Goal: Task Accomplishment & Management: Manage account settings

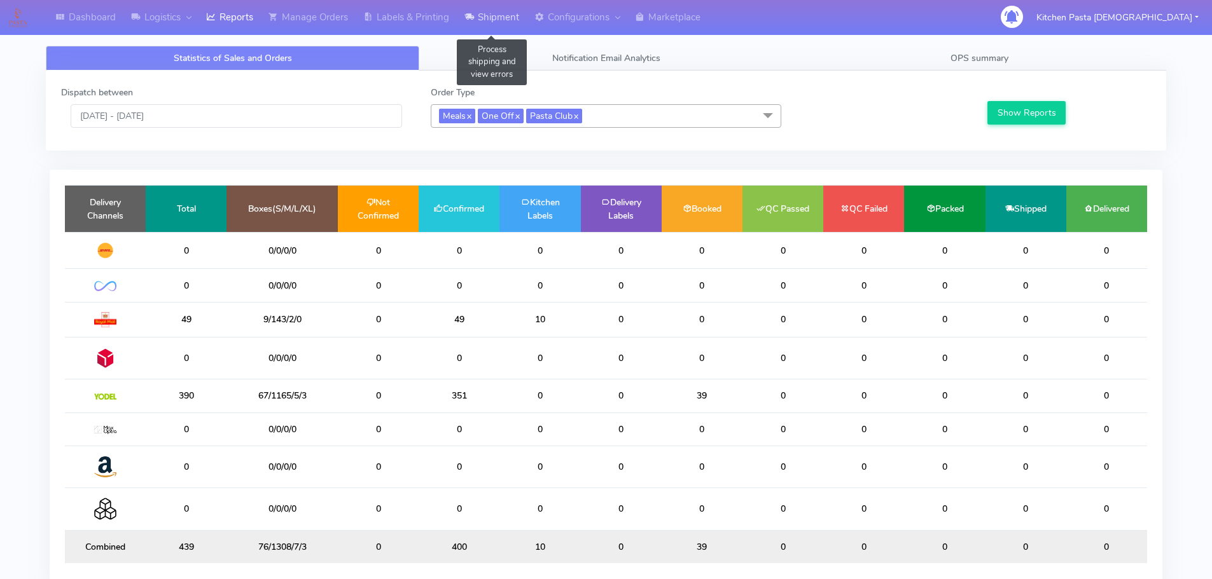
click at [514, 19] on link "Shipment" at bounding box center [492, 17] width 70 height 35
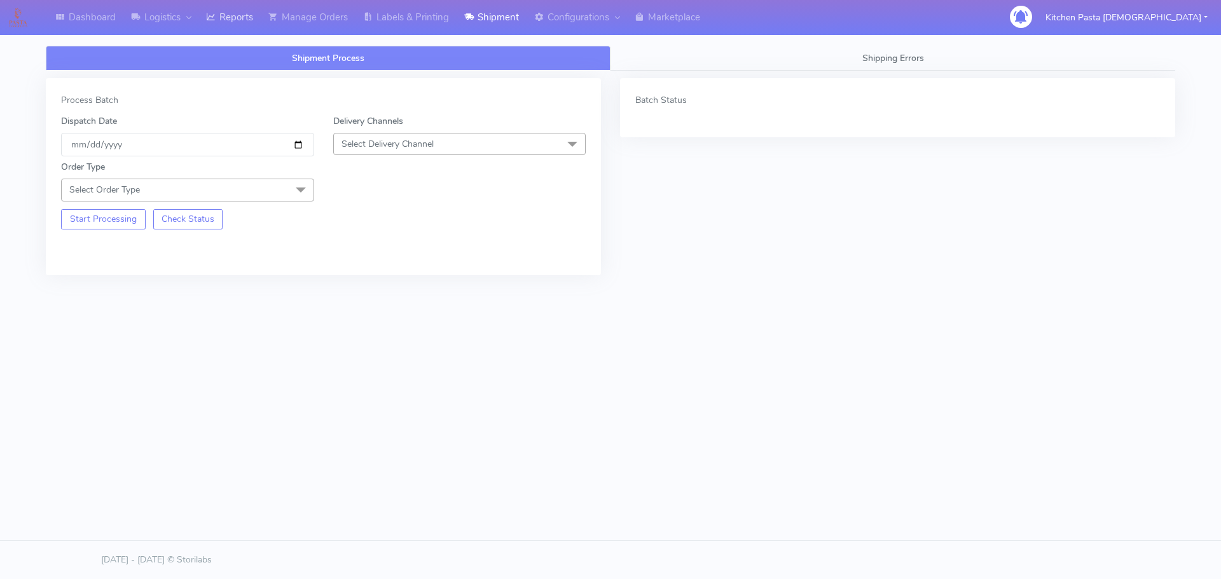
click at [244, 22] on link "Reports" at bounding box center [229, 17] width 62 height 35
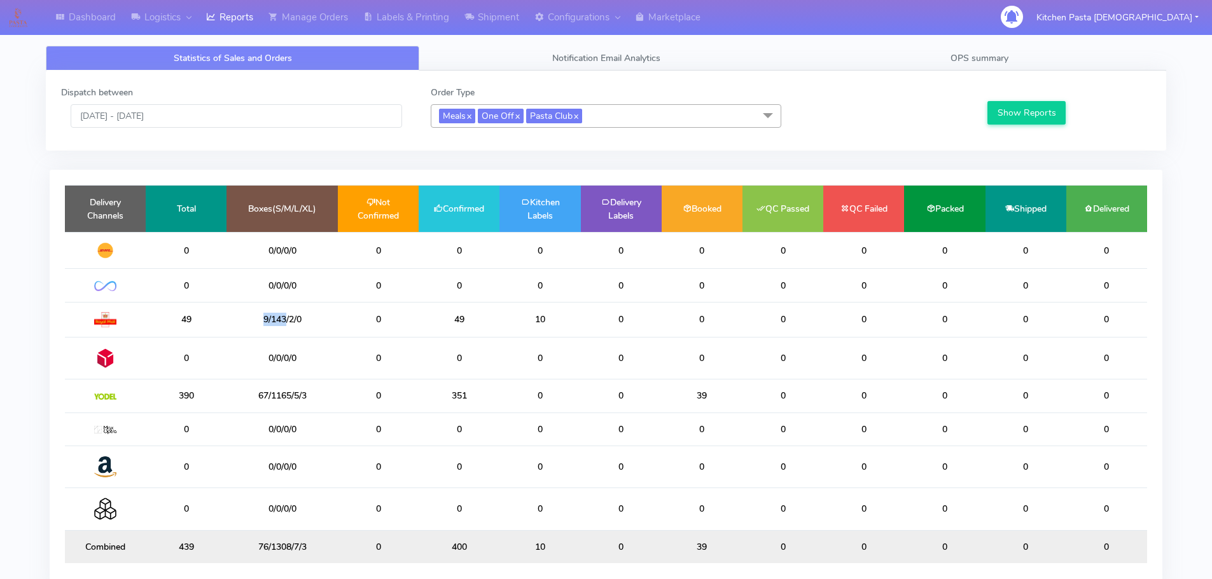
drag, startPoint x: 271, startPoint y: 326, endPoint x: 253, endPoint y: 328, distance: 18.5
click at [253, 328] on td "9/143/2/0" at bounding box center [281, 319] width 111 height 35
drag, startPoint x: 401, startPoint y: 404, endPoint x: 382, endPoint y: 404, distance: 19.1
click at [382, 404] on tr "390 67/1165/5/3 0 351 0 0 39 0 0 0 0 0" at bounding box center [606, 396] width 1082 height 33
click at [552, 404] on td "0" at bounding box center [539, 396] width 81 height 33
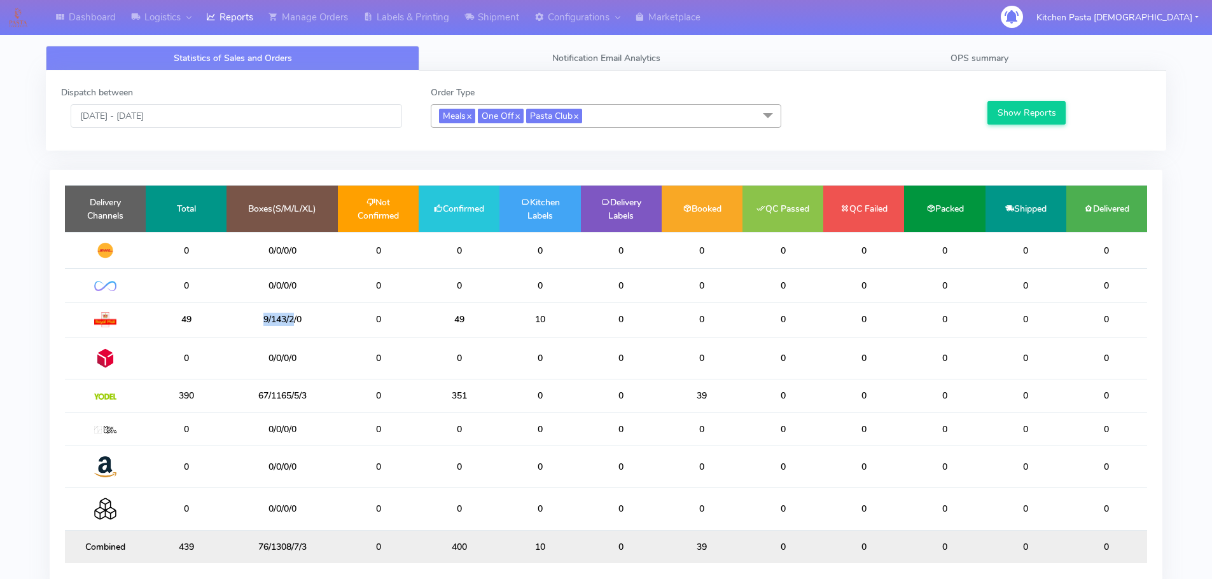
drag, startPoint x: 293, startPoint y: 324, endPoint x: 218, endPoint y: 324, distance: 74.4
click at [218, 324] on tr "49 9/143/2/0 0 49 10 0 0 0 0 0 0 0" at bounding box center [606, 319] width 1082 height 35
click at [311, 322] on td "9/143/2/0" at bounding box center [281, 319] width 111 height 35
click at [496, 20] on link "Shipment" at bounding box center [492, 17] width 70 height 35
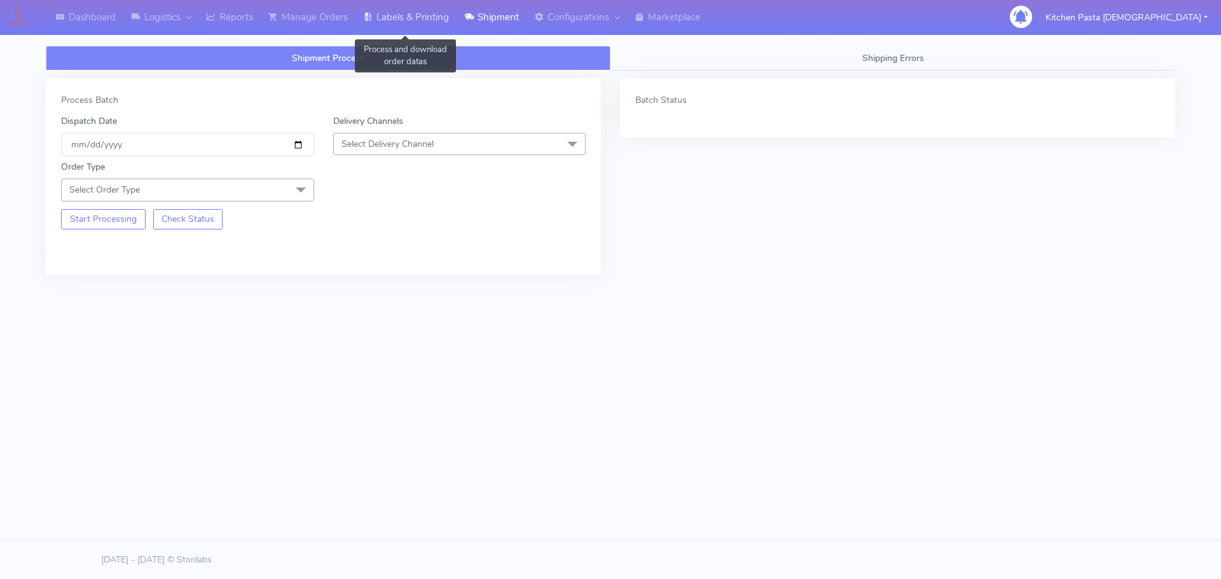
click at [456, 15] on link "Labels & Printing" at bounding box center [406, 17] width 101 height 35
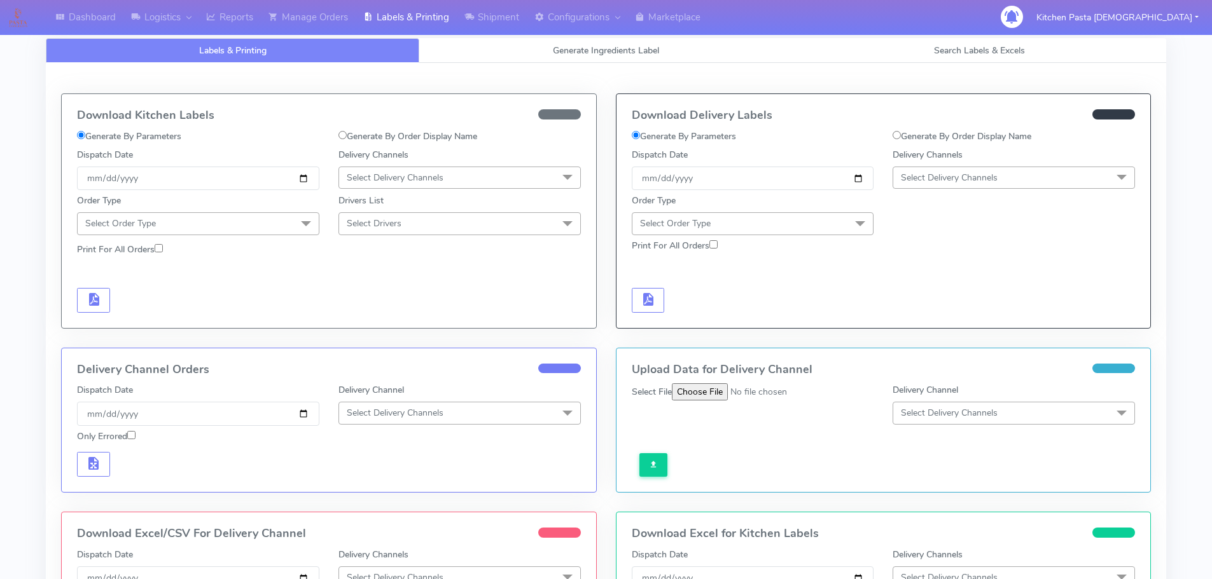
click at [480, 175] on span "Select Delivery Channels" at bounding box center [459, 178] width 242 height 22
click at [387, 277] on div "Royal Mail" at bounding box center [459, 278] width 228 height 13
click at [263, 231] on span "Select Order Type" at bounding box center [198, 223] width 242 height 22
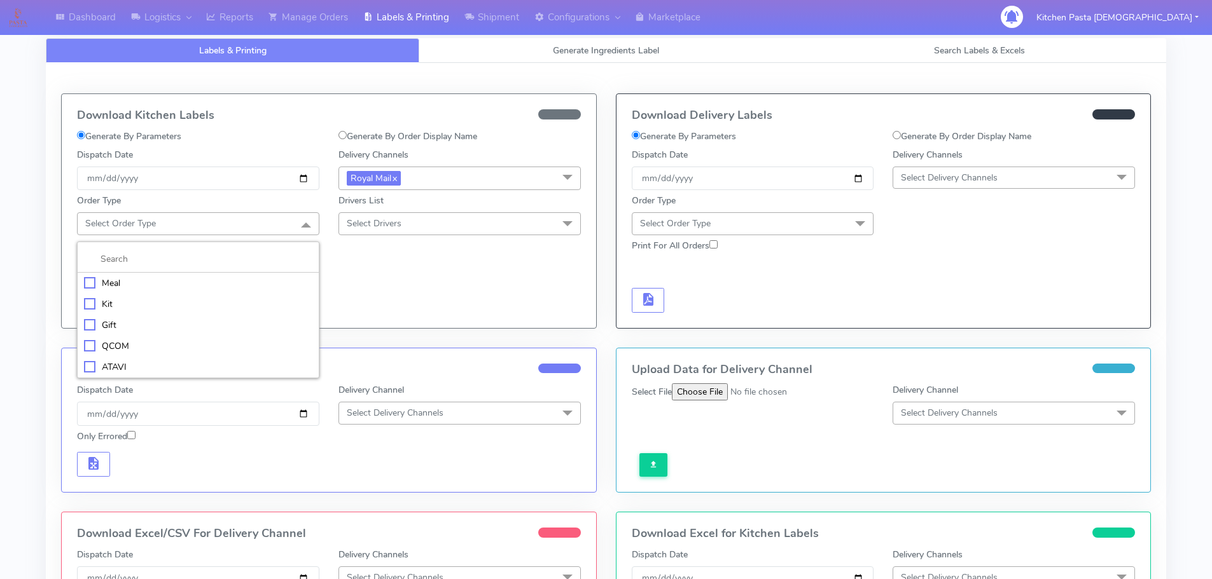
drag, startPoint x: 176, startPoint y: 277, endPoint x: 181, endPoint y: 268, distance: 10.3
click at [175, 277] on div "Meal" at bounding box center [198, 283] width 228 height 13
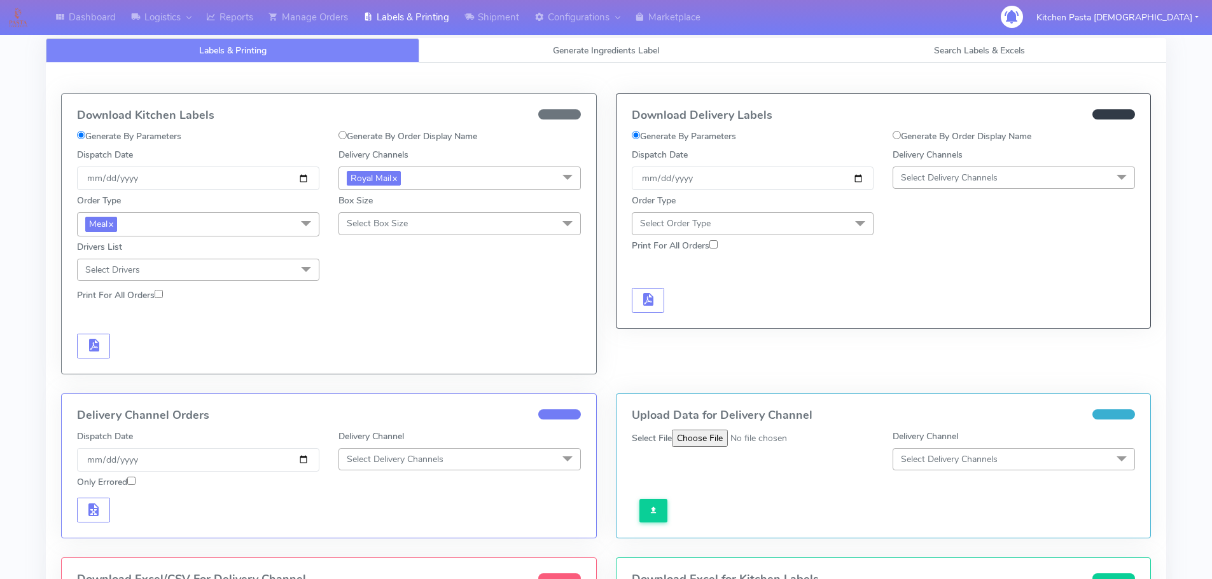
click at [399, 237] on div "Order Type Meal x Meal Kit Gift QCOM ATAVI Box Size Select Box Size Small Small…" at bounding box center [328, 235] width 523 height 91
click at [408, 228] on span "Select Box Size" at bounding box center [459, 223] width 242 height 22
click at [366, 368] on div "Mega" at bounding box center [459, 367] width 228 height 13
checkbox input "true"
click at [92, 344] on span "button" at bounding box center [93, 348] width 15 height 12
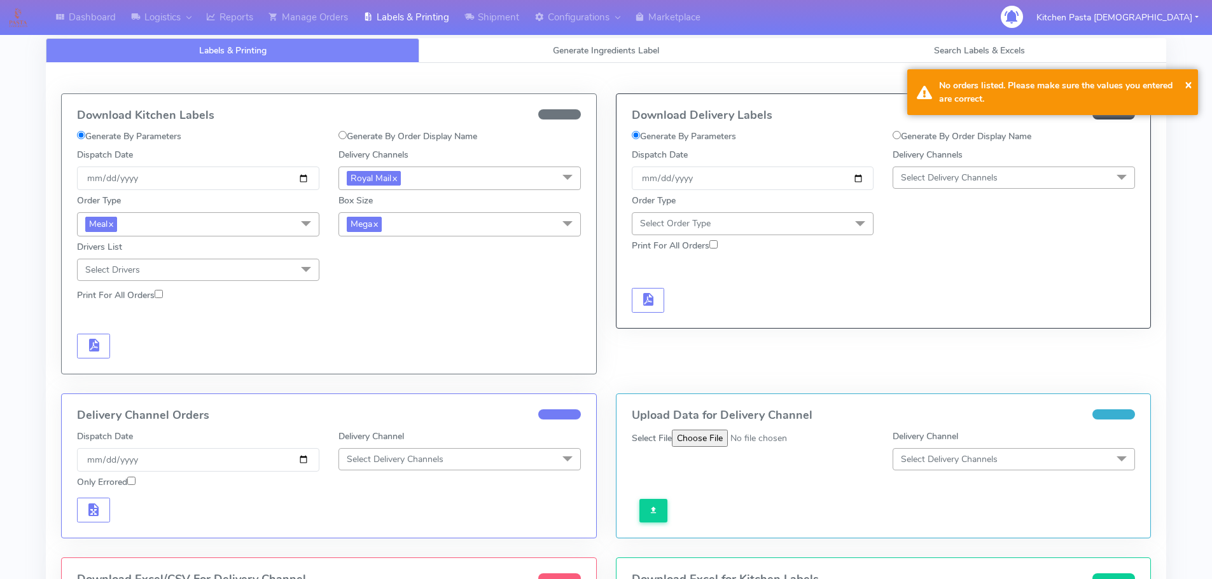
drag, startPoint x: 402, startPoint y: 235, endPoint x: 337, endPoint y: 312, distance: 100.2
click at [401, 238] on div "Order Type Meal x Meal Kit Gift QCOM ATAVI Box Size Mega x Small Small-PR-1 Med…" at bounding box center [328, 235] width 523 height 91
click at [419, 214] on span "Mega x" at bounding box center [459, 224] width 242 height 24
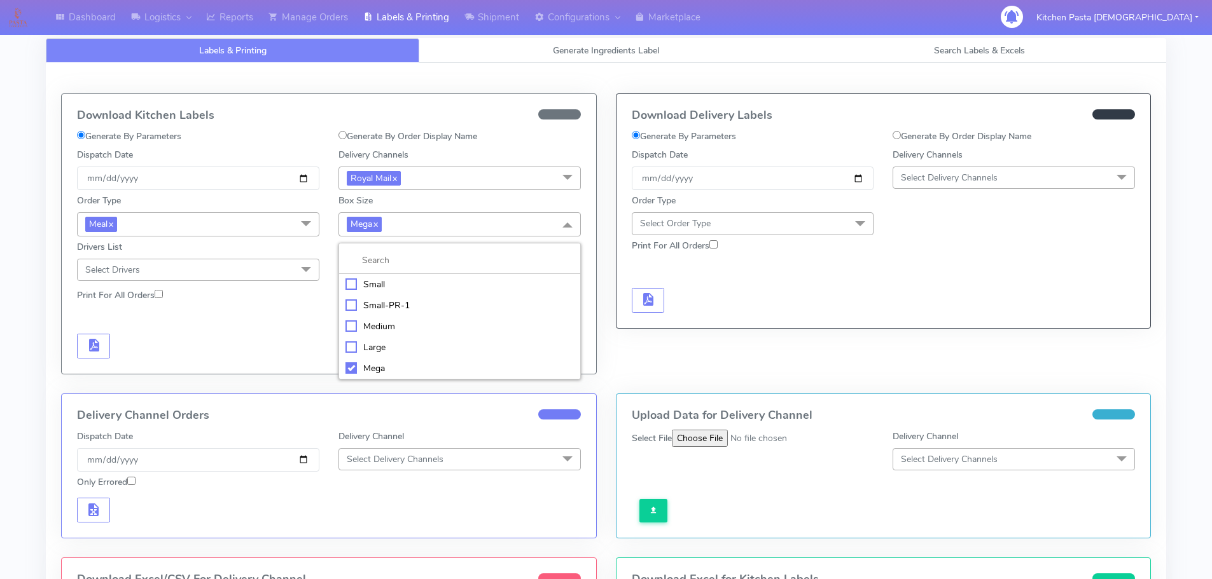
click at [373, 345] on div "Large" at bounding box center [459, 347] width 228 height 13
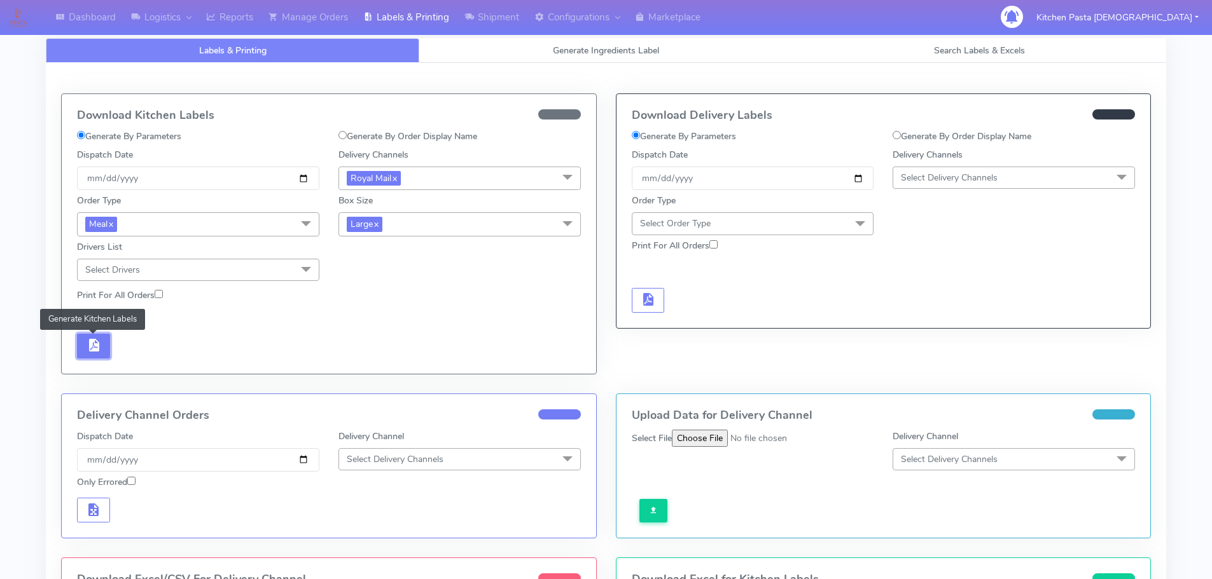
click at [94, 342] on span "button" at bounding box center [93, 348] width 15 height 12
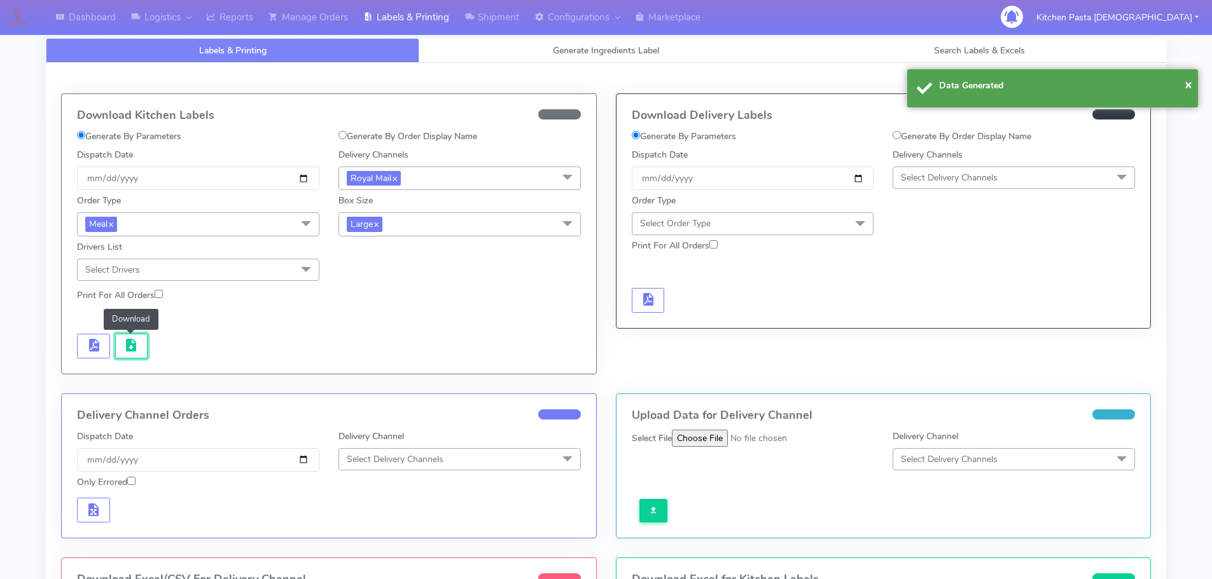
click at [135, 346] on span "button" at bounding box center [130, 348] width 15 height 12
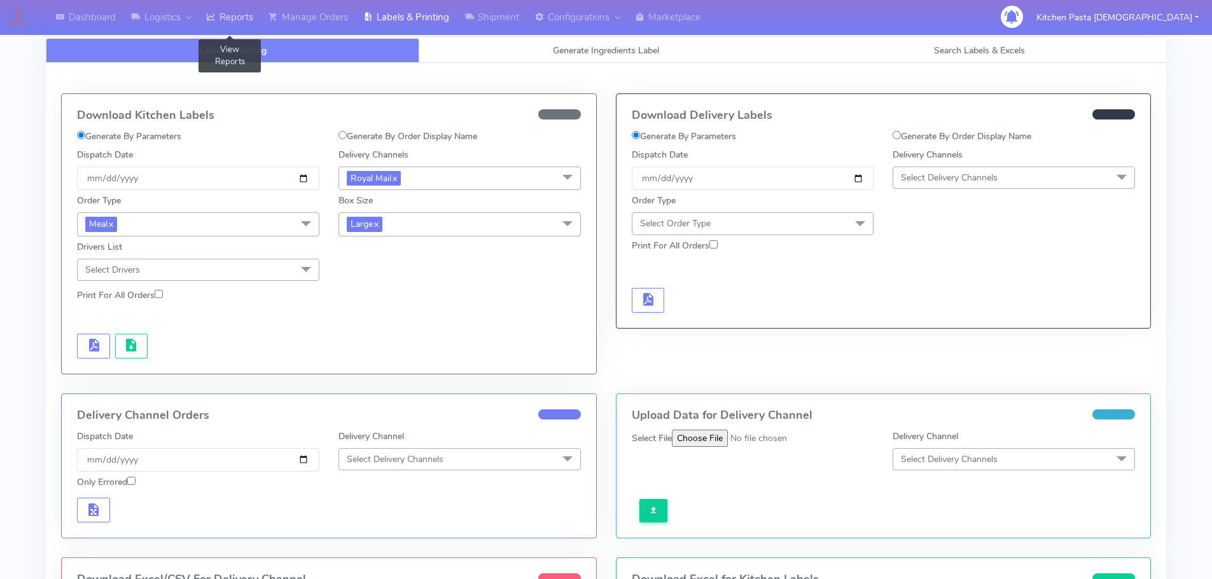
click at [239, 11] on link "Reports" at bounding box center [229, 17] width 62 height 35
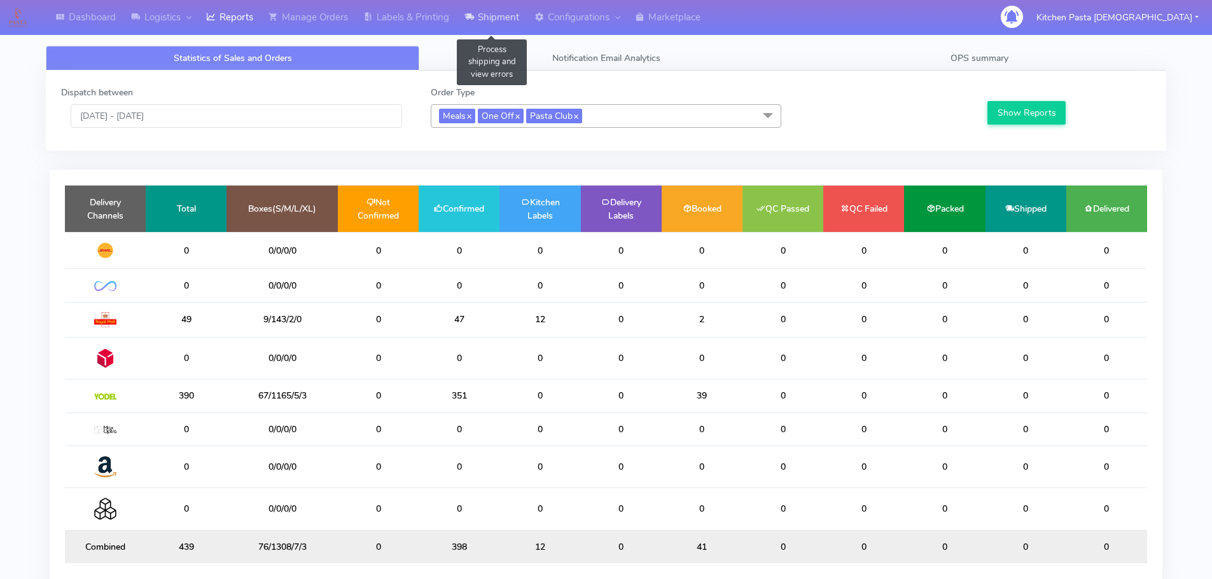
click at [483, 17] on link "Shipment" at bounding box center [492, 17] width 70 height 35
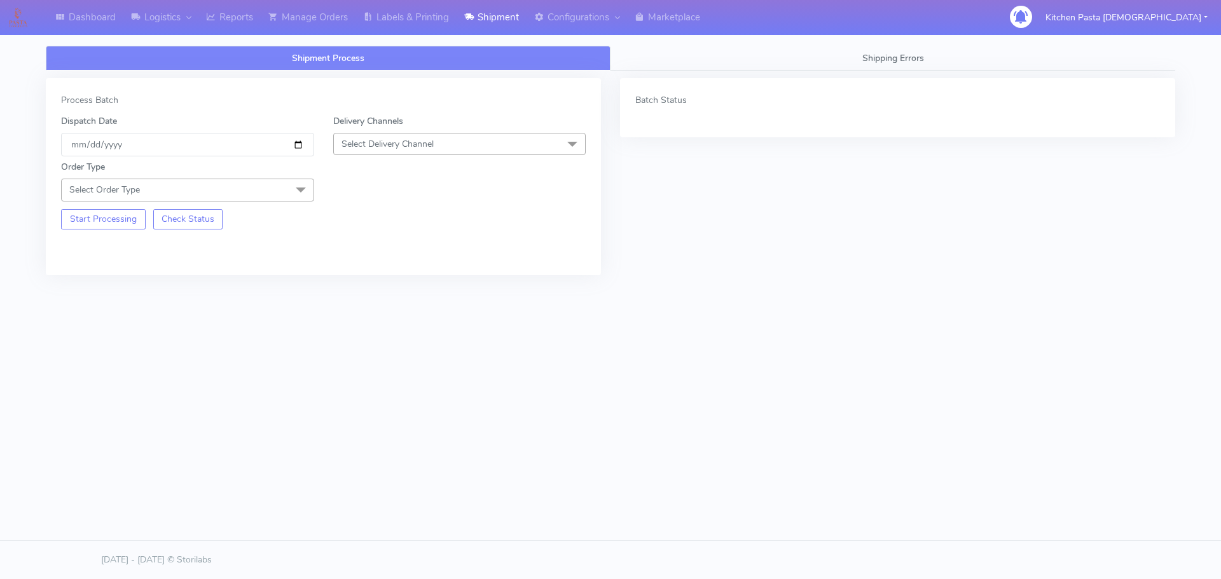
click at [409, 140] on span "Select Delivery Channel" at bounding box center [388, 144] width 92 height 12
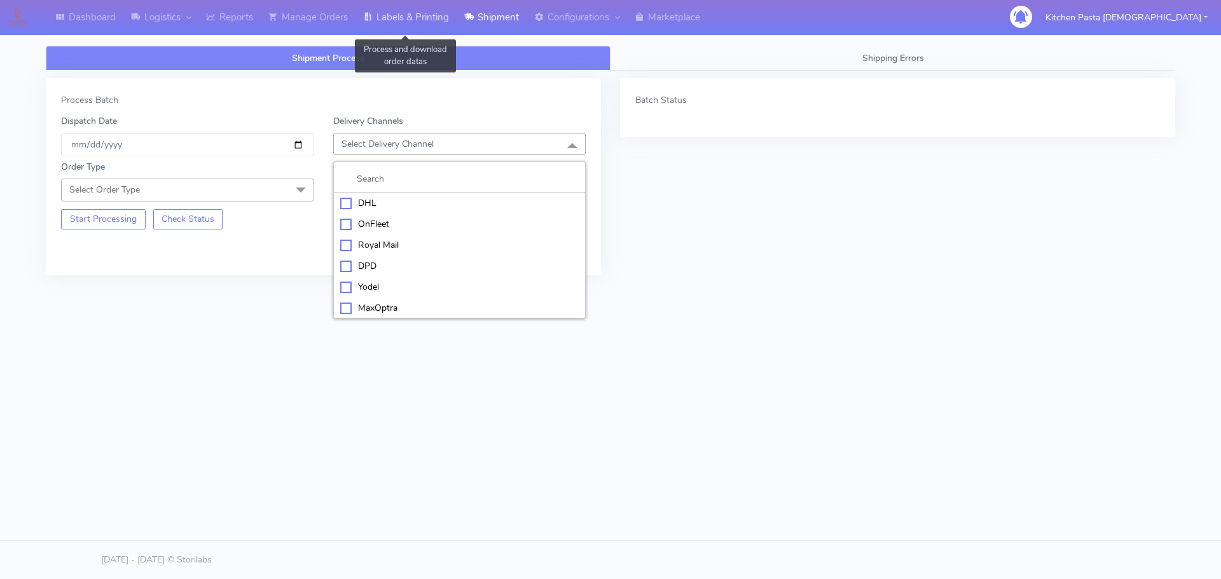
click at [421, 22] on link "Labels & Printing" at bounding box center [406, 17] width 101 height 35
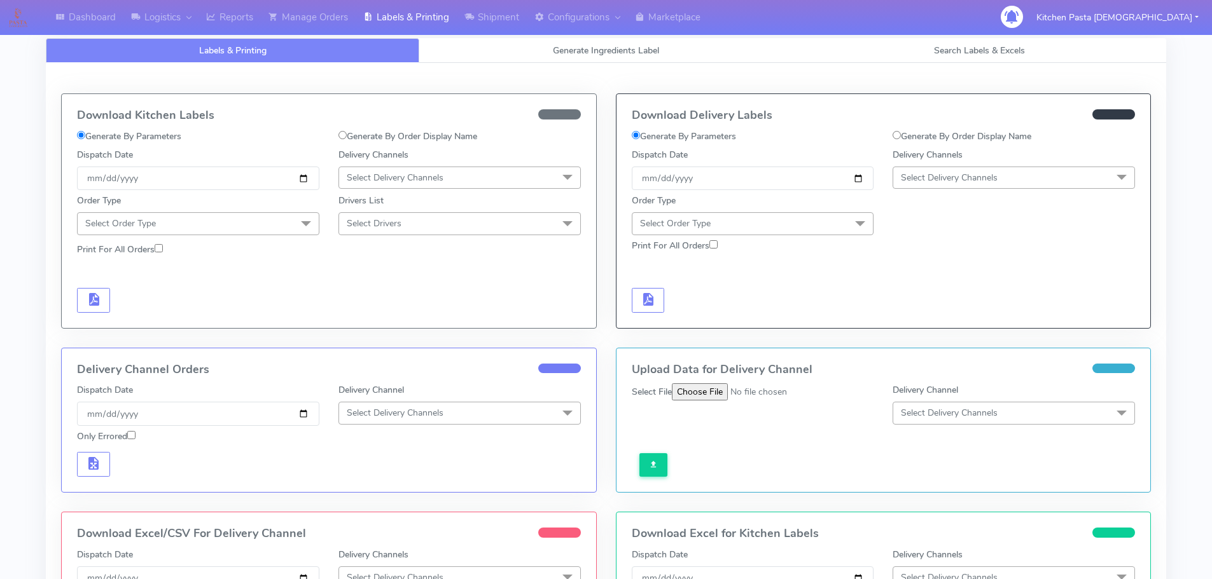
click at [418, 172] on span "Select Delivery Channels" at bounding box center [395, 178] width 97 height 12
click at [397, 277] on div "Royal Mail" at bounding box center [459, 278] width 228 height 13
click at [302, 224] on span at bounding box center [305, 224] width 25 height 24
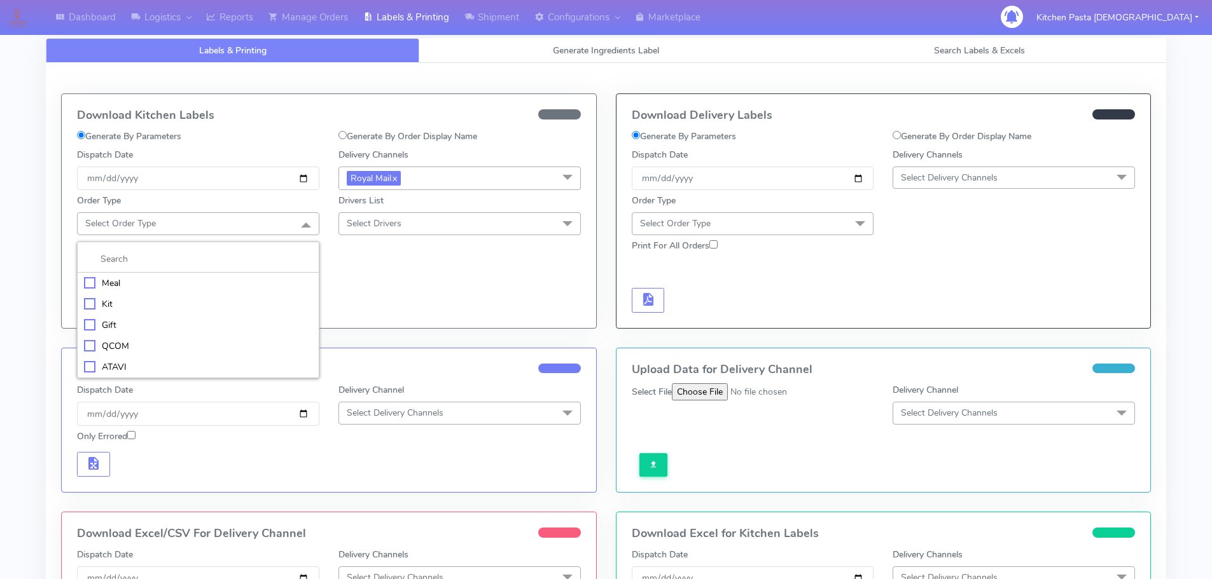
click at [232, 272] on li at bounding box center [198, 259] width 241 height 27
click at [191, 287] on div "Meal" at bounding box center [198, 283] width 228 height 13
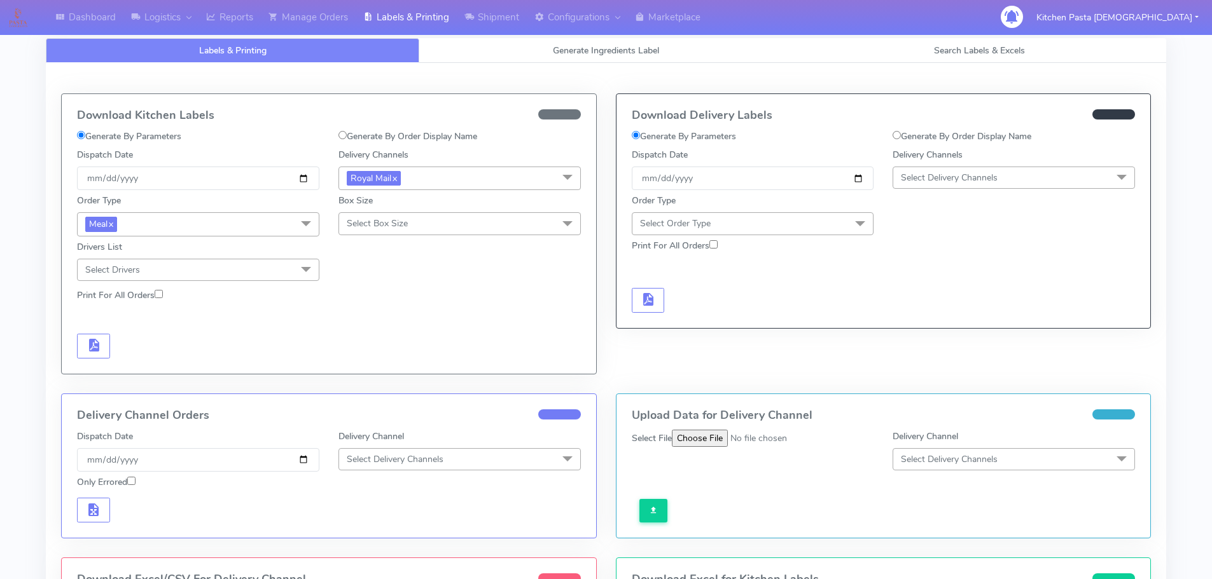
click at [366, 242] on div "Order Type Meal x Meal Kit Gift QCOM ATAVI Box Size Select Box Size Small Small…" at bounding box center [328, 235] width 523 height 91
click at [378, 232] on span "Select Box Size" at bounding box center [459, 223] width 242 height 22
click at [394, 321] on div "Medium" at bounding box center [459, 325] width 228 height 13
click at [99, 342] on span "button" at bounding box center [93, 348] width 15 height 12
drag, startPoint x: 225, startPoint y: 16, endPoint x: 239, endPoint y: 13, distance: 15.0
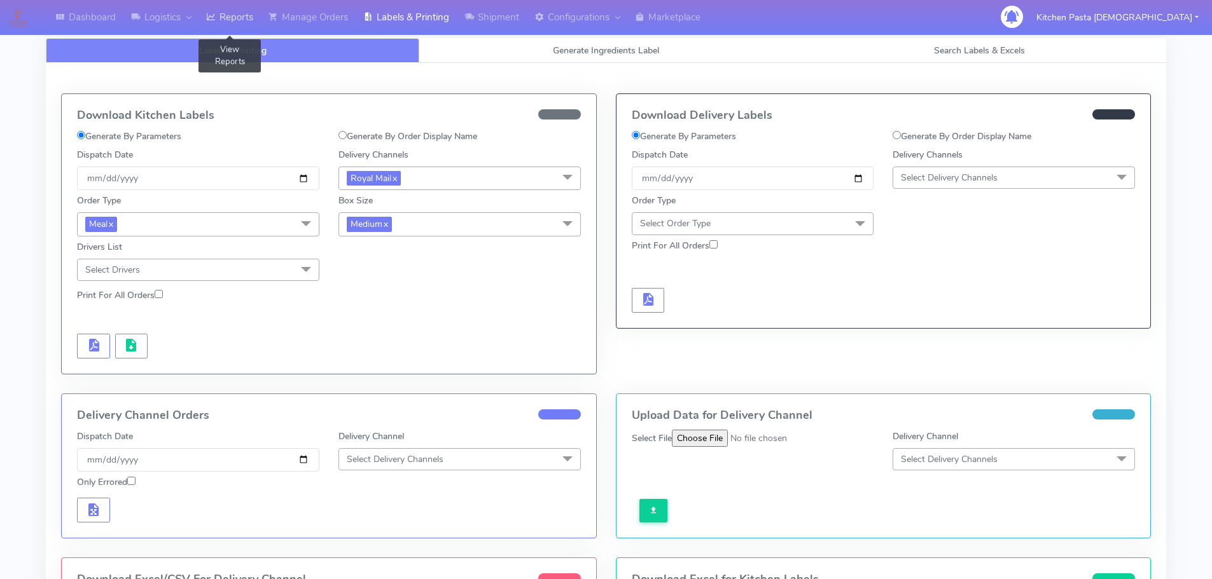
click at [225, 14] on link "Reports" at bounding box center [229, 17] width 62 height 35
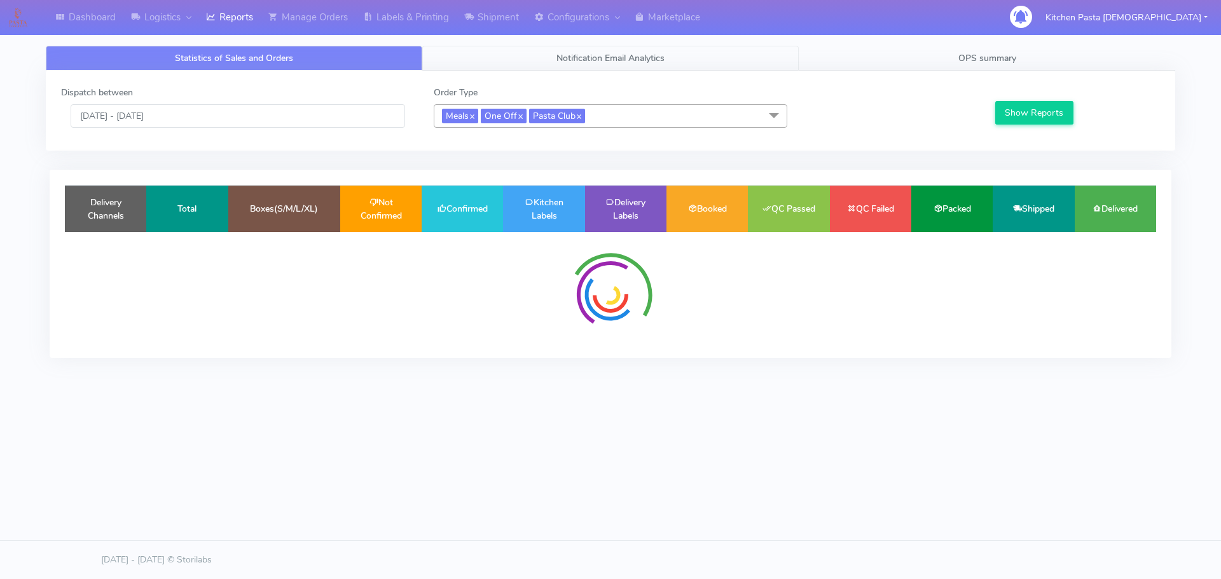
click at [472, 46] on link "Notification Email Analytics" at bounding box center [610, 58] width 377 height 25
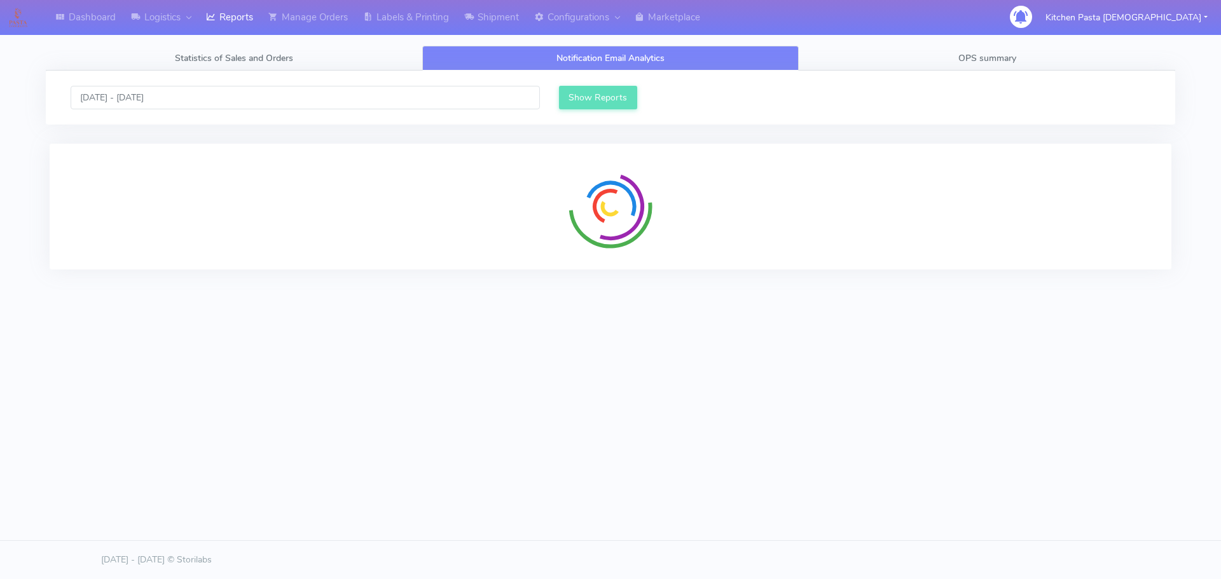
scroll to position [10, 10]
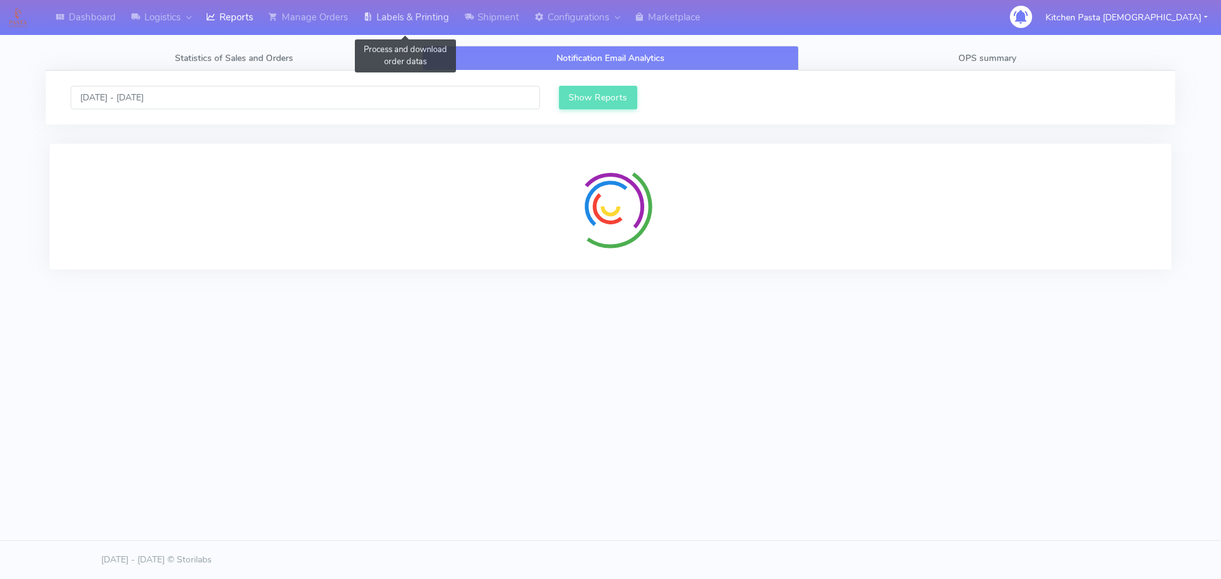
click at [426, 31] on link "Labels & Printing" at bounding box center [406, 17] width 101 height 35
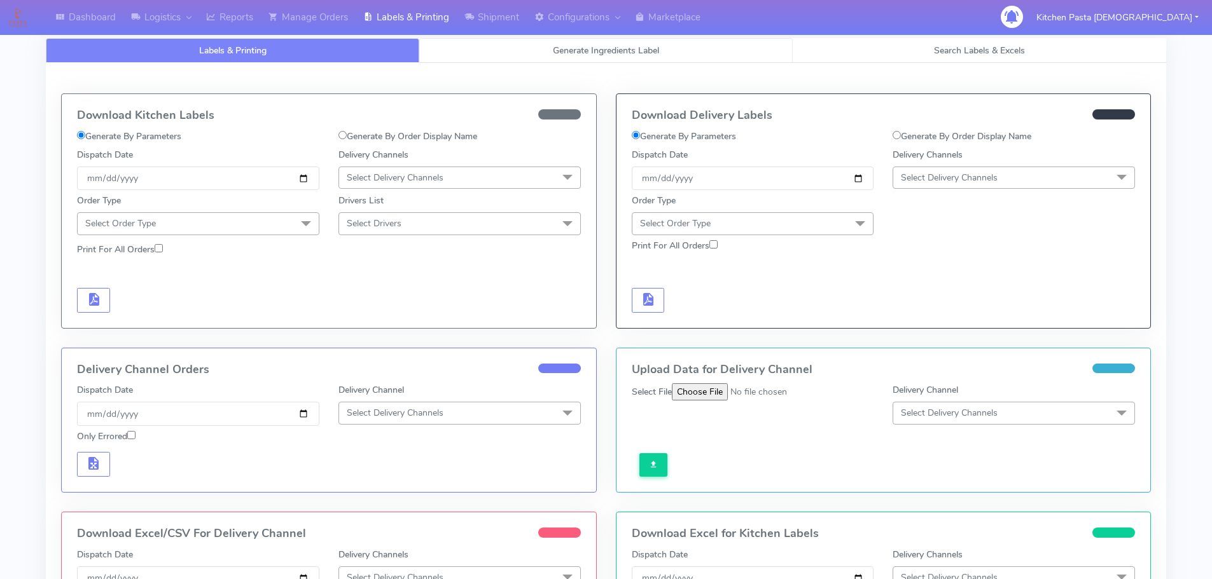
click at [622, 55] on span "Generate Ingredients Label" at bounding box center [606, 51] width 106 height 12
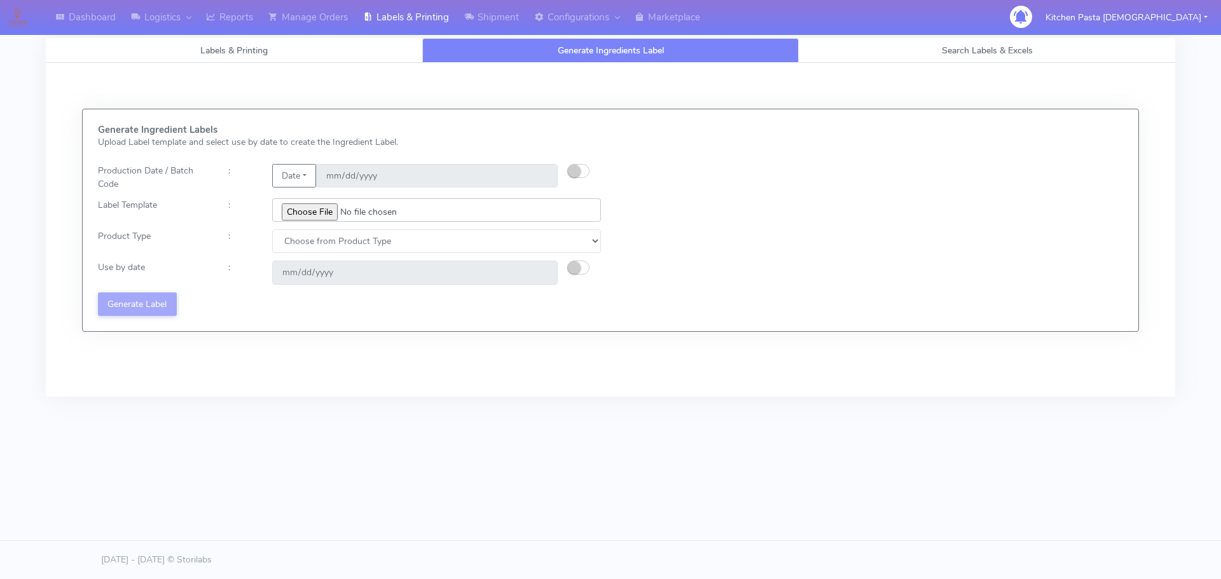
click at [334, 212] on input "file" at bounding box center [436, 210] width 329 height 24
type input "C:\fakepath\Classic Tiramisu V1.jpg"
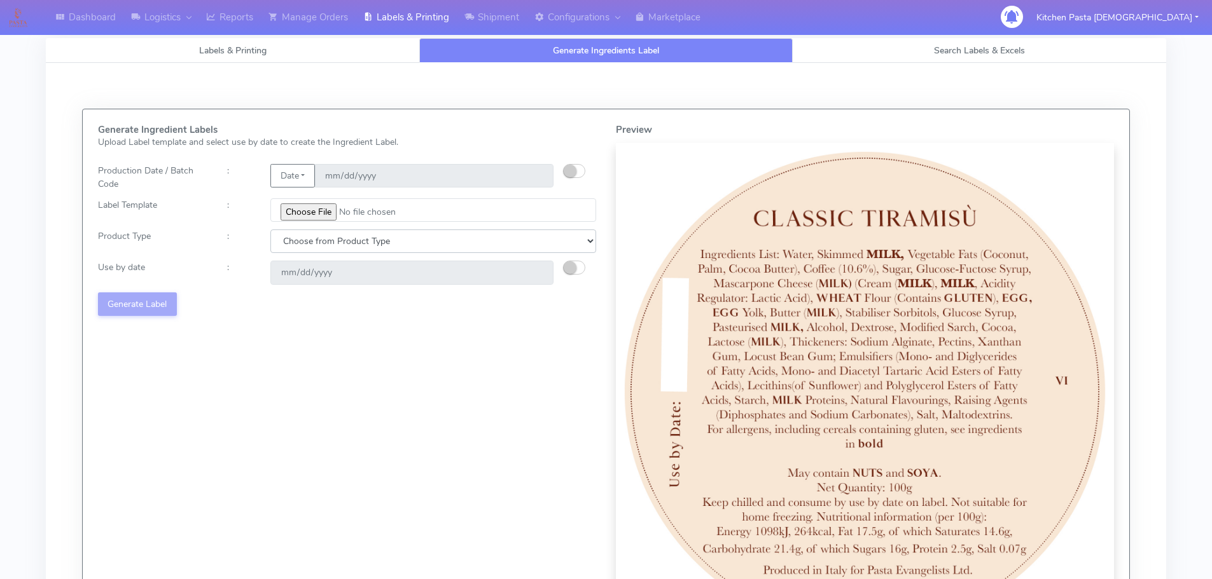
click at [412, 246] on select "Choose from Product Type ECOM ERETAIL CIRCULAR CIRC_DESERTS LASAGNE" at bounding box center [433, 242] width 326 height 24
select select "3"
click at [270, 230] on select "Choose from Product Type ECOM ERETAIL CIRCULAR CIRC_DESERTS LASAGNE" at bounding box center [433, 242] width 326 height 24
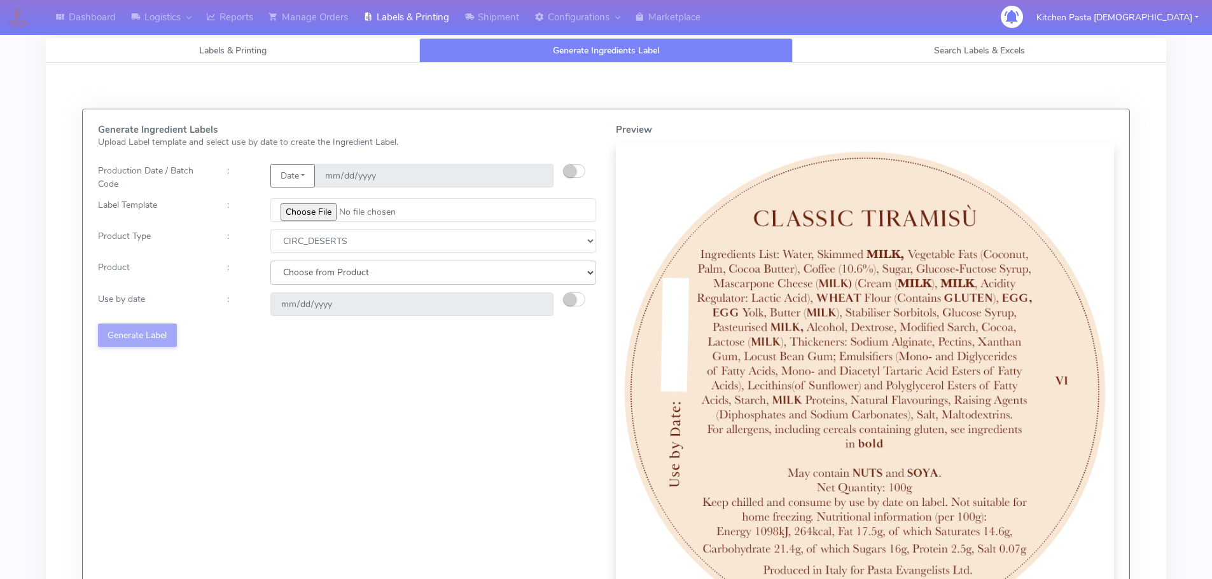
click at [400, 283] on select "Choose from Product CLASSIC_TIRAMISU CREMA_AMARENA PROFITEROLES" at bounding box center [433, 273] width 326 height 24
select select "0"
click at [270, 261] on select "Choose from Product CLASSIC_TIRAMISU CREMA_AMARENA PROFITEROLES" at bounding box center [433, 273] width 326 height 24
type input "[DATE]"
click at [155, 332] on button "Generate Label" at bounding box center [137, 336] width 79 height 24
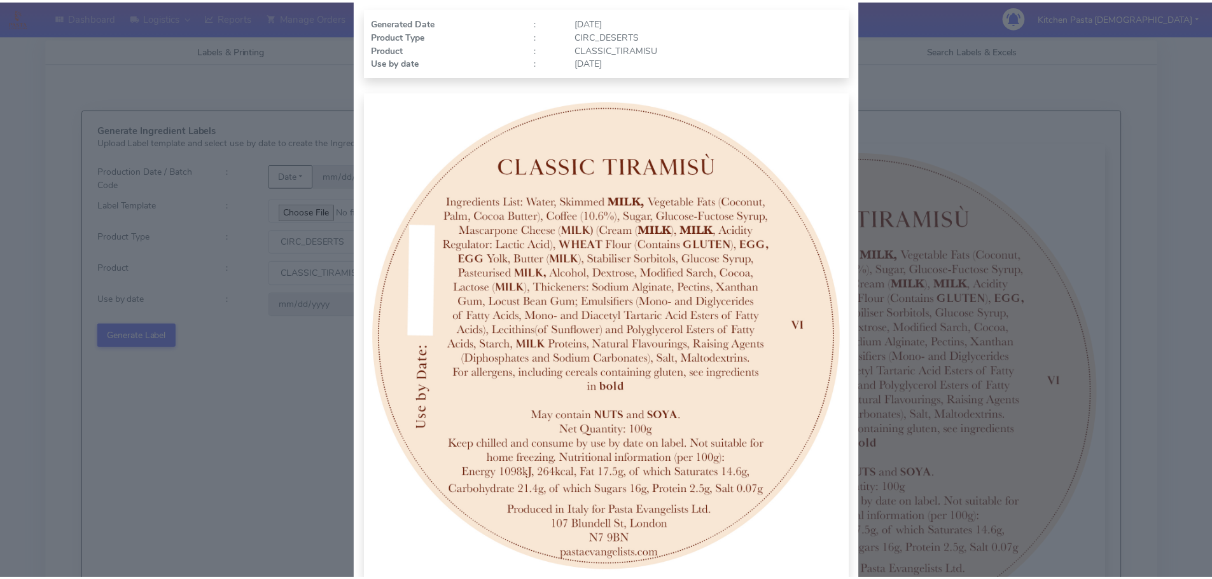
scroll to position [132, 0]
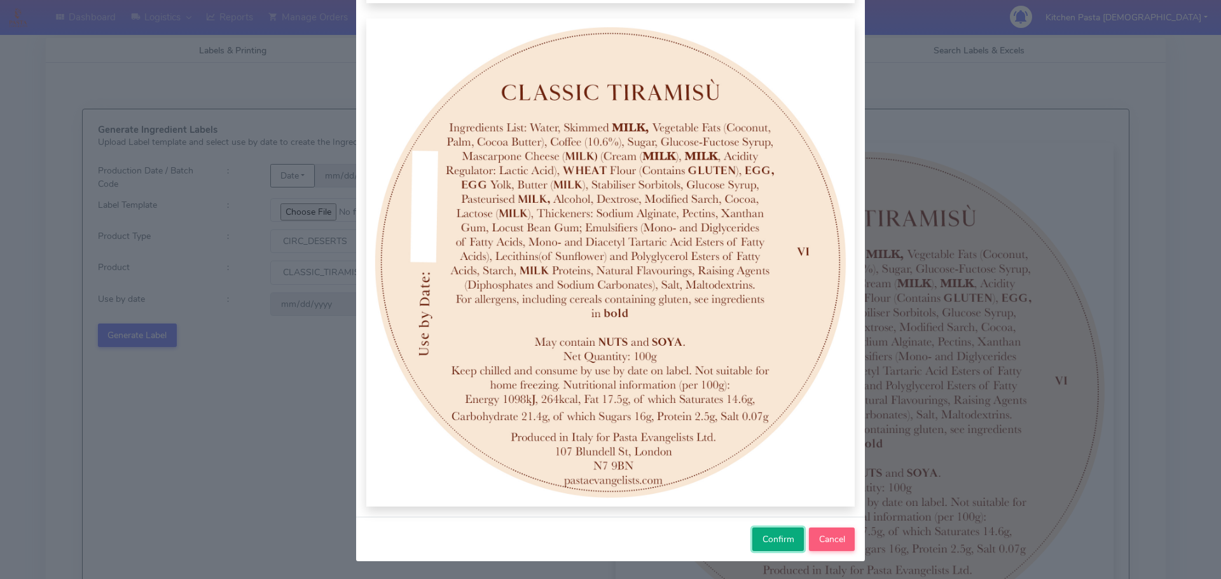
click at [778, 541] on span "Confirm" at bounding box center [779, 540] width 32 height 12
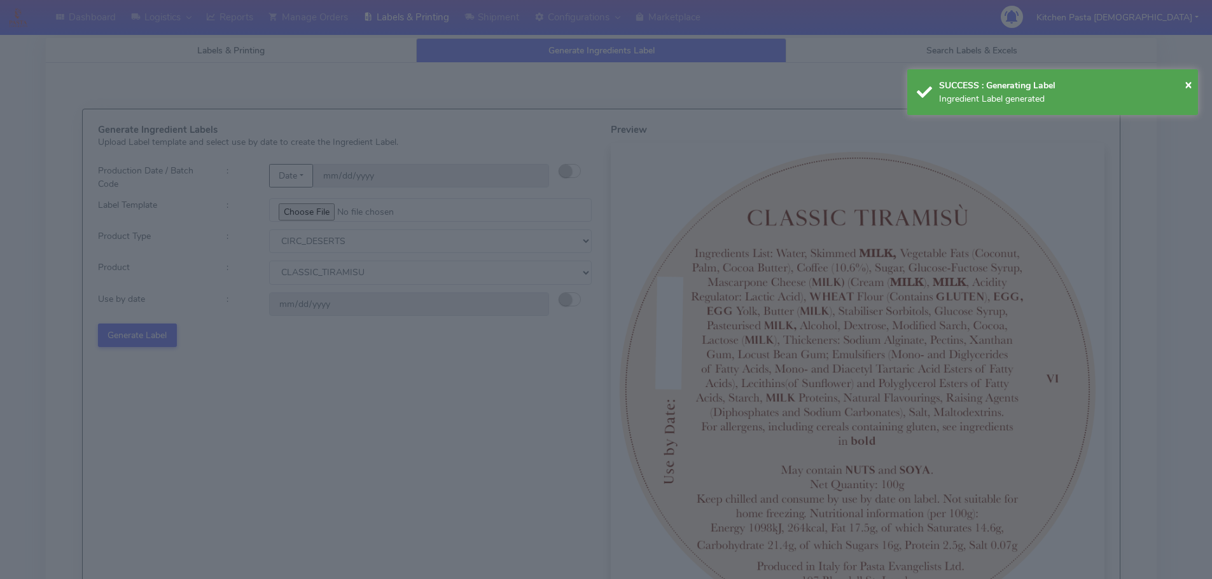
select select
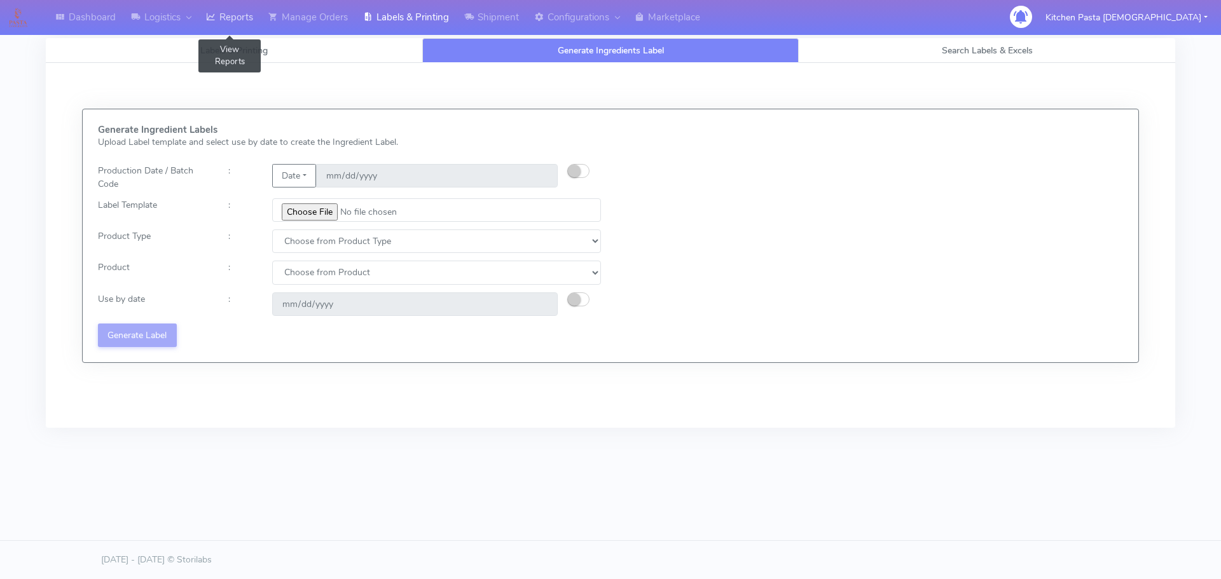
click at [249, 32] on link "Reports" at bounding box center [229, 17] width 62 height 35
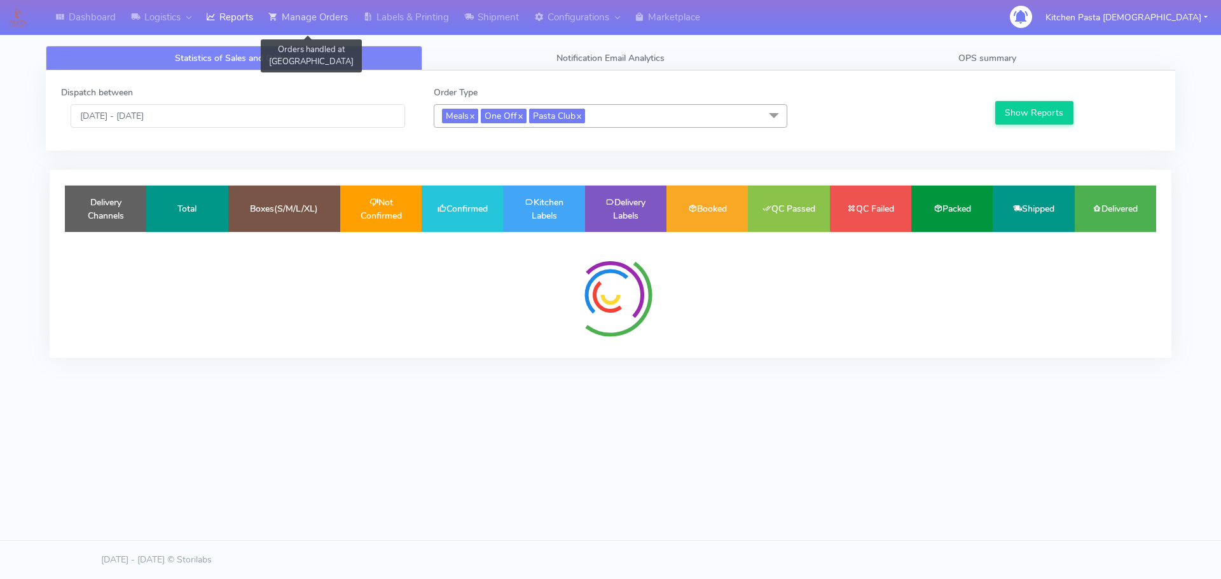
click at [315, 31] on link "Manage Orders" at bounding box center [308, 17] width 95 height 35
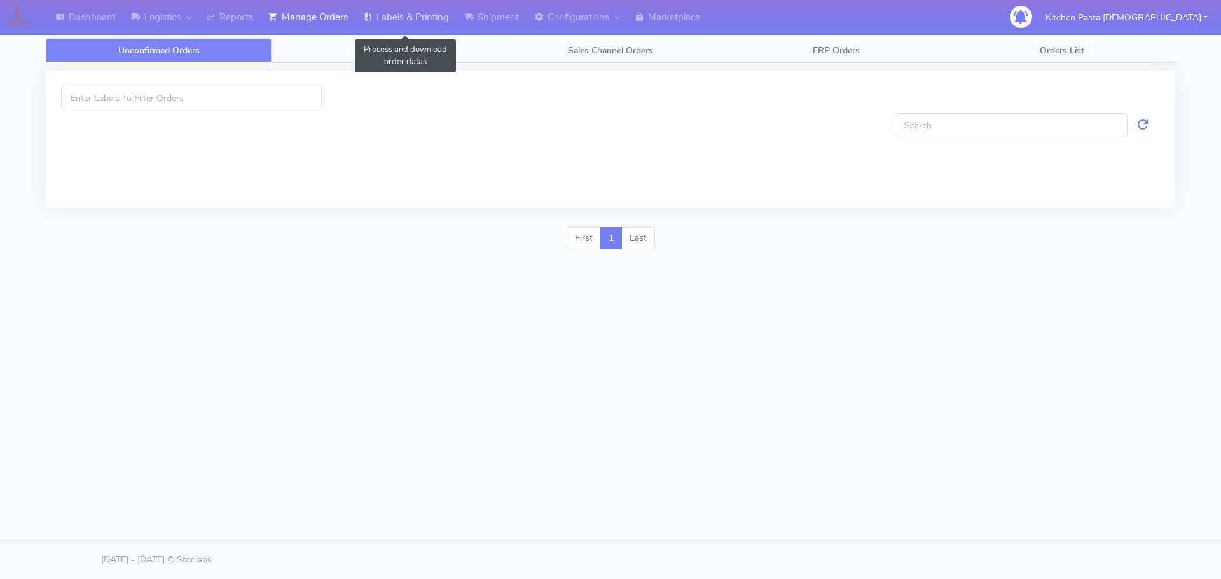
click at [375, 29] on link "Labels & Printing" at bounding box center [406, 17] width 101 height 35
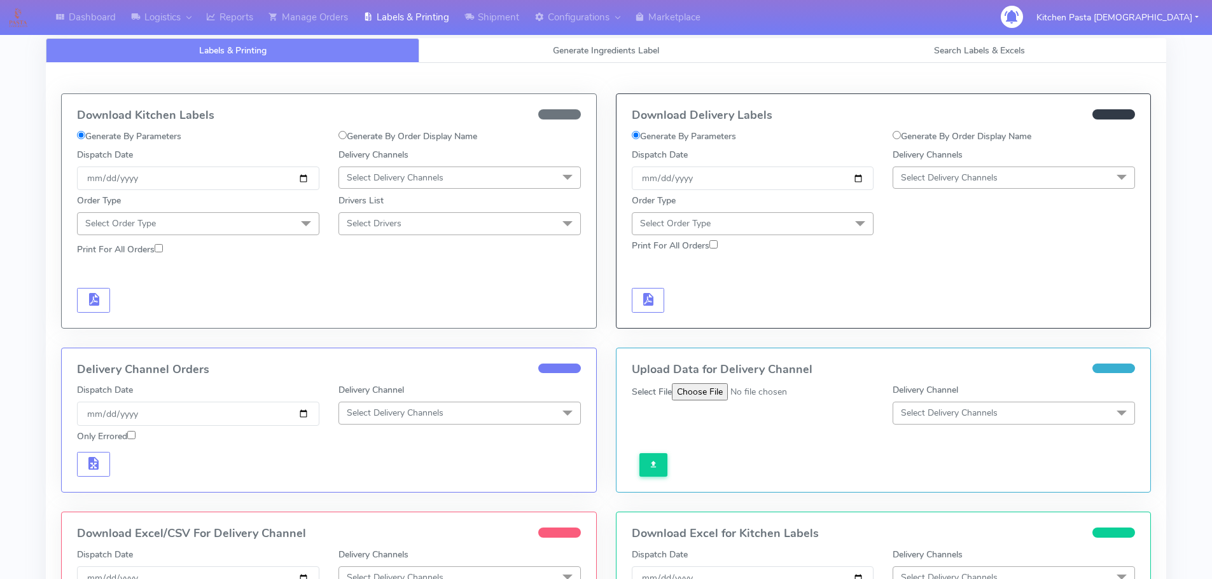
click at [393, 184] on span "Select Delivery Channels" at bounding box center [459, 178] width 242 height 22
click at [392, 279] on div "Royal Mail" at bounding box center [459, 278] width 228 height 13
click at [303, 216] on span at bounding box center [305, 224] width 25 height 24
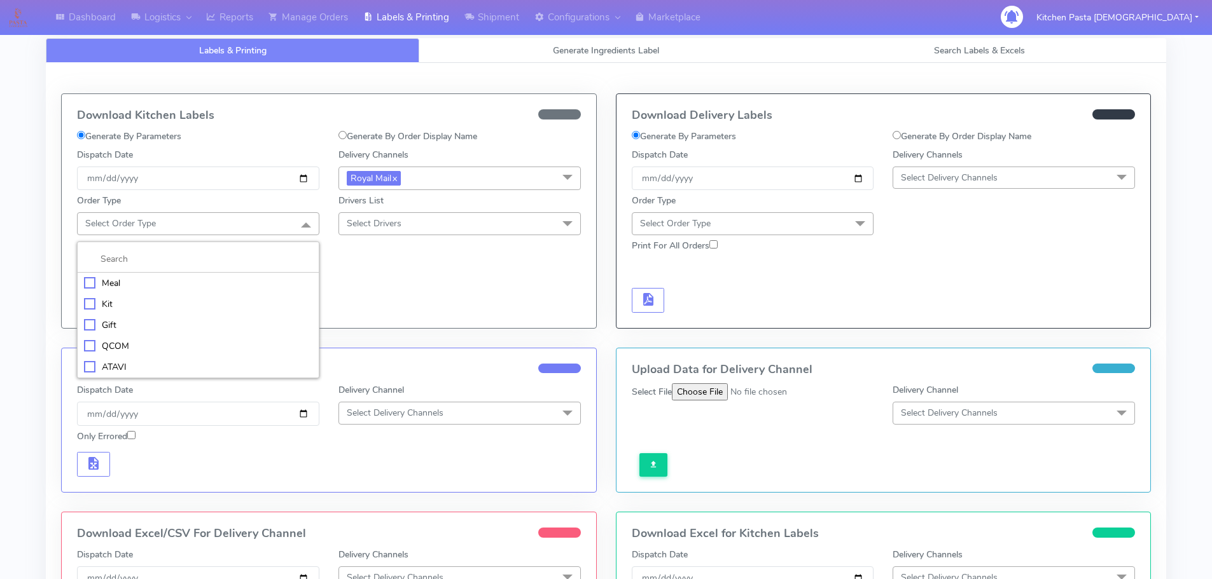
click at [243, 278] on div "Meal" at bounding box center [198, 283] width 228 height 13
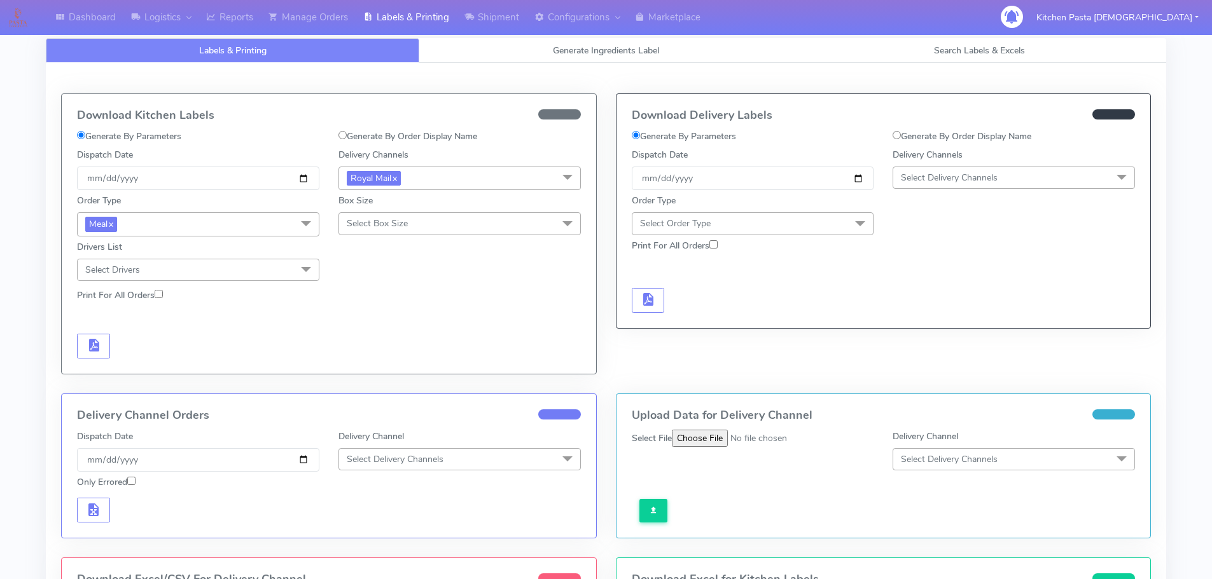
click at [398, 243] on div "Order Type Meal x Meal Kit Gift QCOM ATAVI Box Size Select Box Size Small Small…" at bounding box center [328, 235] width 523 height 91
click at [405, 225] on span "Select Box Size" at bounding box center [377, 224] width 61 height 12
click at [248, 22] on link "Reports" at bounding box center [229, 17] width 62 height 35
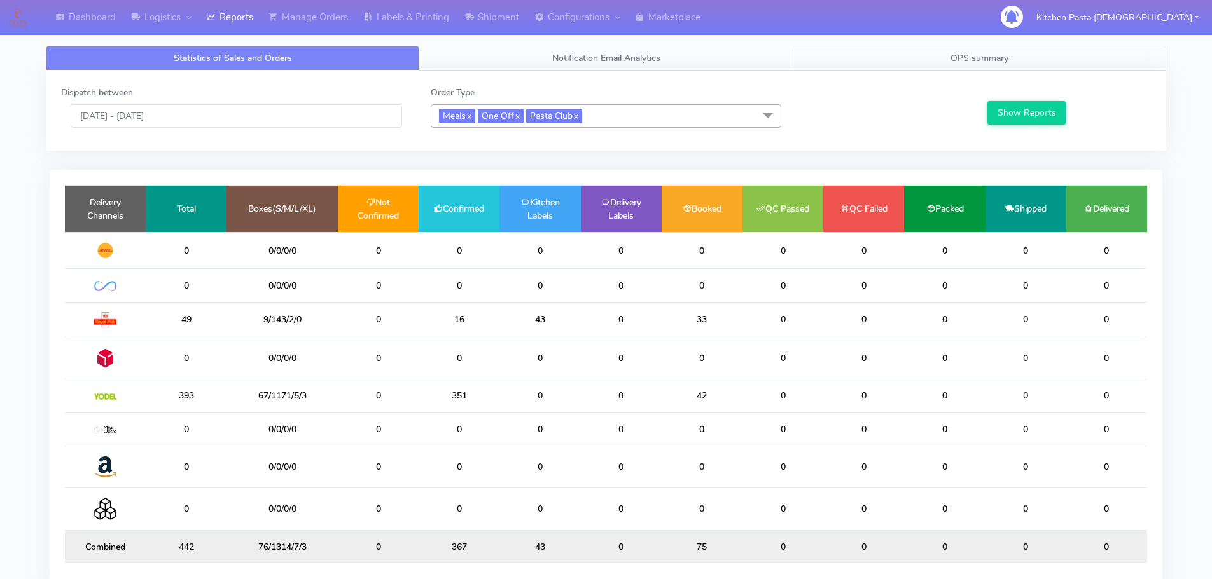
click at [902, 55] on link "OPS summary" at bounding box center [978, 58] width 373 height 25
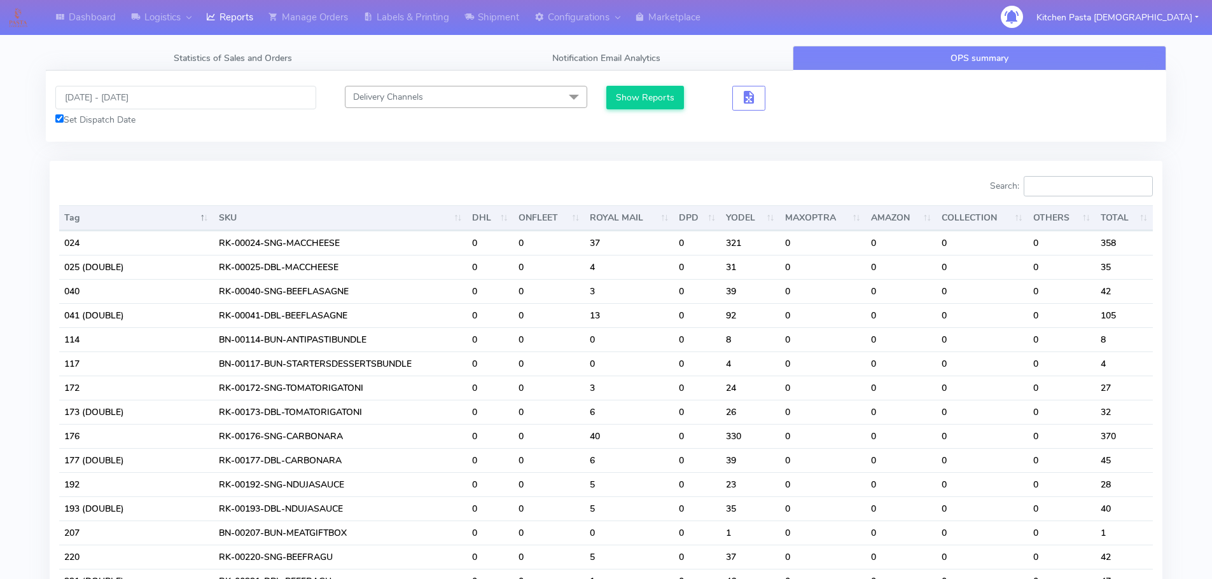
click at [1070, 186] on input "Search:" at bounding box center [1087, 186] width 129 height 20
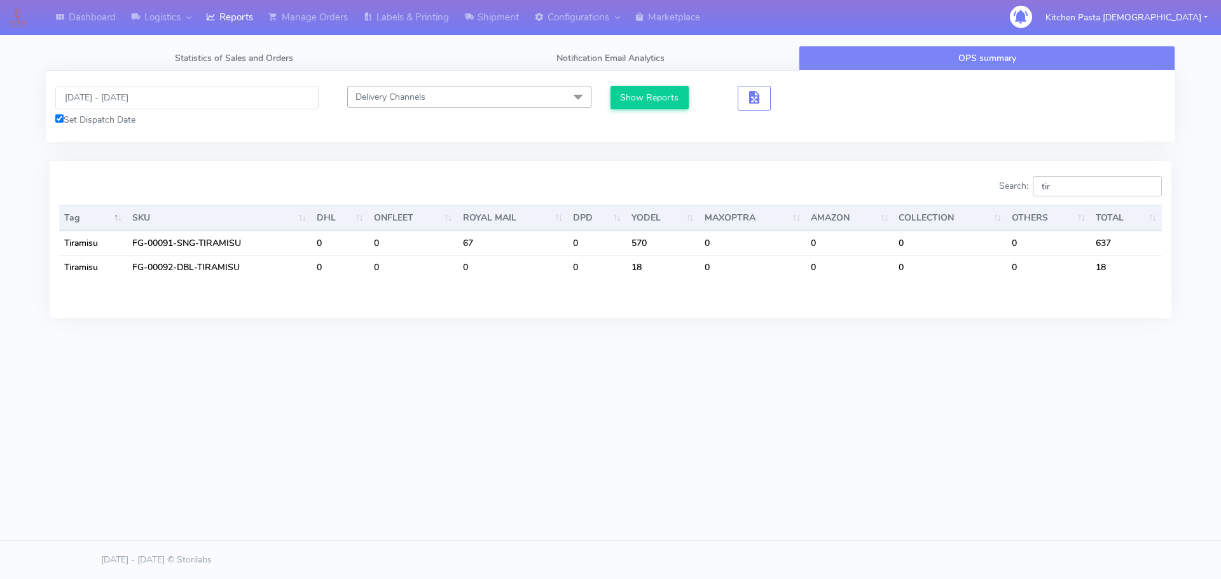
type input "tir"
click at [497, 16] on link "Shipment" at bounding box center [492, 17] width 70 height 35
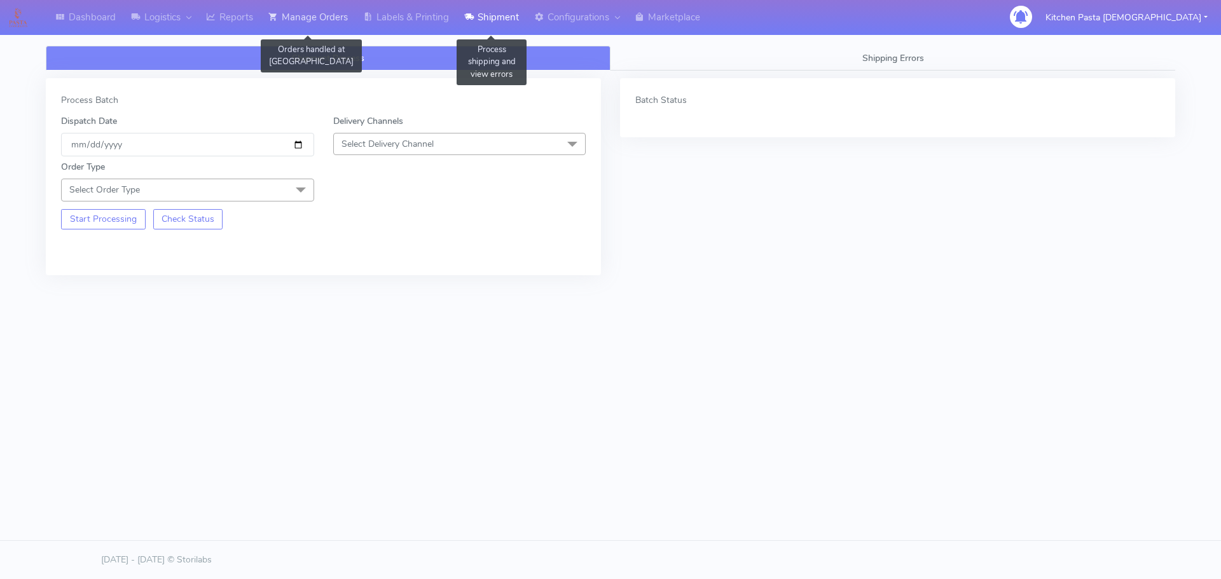
drag, startPoint x: 322, startPoint y: 22, endPoint x: 343, endPoint y: 22, distance: 20.4
click at [322, 22] on link "Manage Orders" at bounding box center [308, 17] width 95 height 35
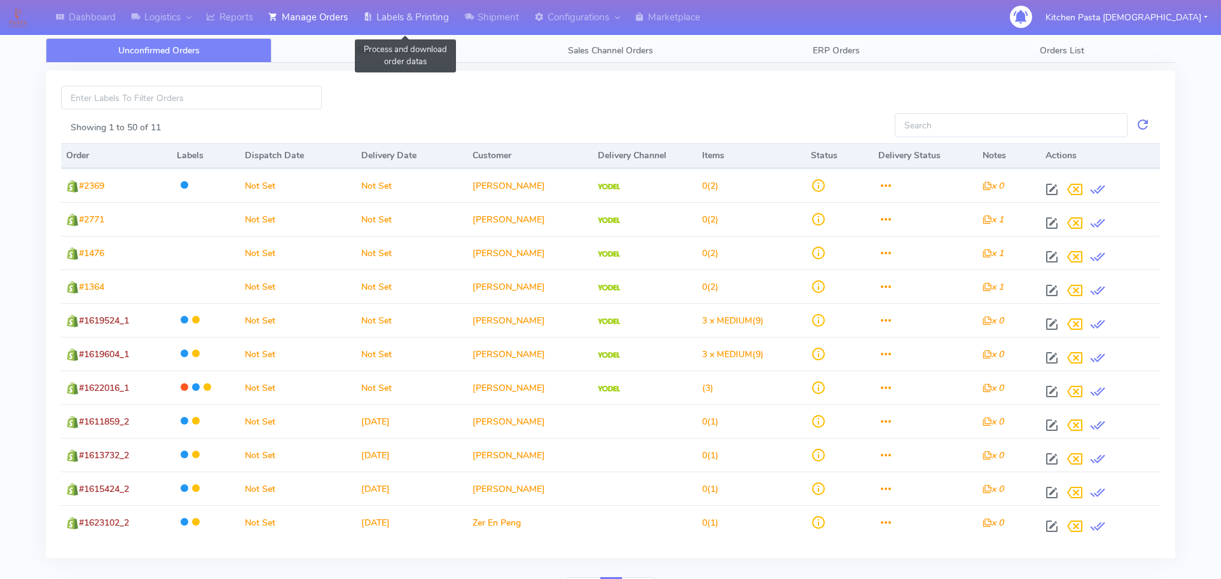
click at [414, 20] on link "Labels & Printing" at bounding box center [406, 17] width 101 height 35
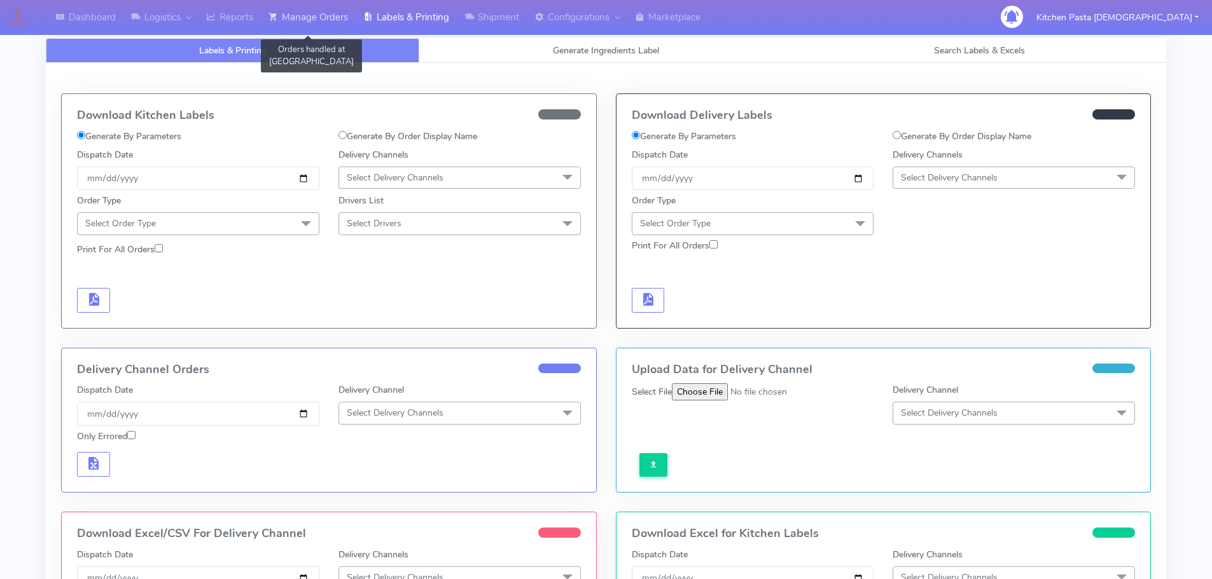
click at [309, 13] on link "Manage Orders" at bounding box center [308, 17] width 95 height 35
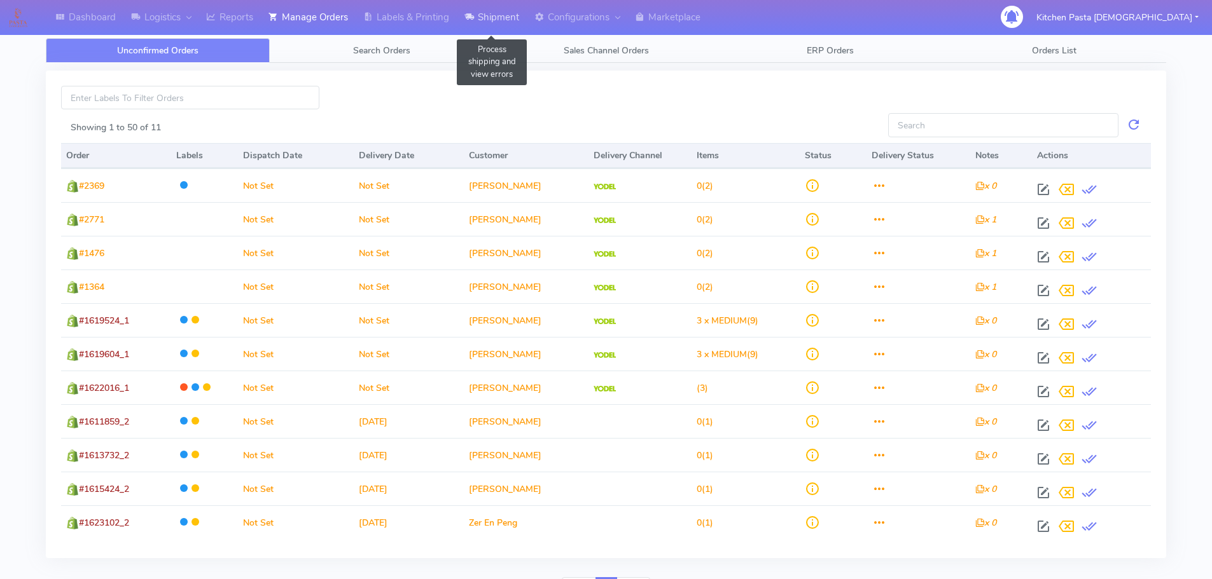
click at [495, 14] on link "Shipment" at bounding box center [492, 17] width 70 height 35
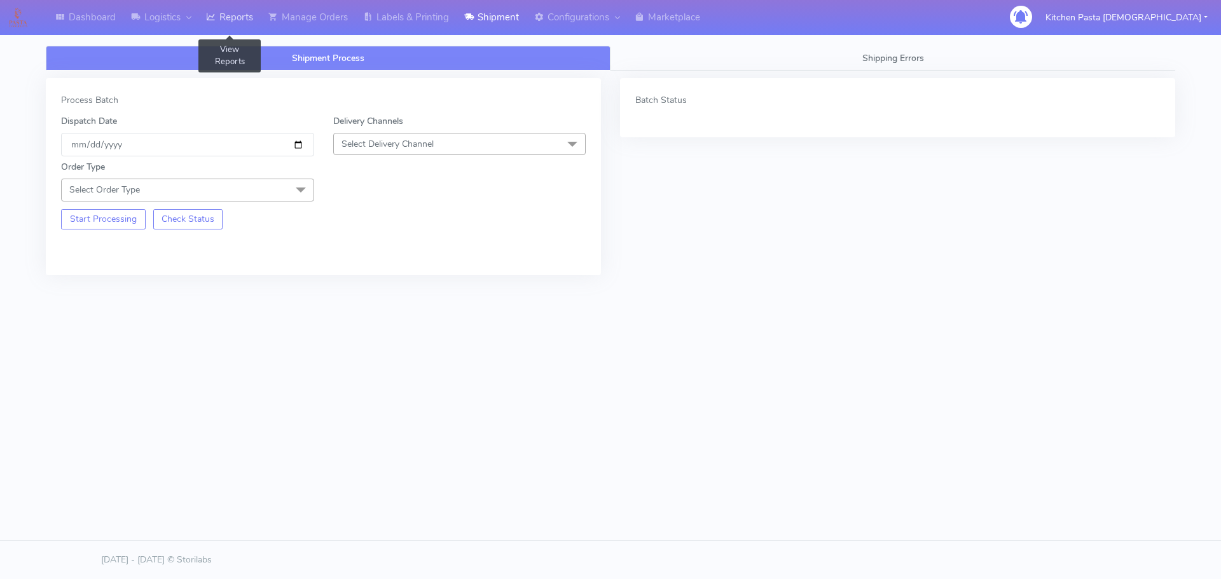
drag, startPoint x: 242, startPoint y: 11, endPoint x: 276, endPoint y: 37, distance: 42.2
click at [242, 12] on link "Reports" at bounding box center [229, 17] width 62 height 35
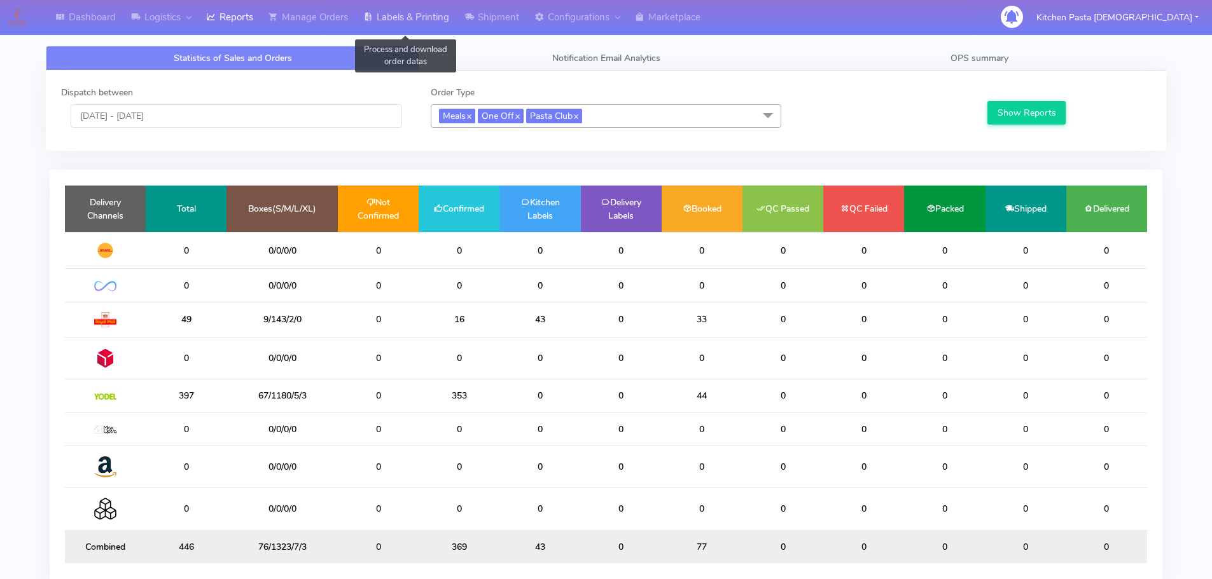
click at [401, 23] on link "Labels & Printing" at bounding box center [406, 17] width 101 height 35
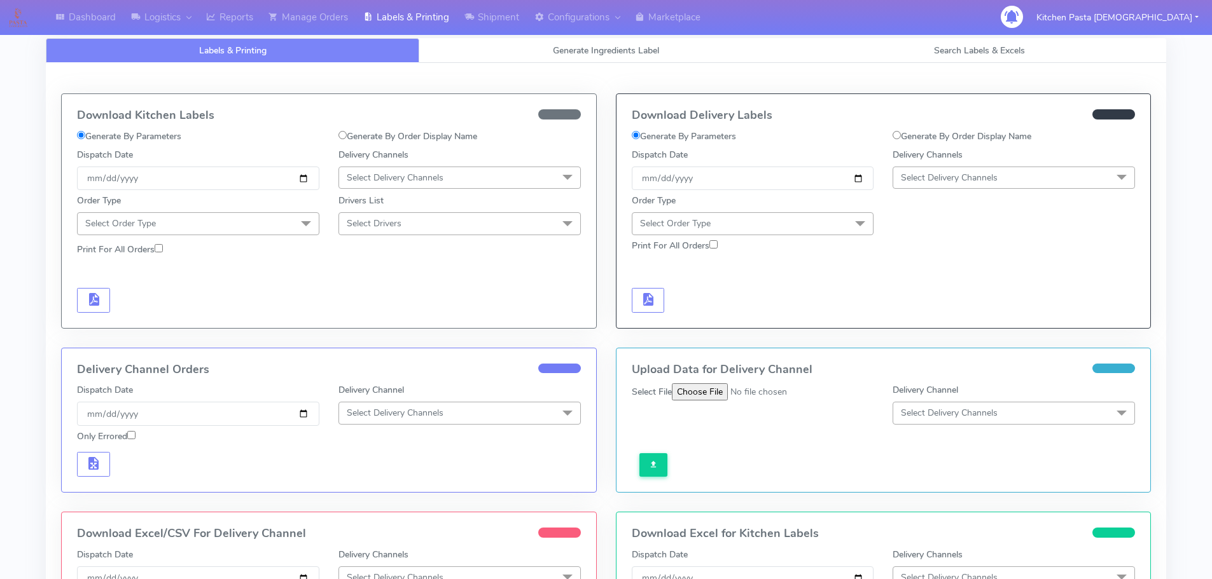
click at [523, 163] on div "Delivery Channels Select Delivery Channels No data available" at bounding box center [459, 169] width 261 height 42
click at [520, 175] on span "Select Delivery Channels" at bounding box center [459, 178] width 242 height 22
click at [405, 280] on div "Royal Mail" at bounding box center [459, 278] width 228 height 13
click at [296, 237] on span at bounding box center [305, 224] width 25 height 24
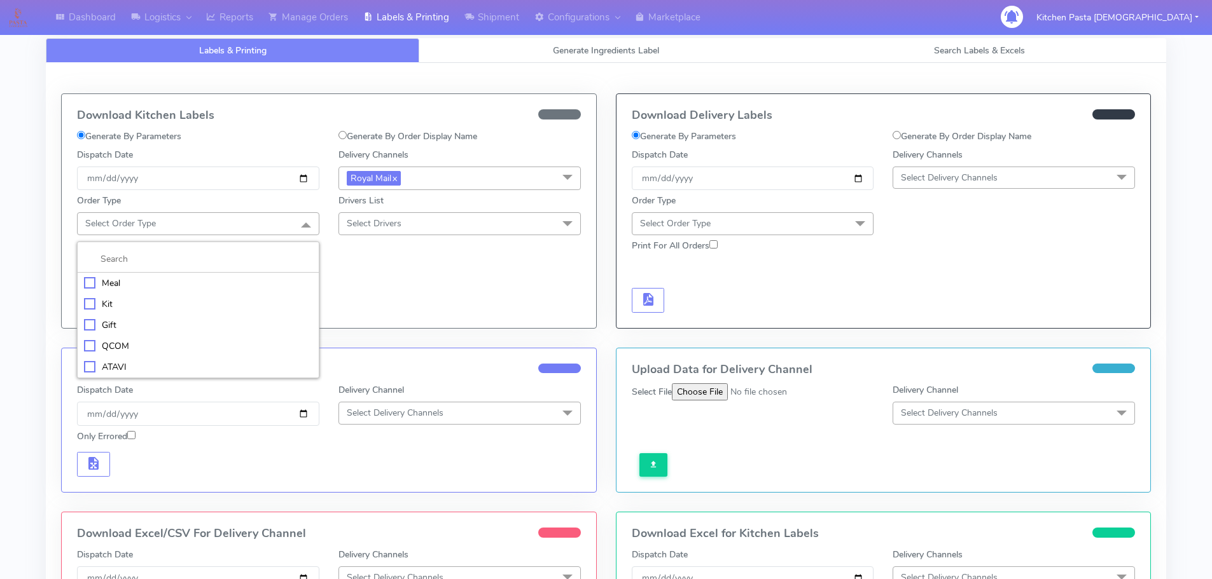
click at [195, 288] on div "Meal" at bounding box center [198, 283] width 228 height 13
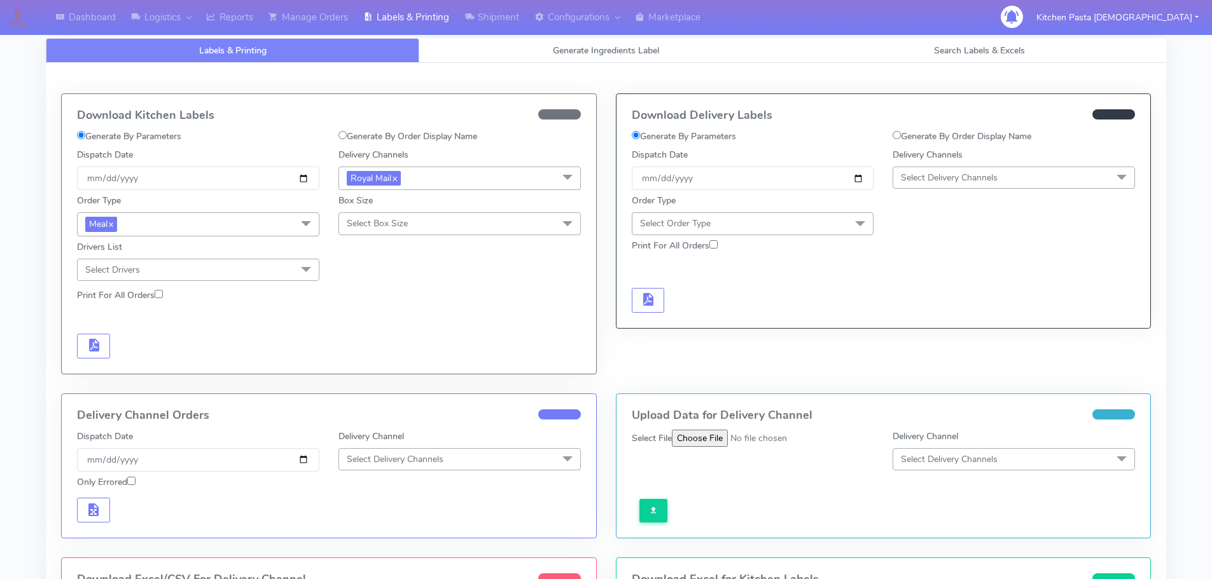
click at [375, 226] on span "Select Box Size" at bounding box center [377, 224] width 61 height 12
click at [381, 326] on div "Medium" at bounding box center [459, 325] width 228 height 13
click at [100, 342] on span "button" at bounding box center [93, 348] width 15 height 12
click at [356, 228] on span "Medium x" at bounding box center [369, 224] width 45 height 15
click at [391, 335] on li "Medium" at bounding box center [459, 326] width 241 height 21
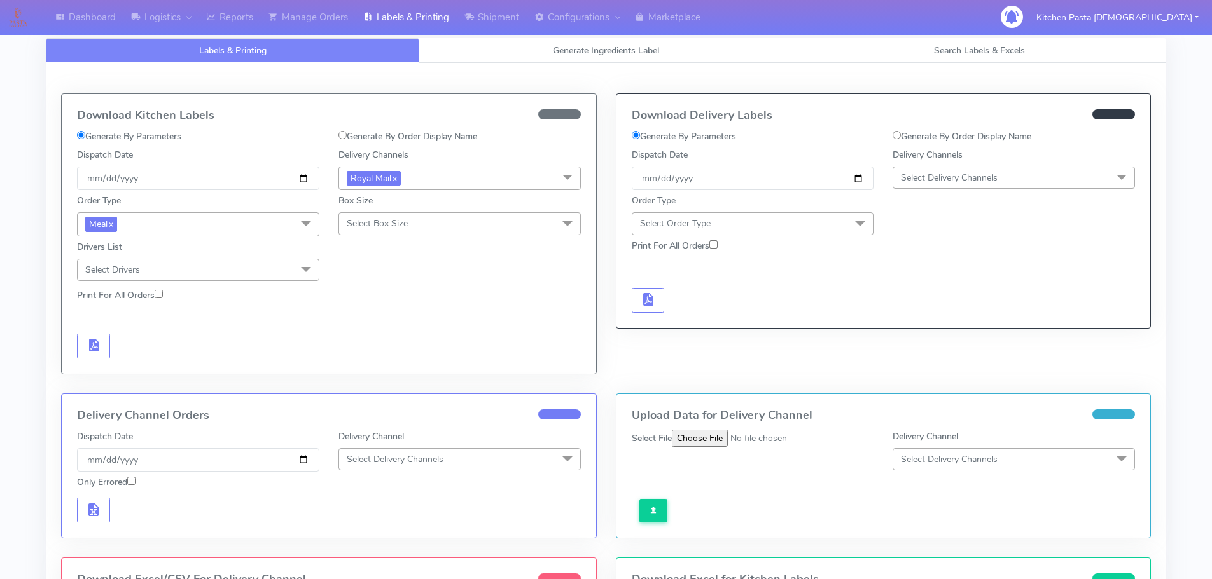
click at [427, 224] on span "Select Box Size" at bounding box center [459, 223] width 242 height 22
click at [396, 317] on li "Medium" at bounding box center [459, 325] width 241 height 21
click at [99, 333] on div at bounding box center [328, 344] width 523 height 29
drag, startPoint x: 83, startPoint y: 347, endPoint x: 95, endPoint y: 349, distance: 12.2
click at [83, 348] on button "button" at bounding box center [93, 346] width 33 height 25
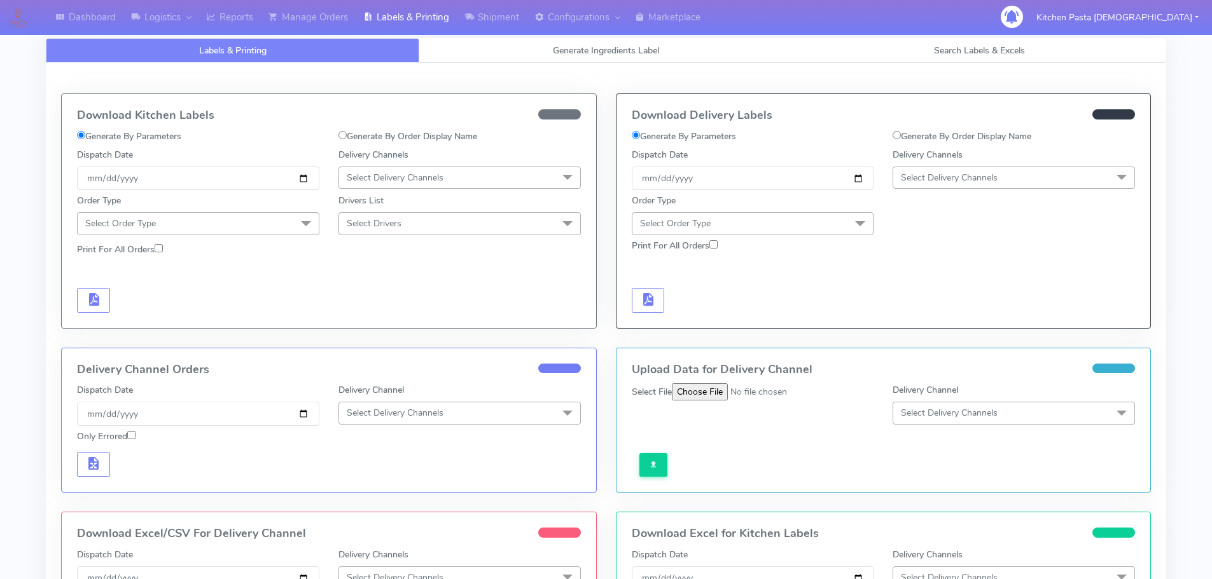
click at [413, 181] on span "Select Delivery Channels" at bounding box center [395, 178] width 97 height 12
click at [399, 280] on div "Royal Mail" at bounding box center [459, 278] width 228 height 13
click at [266, 229] on span "Select Order Type" at bounding box center [198, 223] width 242 height 22
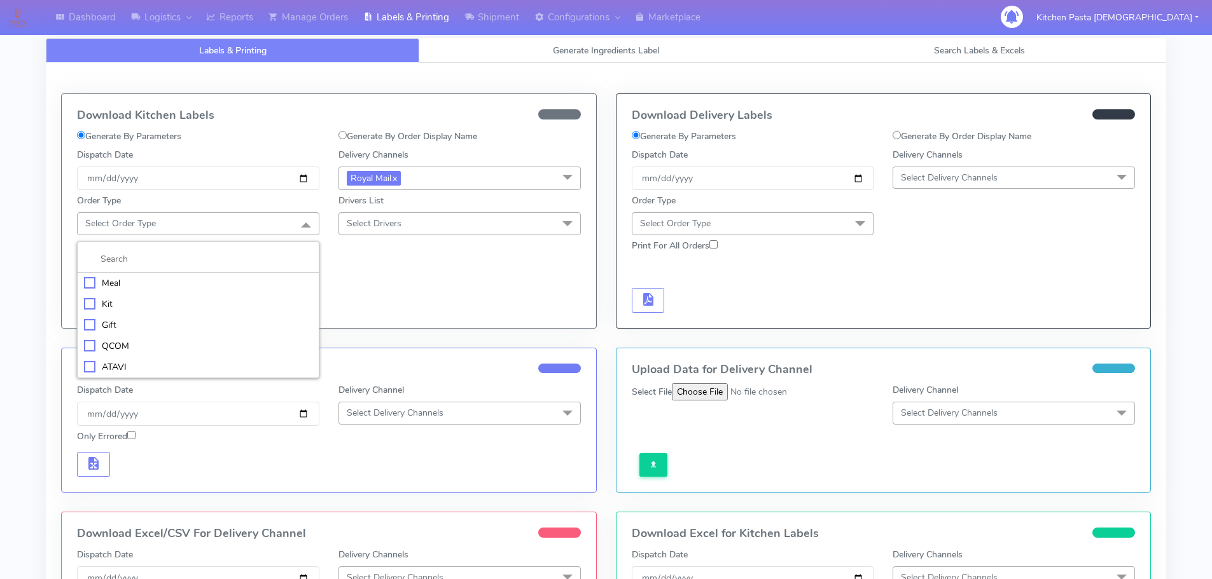
click at [219, 289] on div "Meal" at bounding box center [198, 283] width 228 height 13
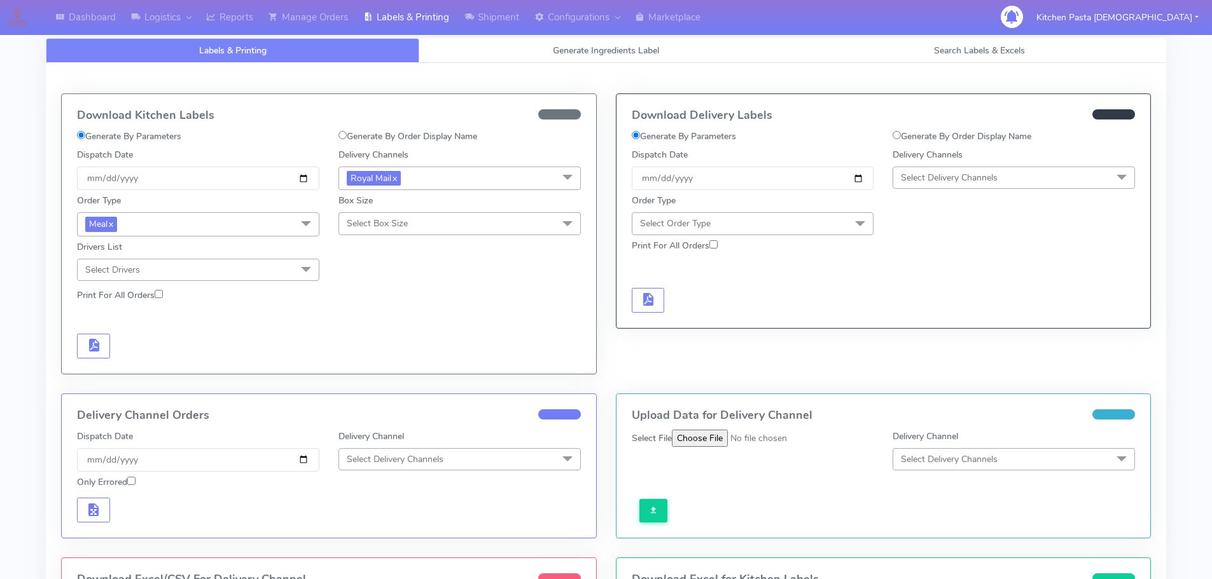
click at [431, 242] on div "Order Type Meal x Meal Kit Gift QCOM ATAVI Box Size Select Box Size Small Small…" at bounding box center [328, 235] width 523 height 91
click at [434, 235] on div "Box Size Select Box Size Small Small-PR-1 Medium Large Mega" at bounding box center [459, 213] width 261 height 46
click at [436, 217] on span "Select Box Size" at bounding box center [459, 223] width 242 height 22
click at [382, 317] on li "Medium" at bounding box center [459, 325] width 241 height 21
click at [107, 342] on button "button" at bounding box center [93, 346] width 33 height 25
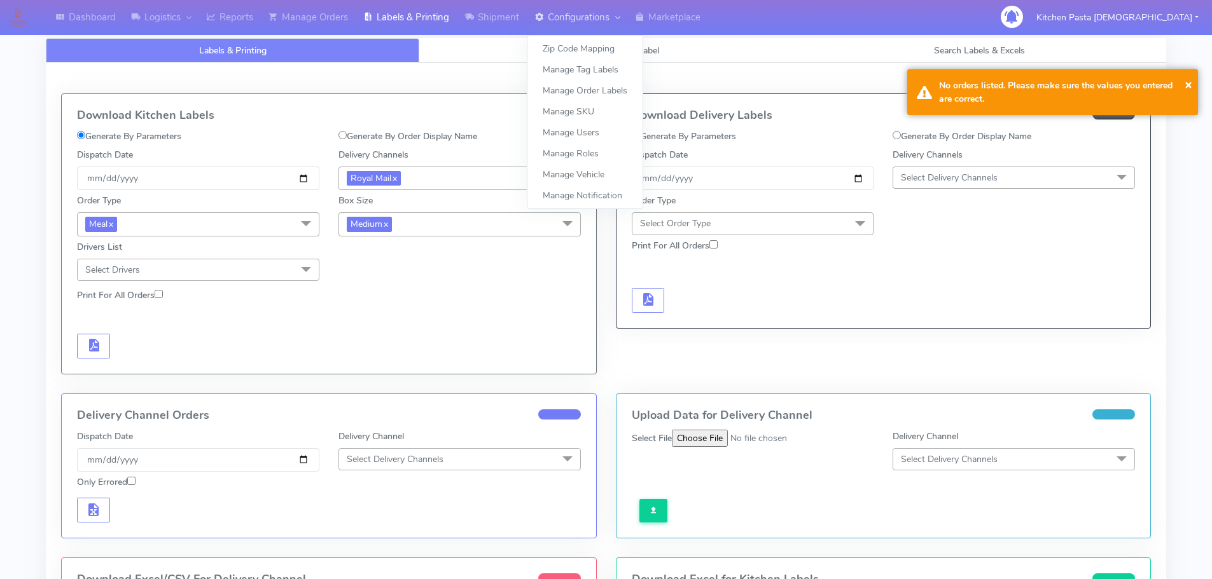
click at [598, 32] on link "Configurations" at bounding box center [577, 17] width 100 height 35
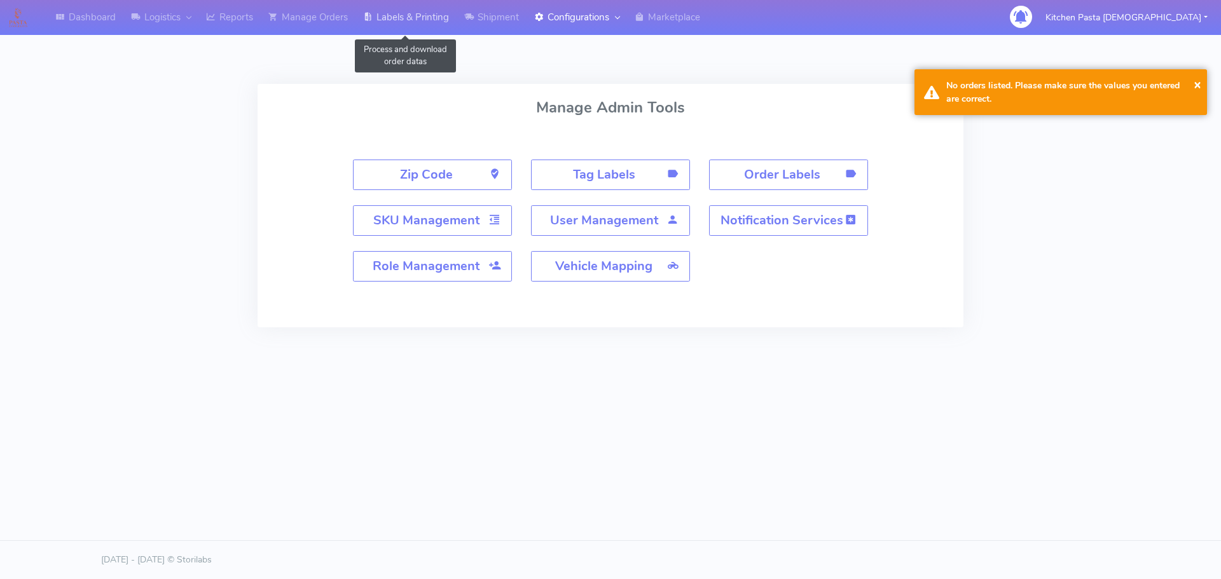
click at [430, 22] on link "Labels & Printing" at bounding box center [406, 17] width 101 height 35
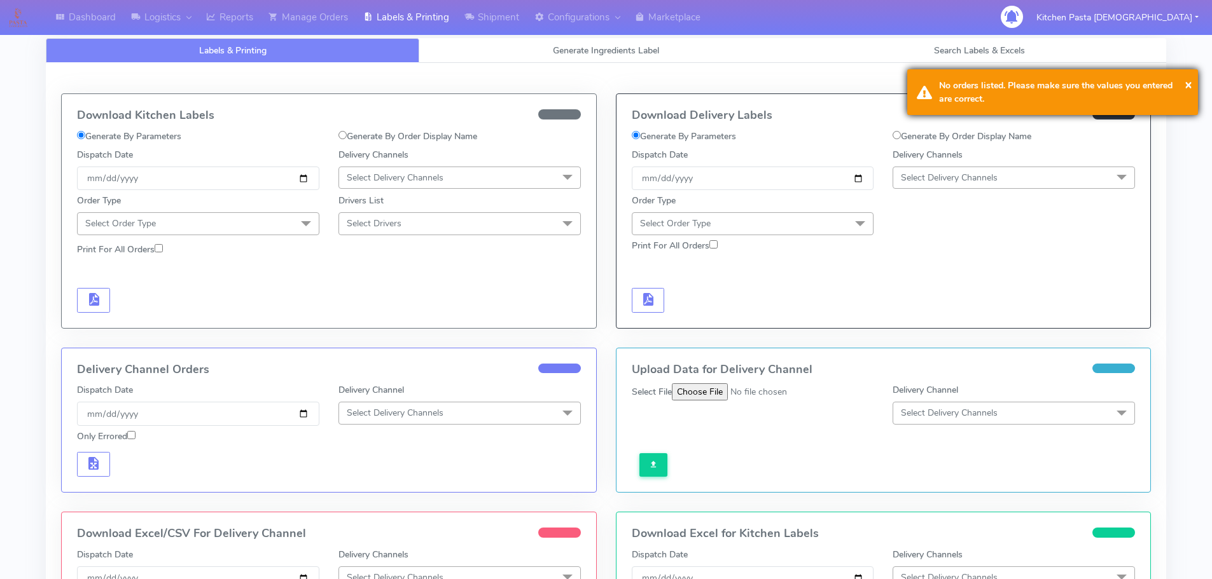
select select "All"
click at [1014, 58] on link "Search Labels & Excels" at bounding box center [978, 50] width 373 height 25
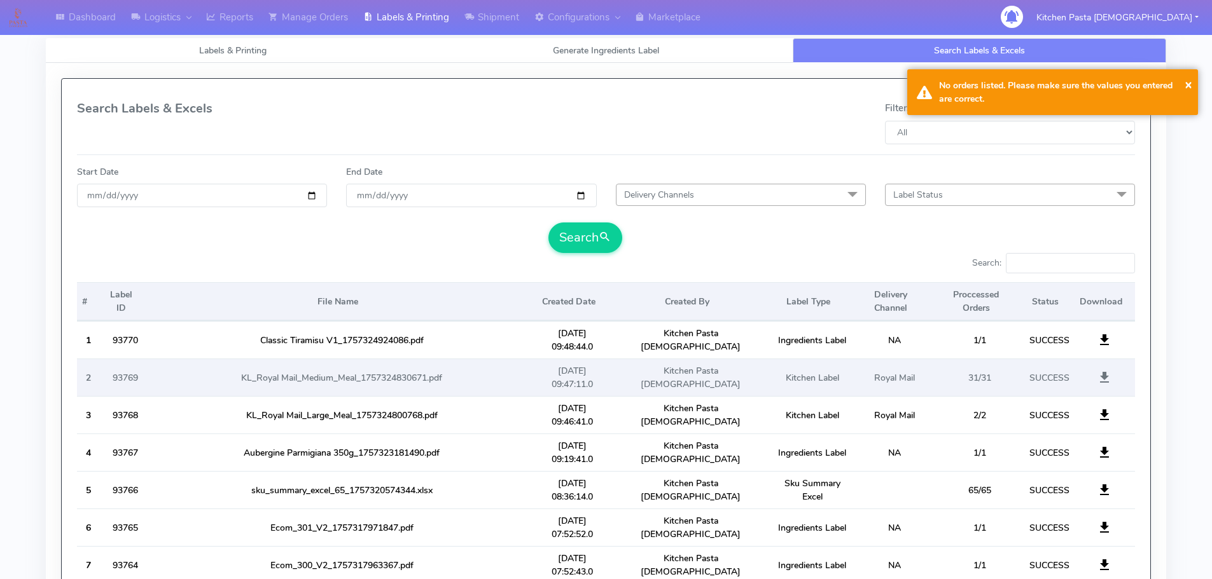
click at [1103, 375] on span at bounding box center [1104, 381] width 15 height 12
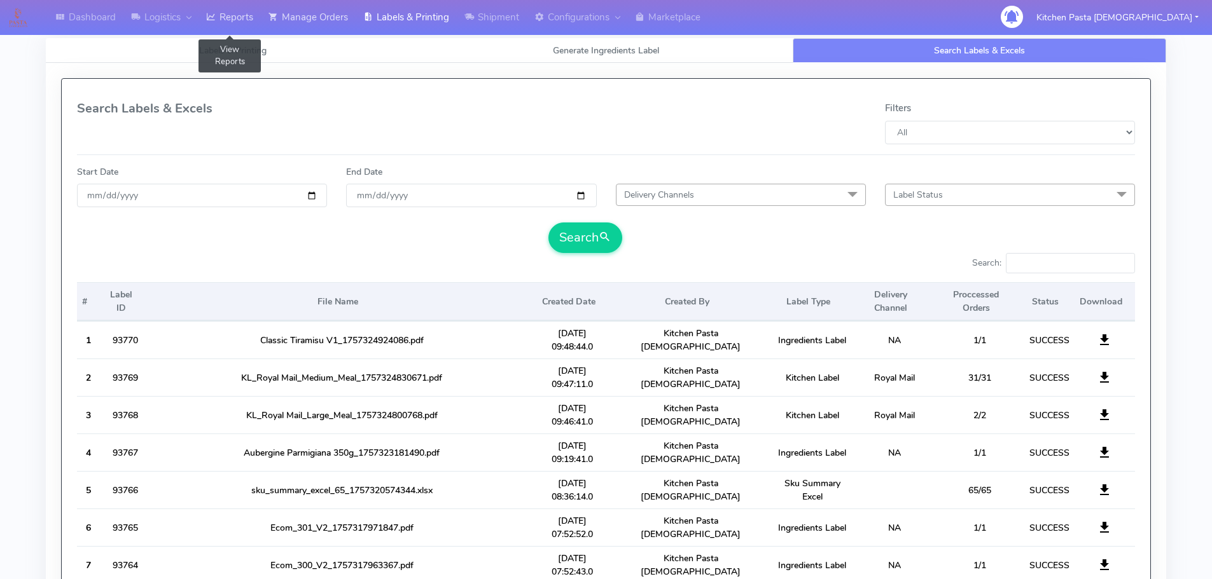
drag, startPoint x: 263, startPoint y: 22, endPoint x: 272, endPoint y: 22, distance: 8.9
click at [264, 22] on ul "Dashboard Logistics London Logistics Reports View Reports Manage Orders Labels …" at bounding box center [378, 17] width 660 height 35
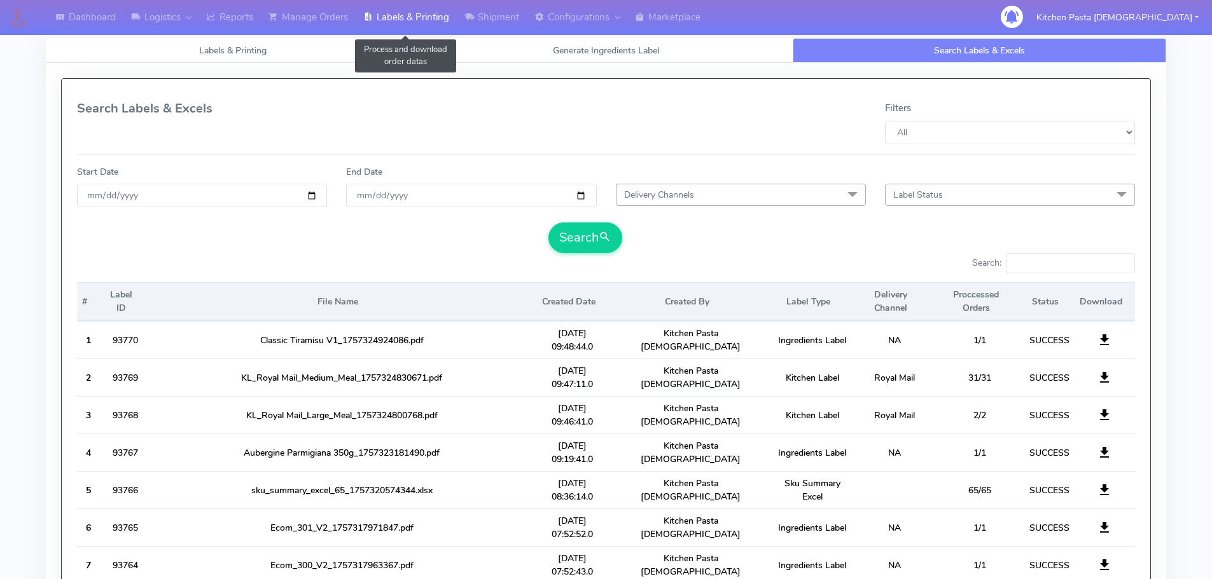
click at [368, 22] on icon at bounding box center [368, 17] width 10 height 13
click at [451, 20] on link "Labels & Printing" at bounding box center [406, 17] width 101 height 35
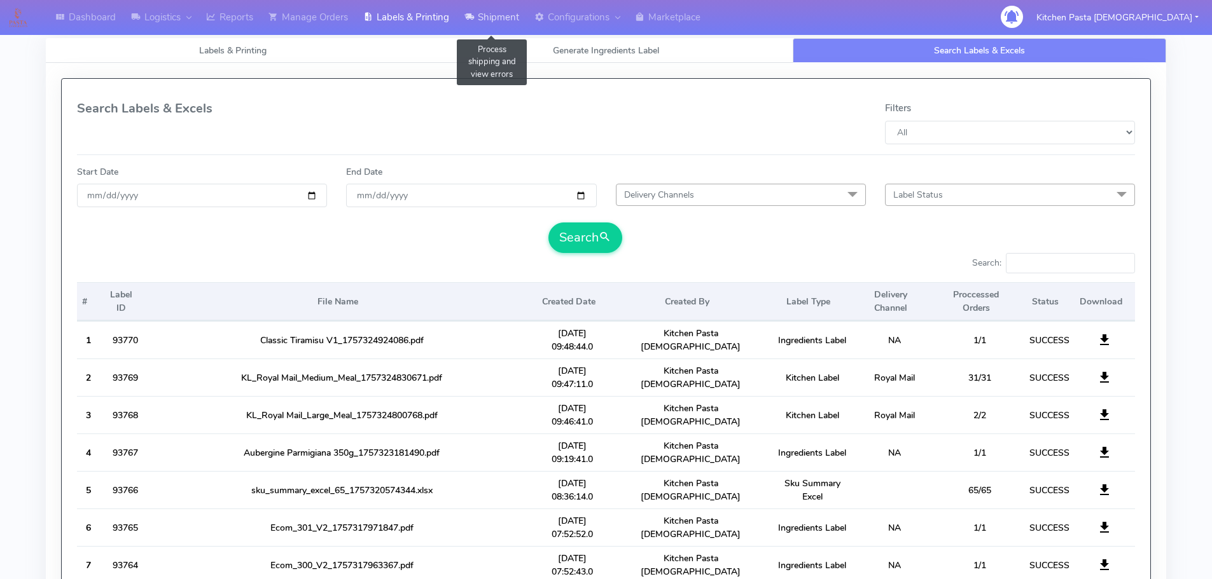
click at [508, 20] on link "Shipment" at bounding box center [492, 17] width 70 height 35
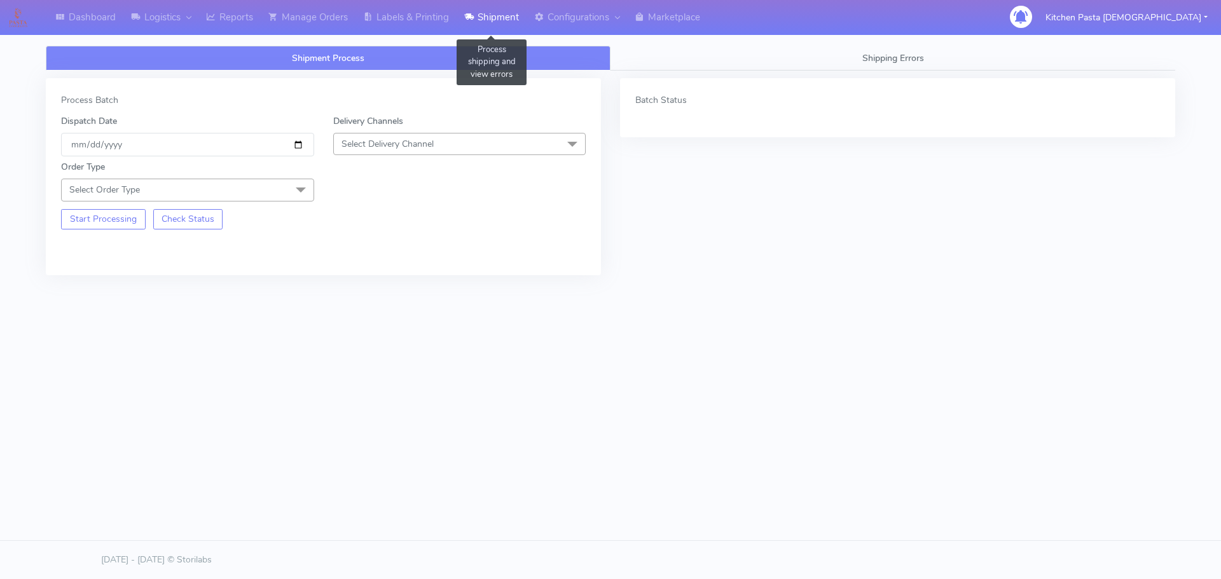
click at [490, 17] on link "Shipment" at bounding box center [492, 17] width 70 height 35
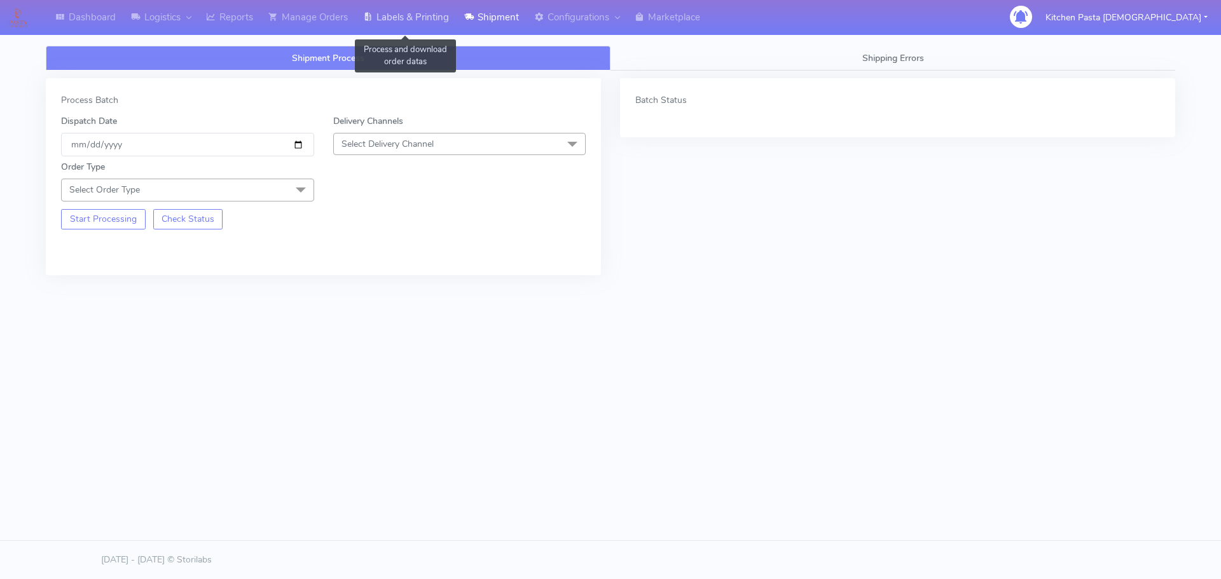
click at [405, 18] on link "Labels & Printing" at bounding box center [406, 17] width 101 height 35
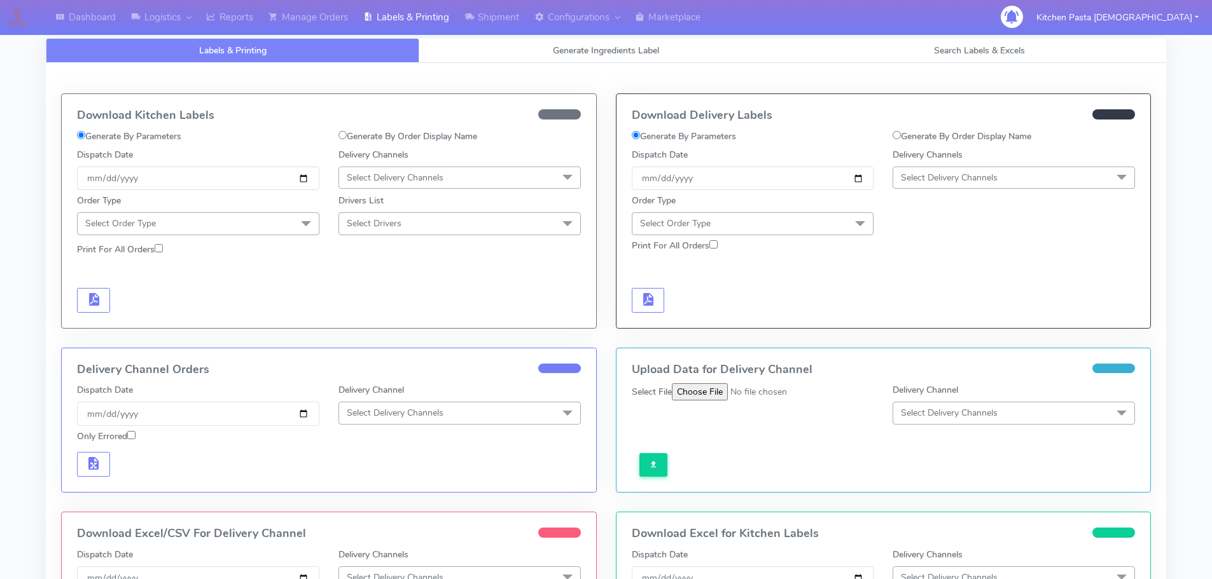
click at [431, 174] on span "Select Delivery Channels" at bounding box center [395, 178] width 97 height 12
click at [511, 184] on span "Select Delivery Channels" at bounding box center [459, 178] width 242 height 22
click at [525, 179] on span "Select Delivery Channels" at bounding box center [459, 178] width 242 height 22
click at [426, 183] on span "Select Delivery Channels" at bounding box center [395, 178] width 97 height 12
click at [381, 191] on div "Drivers List Select Drivers No data available" at bounding box center [459, 212] width 261 height 45
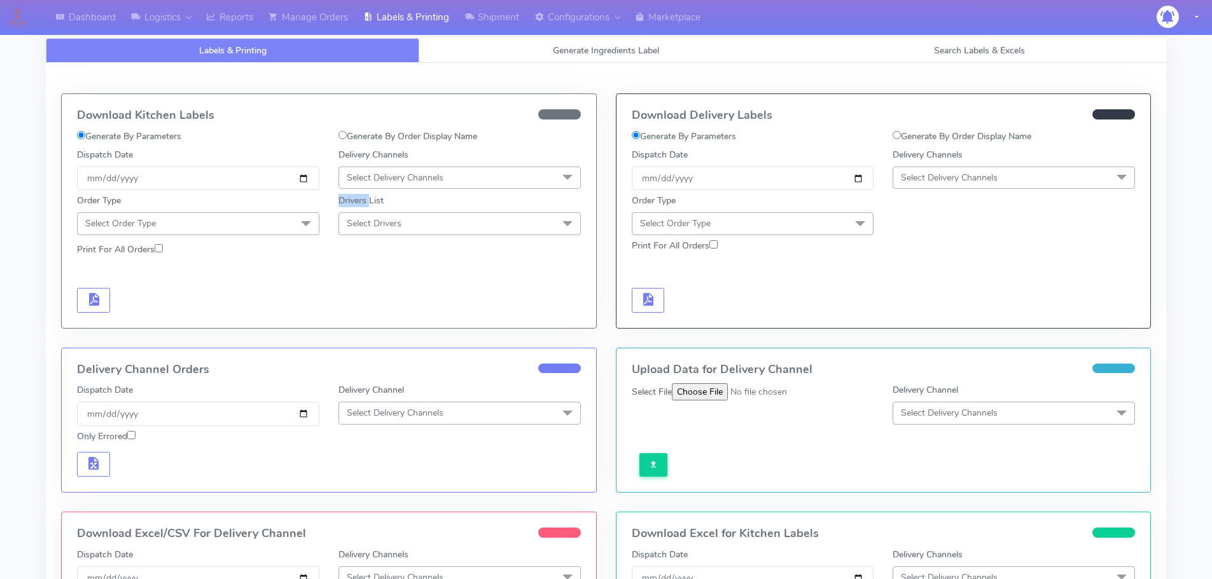
drag, startPoint x: 381, startPoint y: 191, endPoint x: 416, endPoint y: 187, distance: 35.2
click at [392, 190] on div "Dispatch Date 2025-09-08 Delivery Channels Select Delivery Channels No data ava…" at bounding box center [329, 204] width 504 height 113
drag, startPoint x: 416, startPoint y: 187, endPoint x: 322, endPoint y: 214, distance: 97.8
click at [410, 192] on div "Dispatch Date 2025-09-08 Delivery Channels Select Delivery Channels No data ava…" at bounding box center [329, 204] width 504 height 113
click at [256, 232] on span "Select Order Type" at bounding box center [198, 223] width 242 height 22
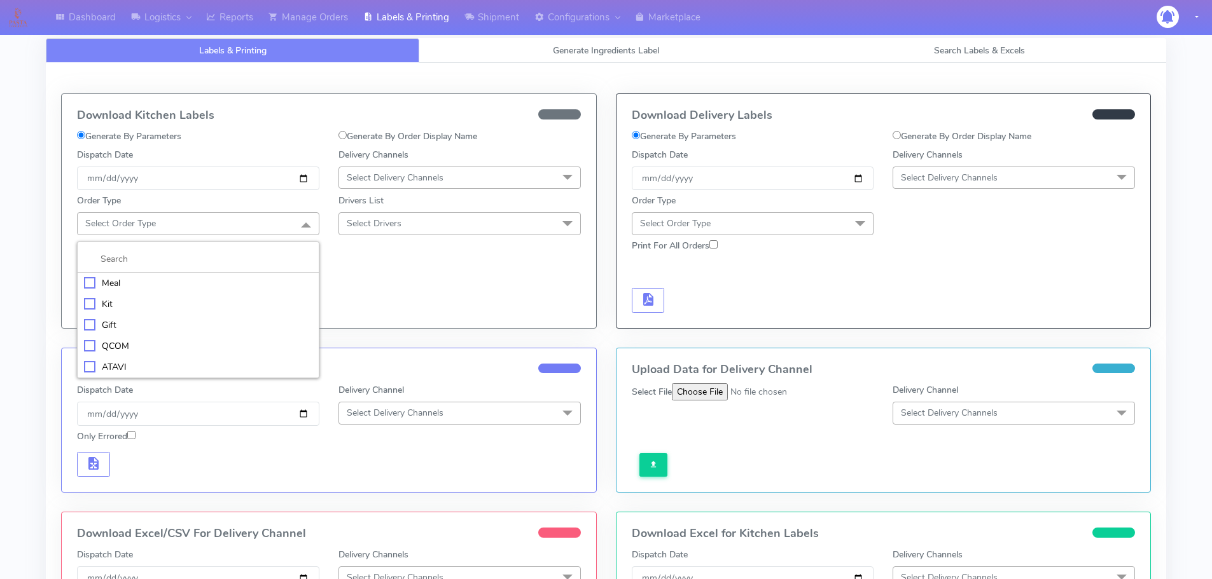
click at [158, 282] on div "Meal" at bounding box center [198, 283] width 228 height 13
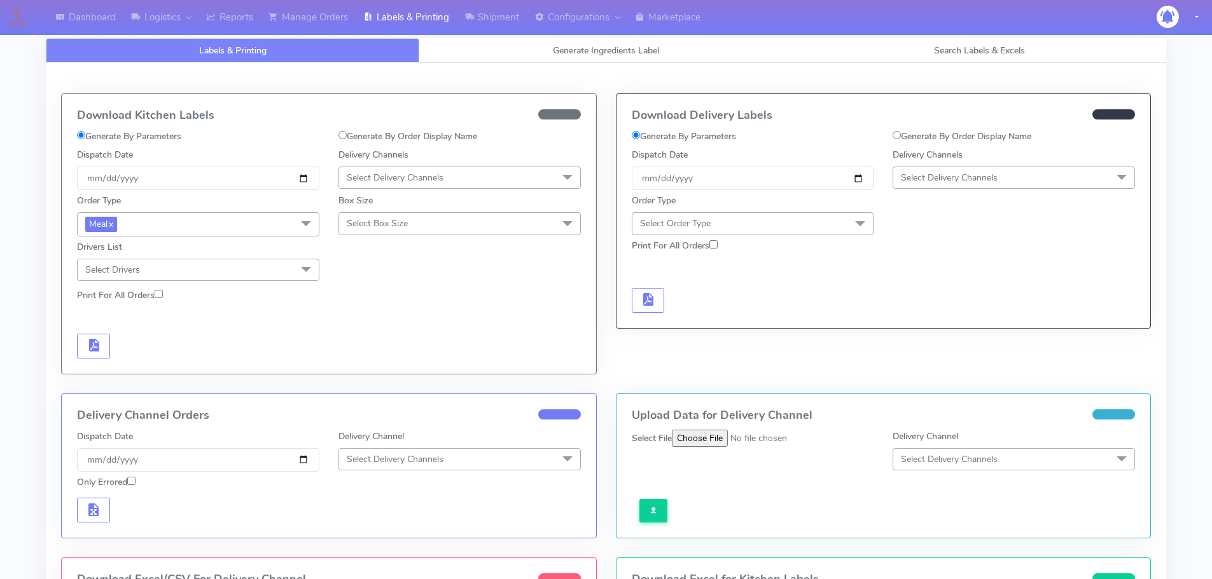
click at [422, 185] on span "Select Delivery Channels" at bounding box center [459, 178] width 242 height 22
click at [429, 176] on span "Select Delivery Channels" at bounding box center [395, 178] width 97 height 12
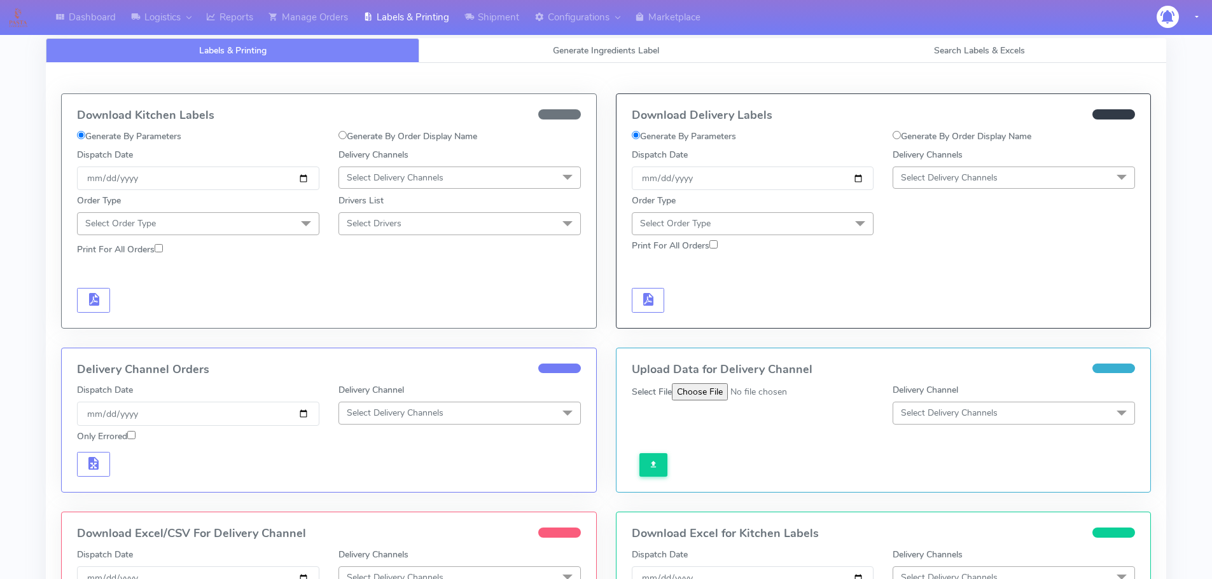
click at [462, 181] on span "Select Delivery Channels" at bounding box center [459, 178] width 242 height 22
click at [467, 214] on h5 "No data available" at bounding box center [459, 215] width 228 height 11
click at [456, 216] on h5 "No data available" at bounding box center [459, 215] width 228 height 11
click at [436, 177] on span "Select Delivery Channels" at bounding box center [395, 178] width 97 height 12
click at [437, 210] on h5 "No data available" at bounding box center [459, 215] width 228 height 11
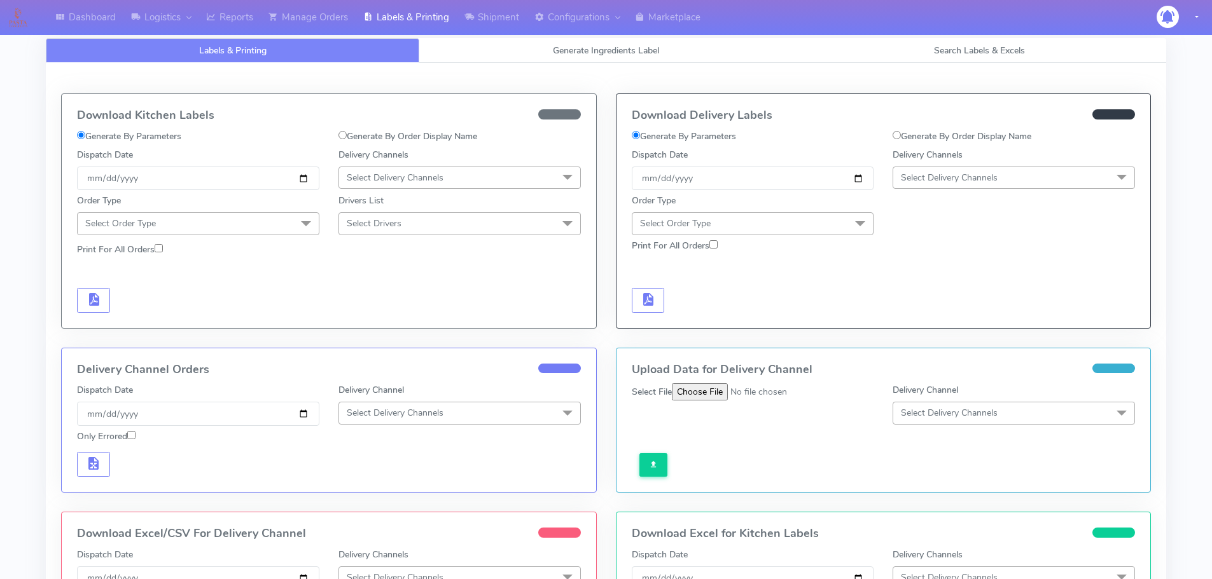
click at [447, 176] on span "Select Delivery Channels" at bounding box center [459, 178] width 242 height 22
click at [455, 198] on div "No data available" at bounding box center [459, 213] width 242 height 36
click at [455, 216] on h5 "No data available" at bounding box center [459, 215] width 228 height 11
click at [265, 228] on span "Select Order Type" at bounding box center [198, 223] width 242 height 22
click at [170, 281] on div "Meal" at bounding box center [198, 283] width 228 height 13
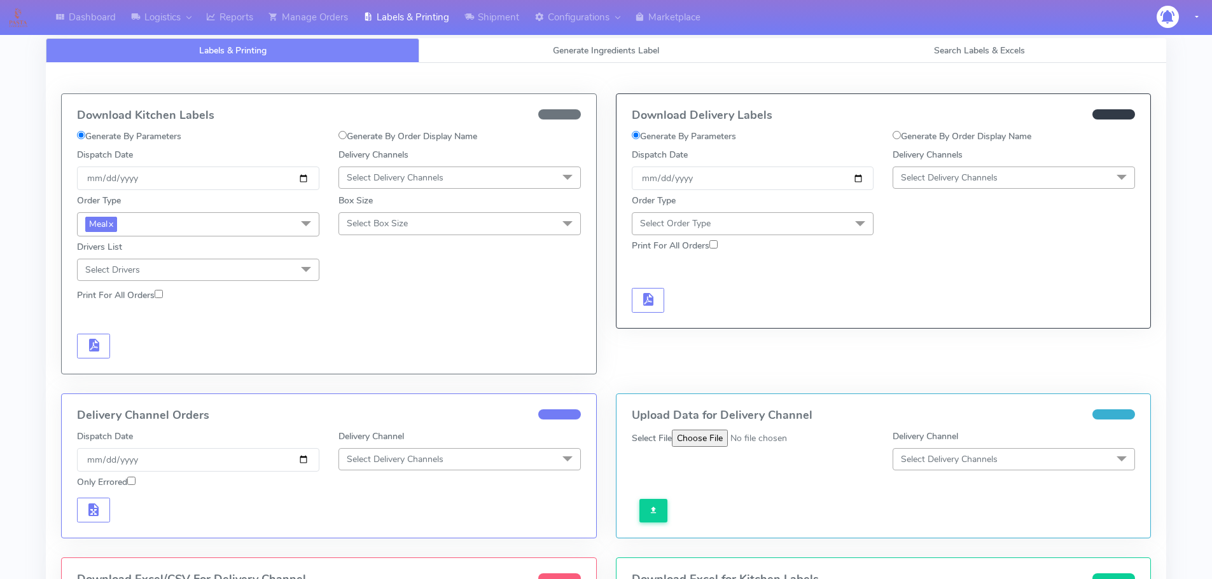
click at [432, 221] on span "Select Box Size" at bounding box center [459, 223] width 242 height 22
click at [392, 287] on div "Small" at bounding box center [459, 283] width 228 height 13
click at [440, 170] on span "Select Delivery Channels" at bounding box center [459, 178] width 242 height 22
drag, startPoint x: 435, startPoint y: 197, endPoint x: 432, endPoint y: 209, distance: 11.9
click at [437, 197] on div "No data available" at bounding box center [459, 213] width 242 height 36
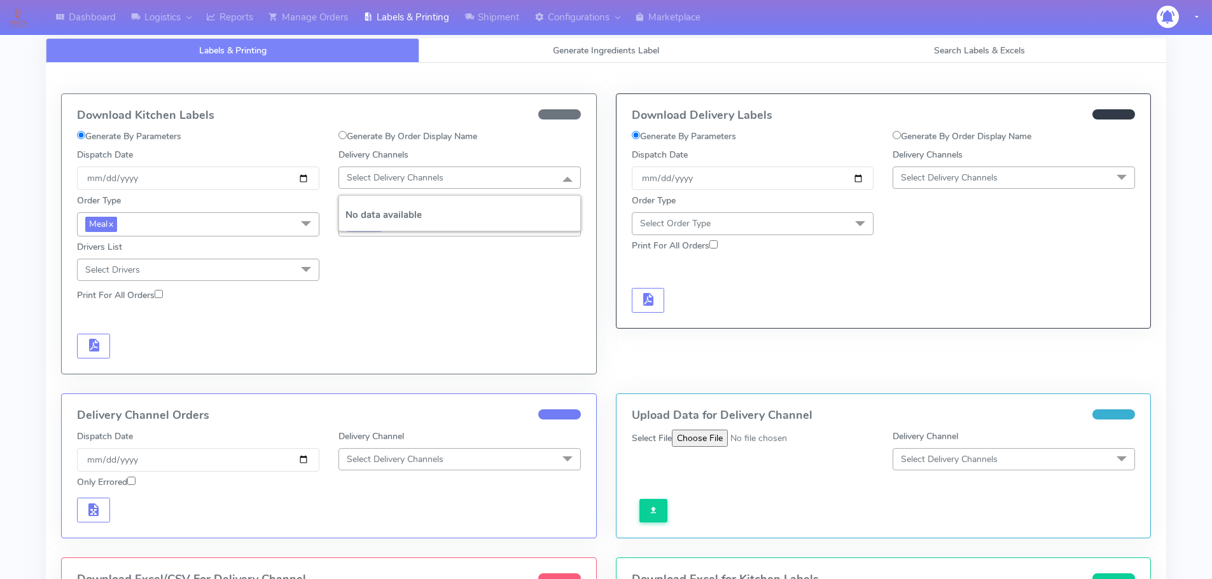
click at [432, 214] on h5 "No data available" at bounding box center [459, 215] width 228 height 11
click at [293, 184] on input "[DATE]" at bounding box center [198, 179] width 242 height 24
click at [582, 118] on div "Download Kitchen Labels Generate By Parameters Generate By Order Display Name D…" at bounding box center [329, 234] width 534 height 280
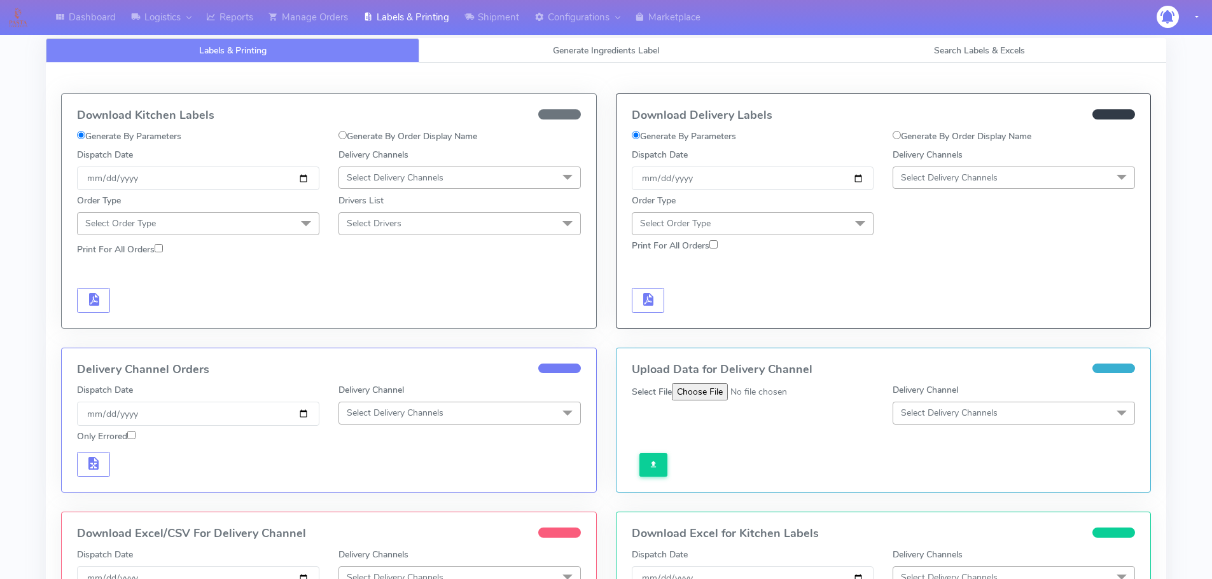
click at [417, 176] on span "Select Delivery Channels" at bounding box center [395, 178] width 97 height 12
click at [392, 202] on li "No data available" at bounding box center [459, 215] width 241 height 31
click at [392, 204] on li "No data available" at bounding box center [459, 215] width 241 height 31
click at [397, 219] on h5 "No data available" at bounding box center [459, 215] width 228 height 11
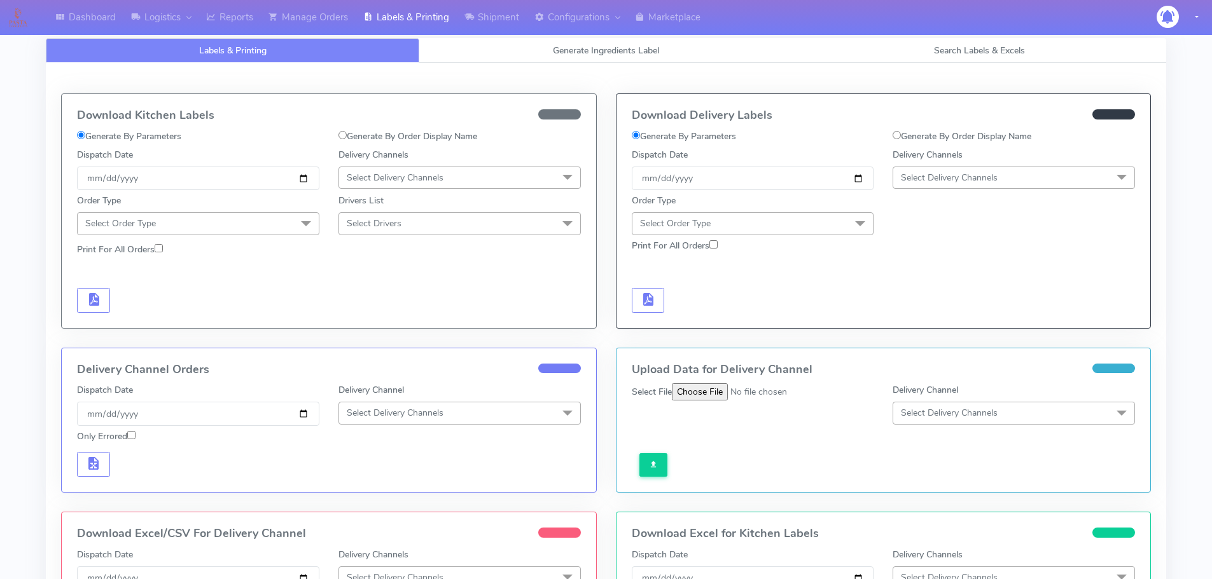
click at [548, 183] on span "Select Delivery Channels" at bounding box center [459, 178] width 242 height 22
click at [293, 225] on span at bounding box center [305, 224] width 25 height 24
click at [238, 280] on div "Meal" at bounding box center [198, 283] width 228 height 13
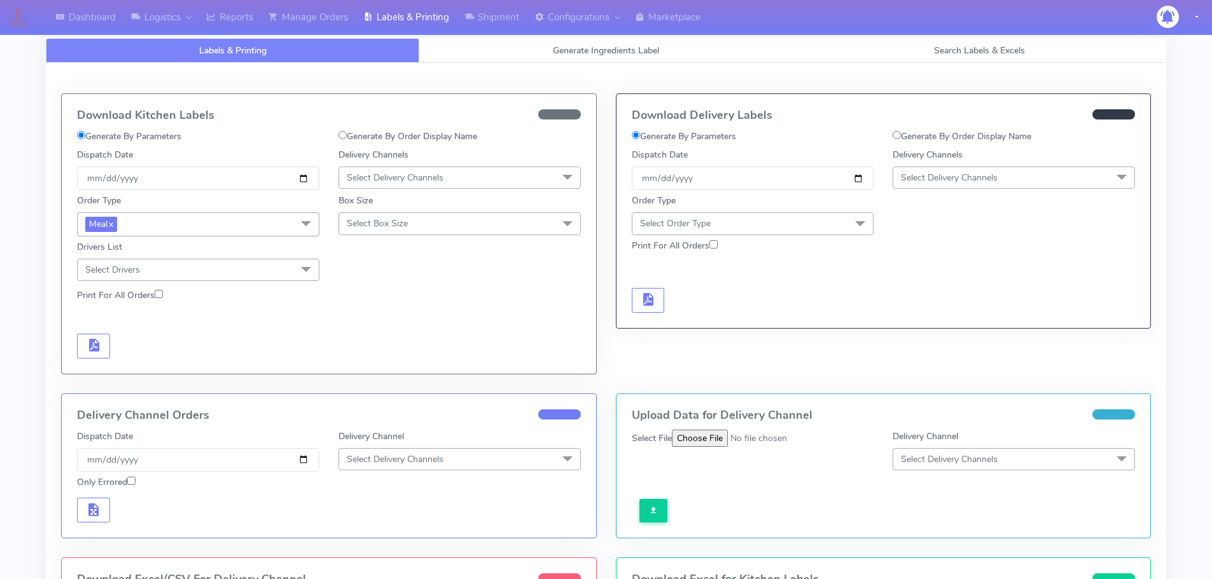
click at [394, 215] on span "Select Box Size" at bounding box center [459, 223] width 242 height 22
click at [391, 286] on div "Small" at bounding box center [459, 283] width 228 height 13
click at [442, 172] on span "Select Delivery Channels" at bounding box center [395, 178] width 97 height 12
click at [443, 211] on h5 "No data available" at bounding box center [459, 215] width 228 height 11
click at [445, 209] on li "No data available" at bounding box center [459, 215] width 241 height 31
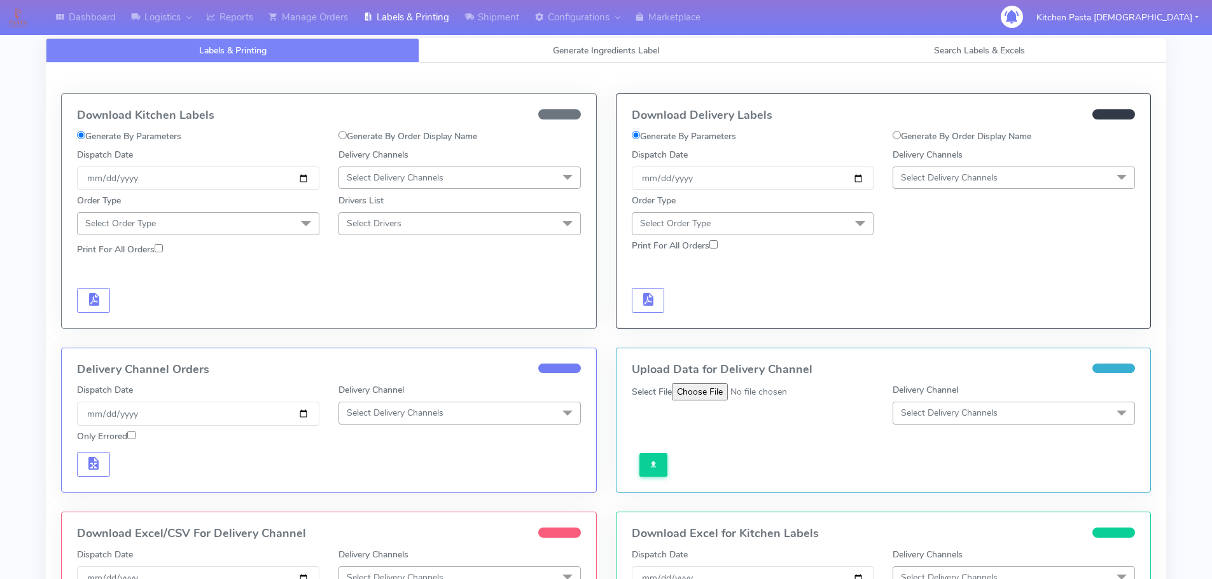
click at [483, 160] on div "Delivery Channels Select Delivery Channels DHL OnFleet Royal Mail DPD Yodel Max…" at bounding box center [459, 169] width 261 height 42
click at [395, 135] on label "Generate By Order Display Name" at bounding box center [407, 136] width 139 height 13
click at [347, 135] on input "Generate By Order Display Name" at bounding box center [342, 135] width 8 height 8
radio input "true"
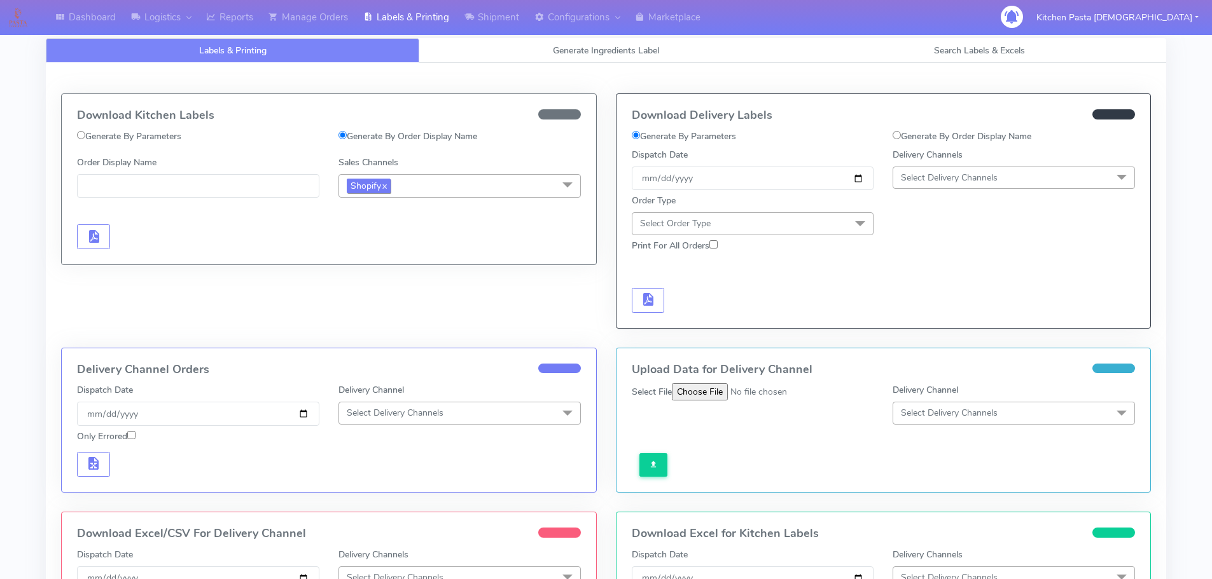
click at [368, 186] on span "Shopify x" at bounding box center [369, 186] width 44 height 15
click at [162, 130] on label "Generate By Parameters" at bounding box center [129, 136] width 104 height 13
click at [85, 131] on input "Generate By Parameters" at bounding box center [81, 135] width 8 height 8
radio input "true"
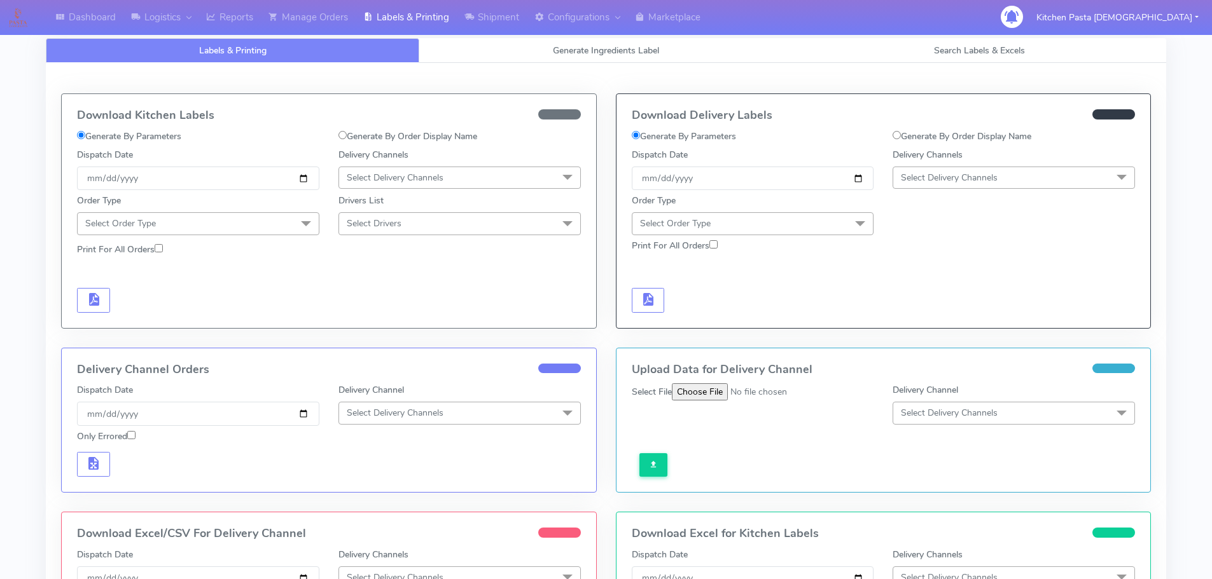
click at [396, 176] on span "Select Delivery Channels" at bounding box center [395, 178] width 97 height 12
click at [387, 279] on div "Royal Mail" at bounding box center [459, 278] width 228 height 13
click at [291, 221] on span "Select Order Type" at bounding box center [198, 223] width 242 height 22
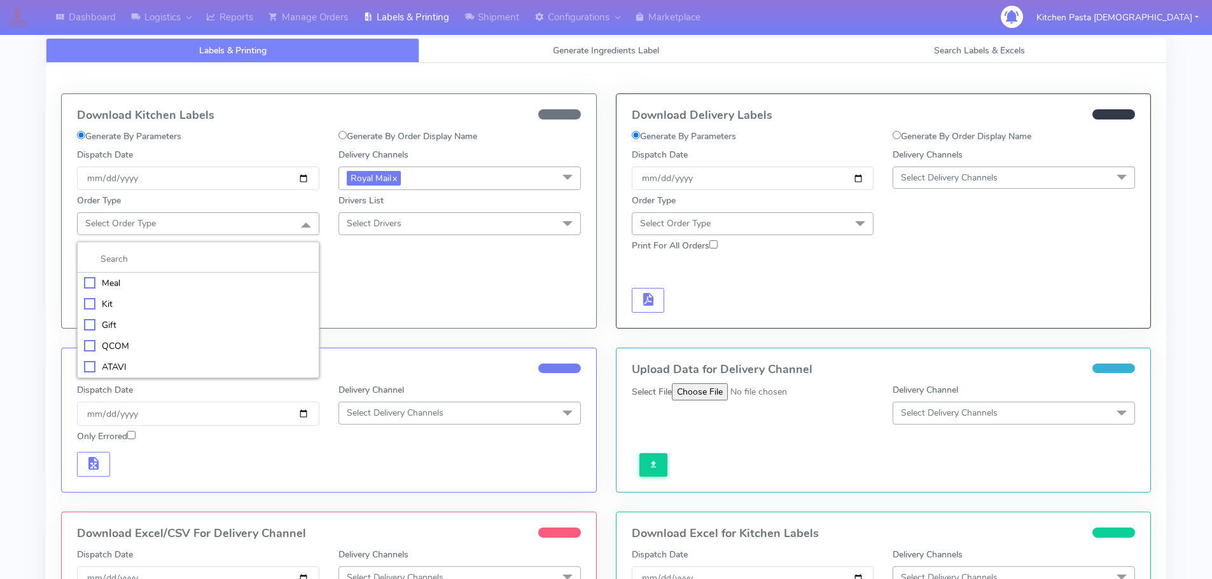
click at [195, 277] on div "Meal" at bounding box center [198, 283] width 228 height 13
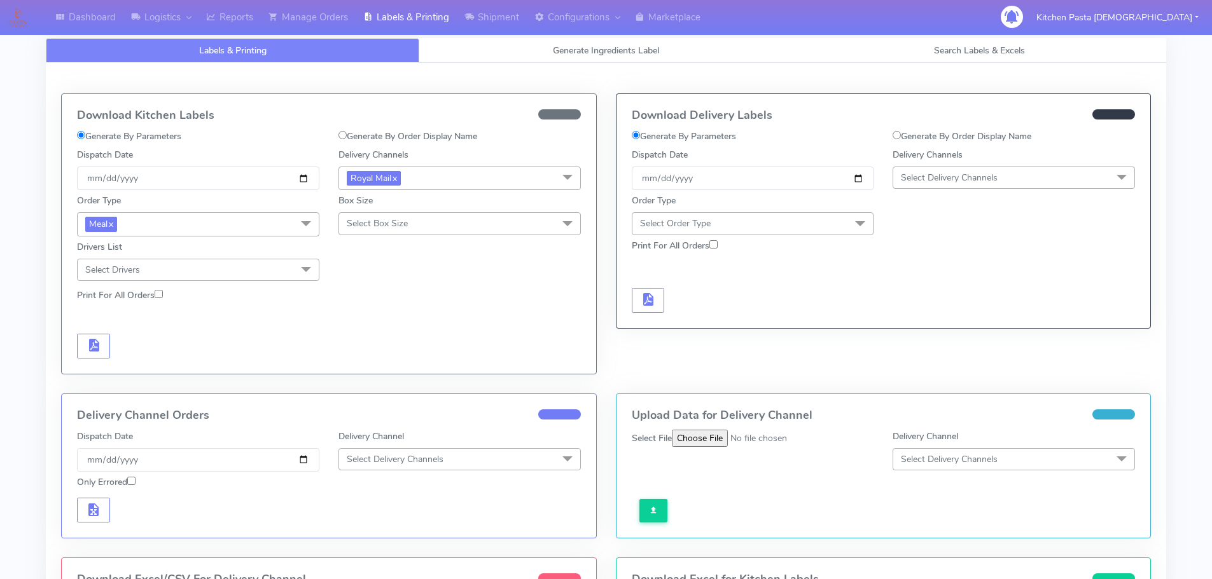
click at [389, 245] on div "Order Type Meal x Meal Kit Gift QCOM ATAVI Box Size Select Box Size Small Small…" at bounding box center [328, 235] width 523 height 91
click at [404, 214] on span "Select Box Size" at bounding box center [459, 223] width 242 height 22
click at [380, 284] on div "Small" at bounding box center [459, 283] width 228 height 13
click at [81, 342] on button "button" at bounding box center [93, 346] width 33 height 25
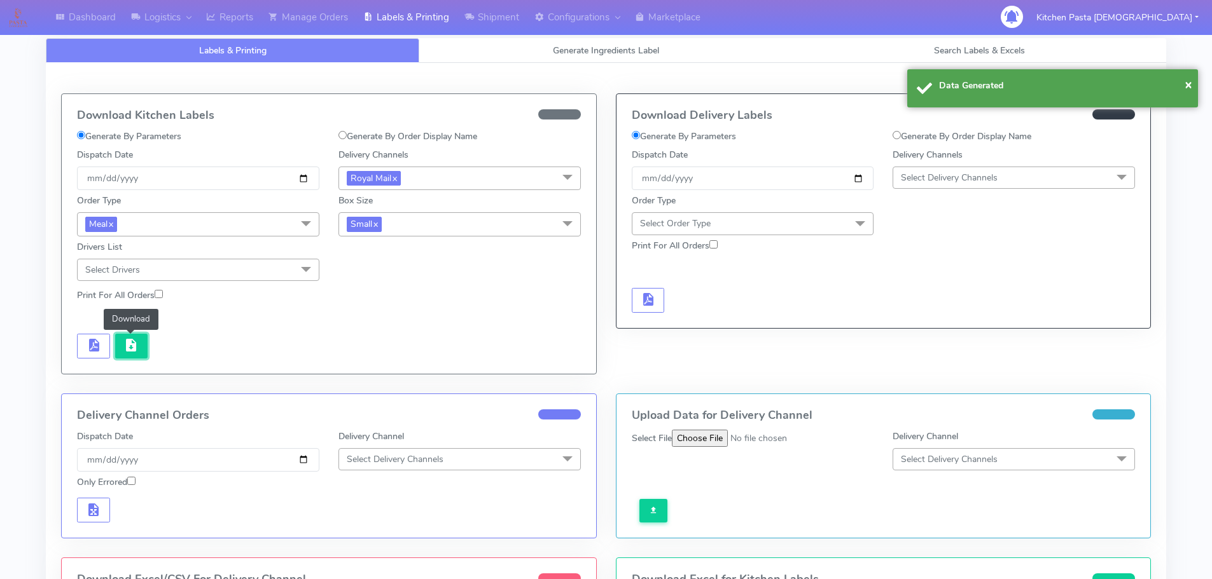
click at [130, 342] on span "button" at bounding box center [130, 348] width 15 height 12
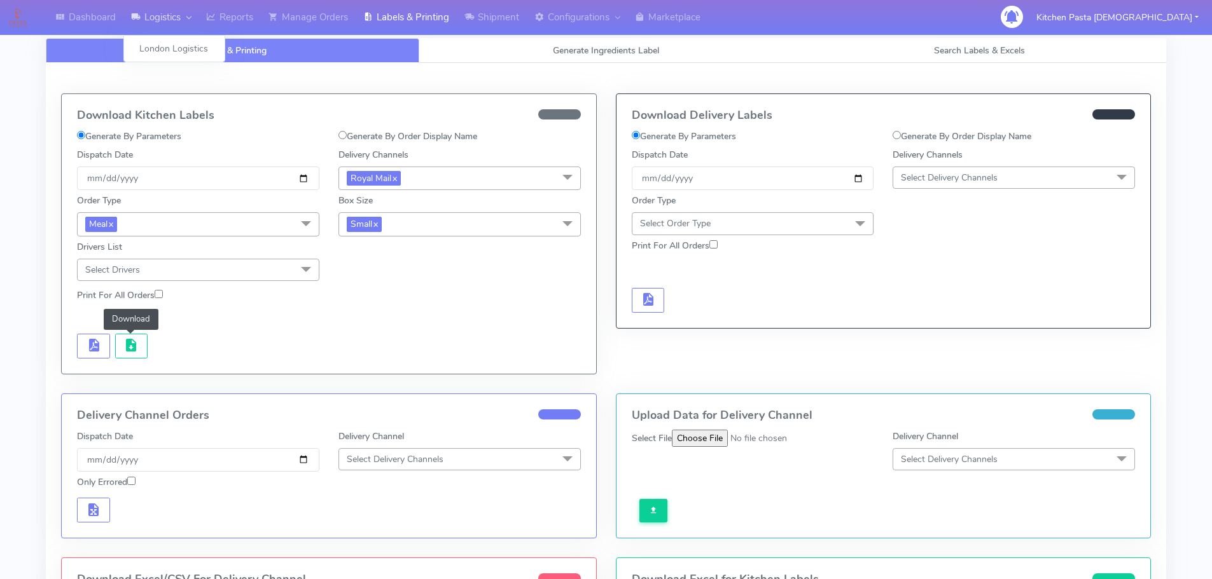
click at [183, 16] on link "Logistics" at bounding box center [160, 17] width 75 height 35
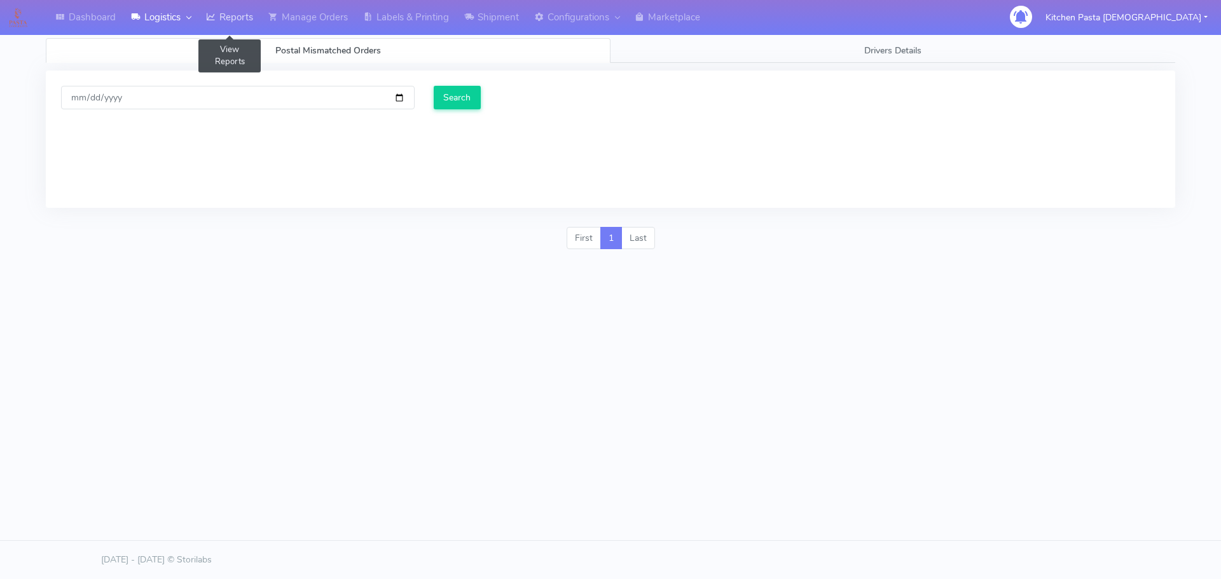
click at [247, 16] on link "Reports" at bounding box center [229, 17] width 62 height 35
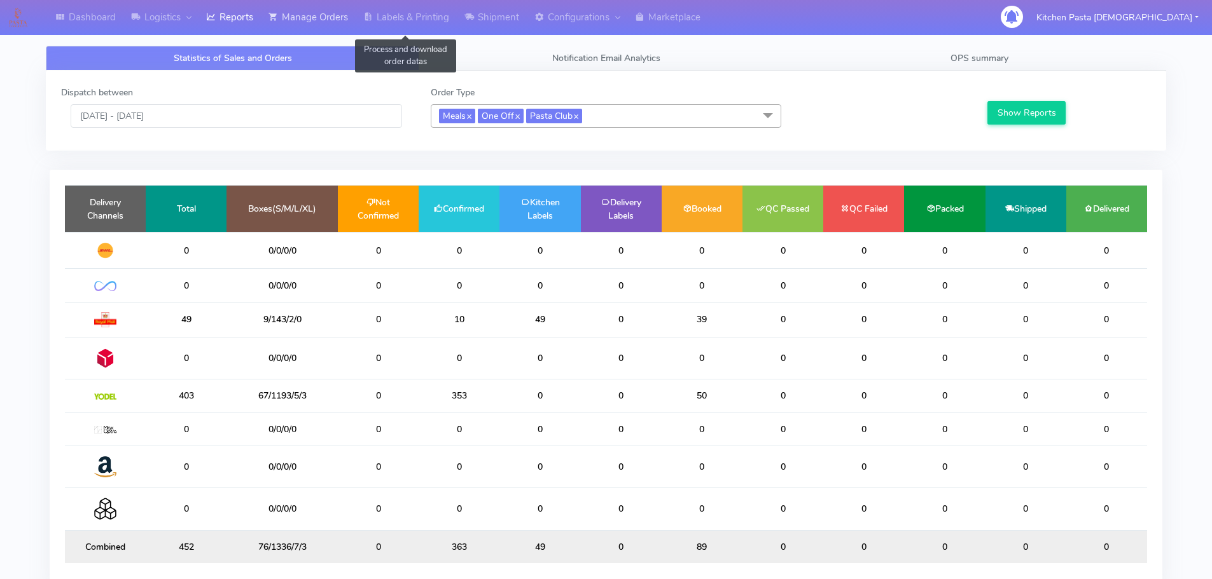
click at [340, 21] on link "Manage Orders" at bounding box center [308, 17] width 95 height 35
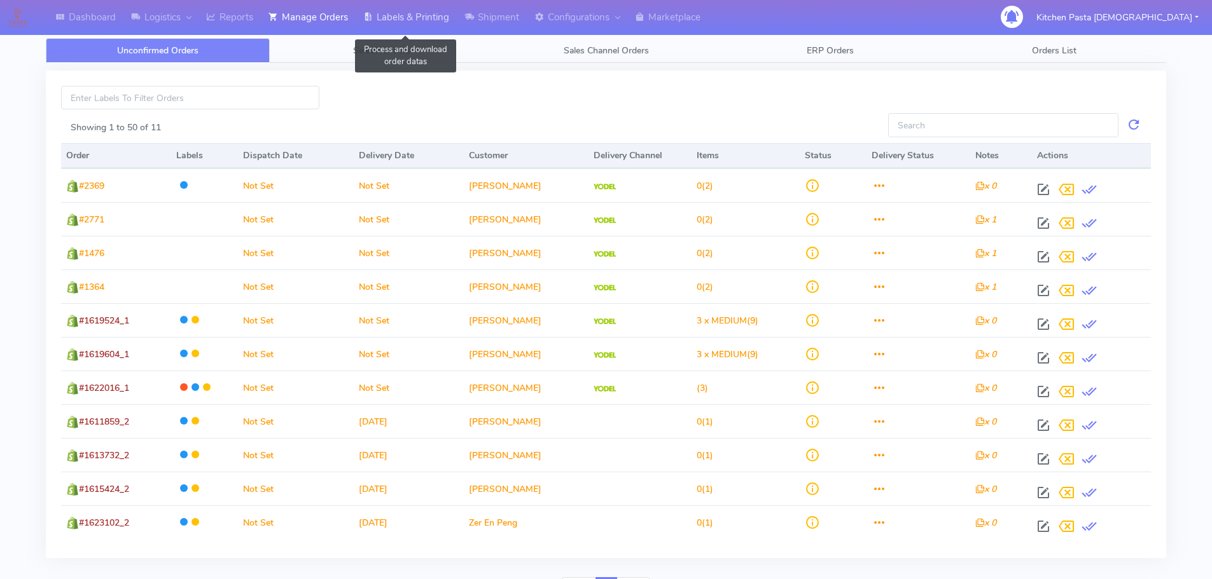
click at [436, 18] on link "Labels & Printing" at bounding box center [406, 17] width 101 height 35
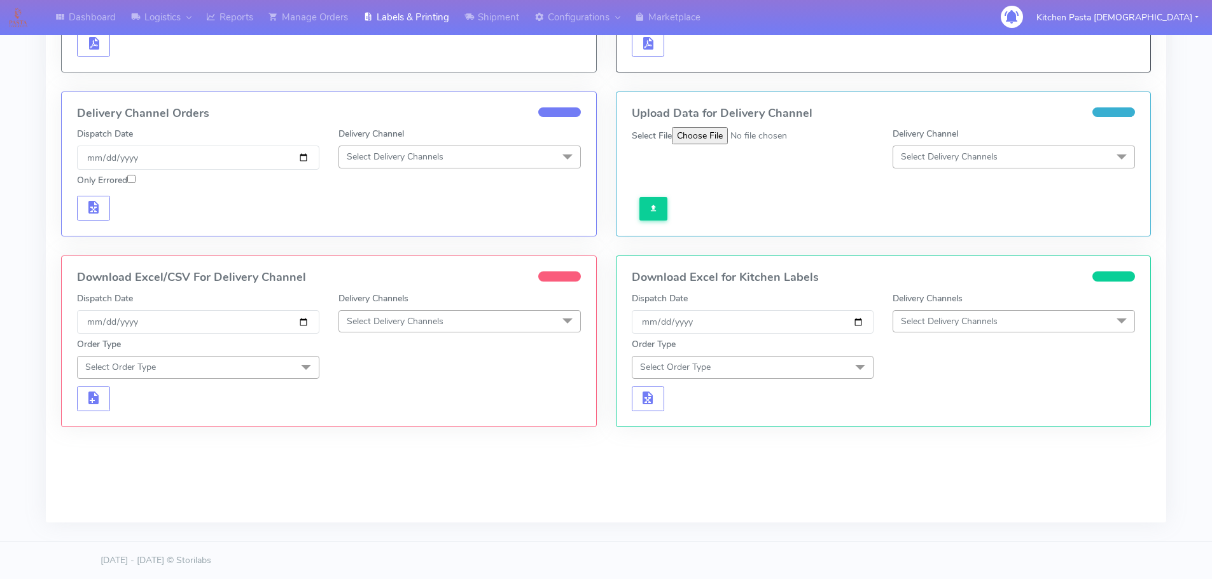
scroll to position [257, 0]
click at [487, 320] on span "Select Delivery Channels" at bounding box center [459, 321] width 242 height 22
click at [403, 412] on li "Royal Mail" at bounding box center [459, 422] width 241 height 21
click at [291, 369] on span "Select Order Type" at bounding box center [198, 367] width 242 height 22
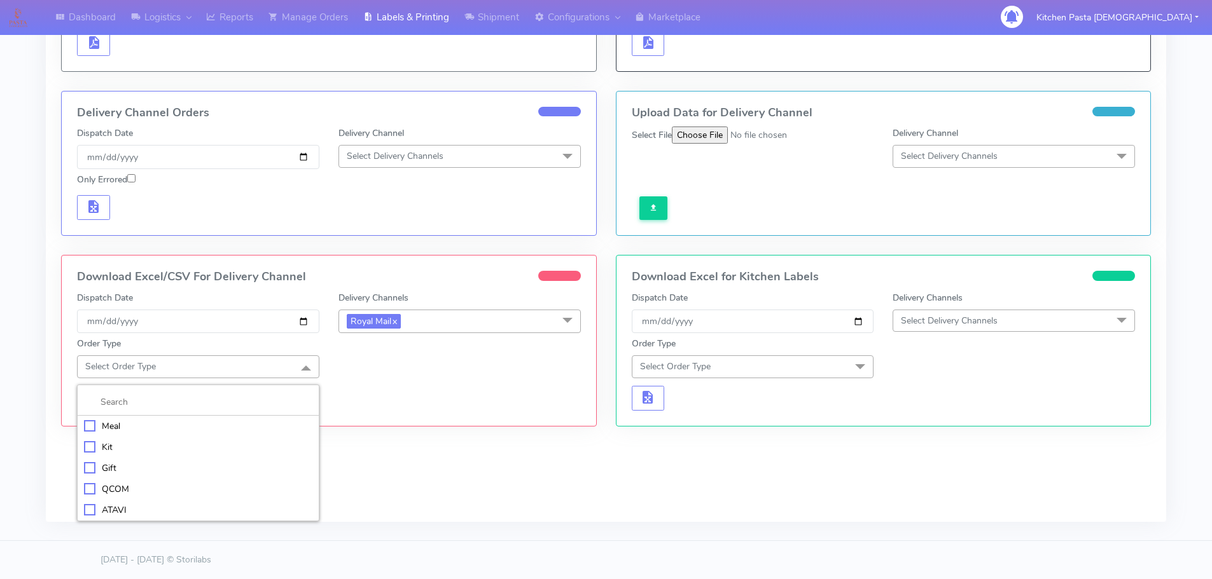
click at [188, 422] on div "Meal" at bounding box center [198, 426] width 228 height 13
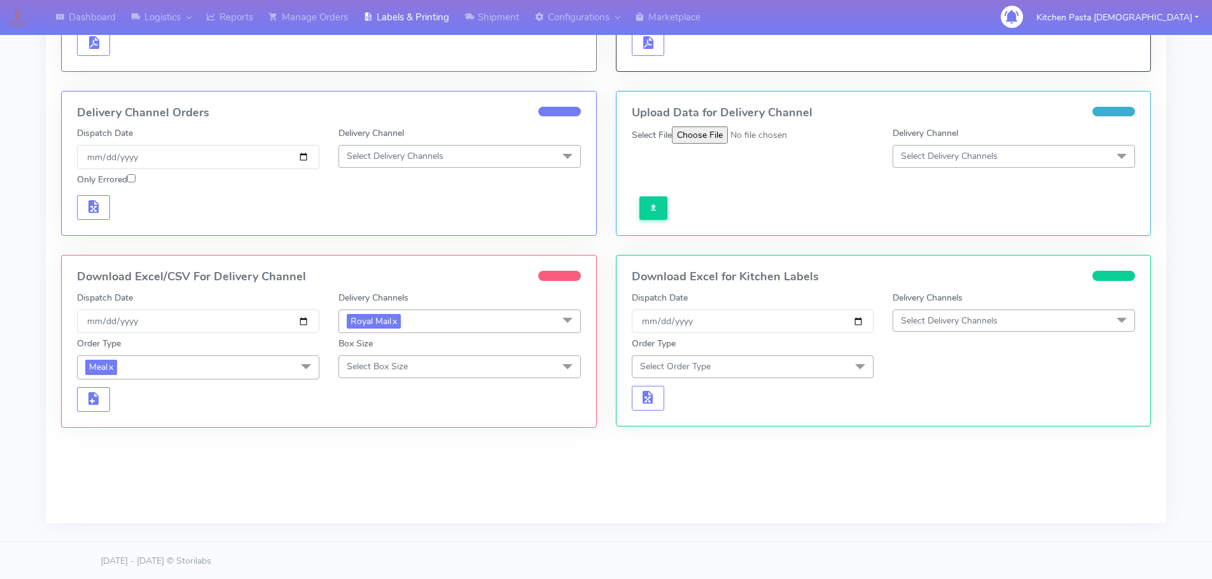
click at [375, 368] on span "Select Box Size" at bounding box center [377, 367] width 61 height 12
drag, startPoint x: 371, startPoint y: 485, endPoint x: 73, endPoint y: 455, distance: 299.2
click at [370, 485] on div "Large" at bounding box center [459, 489] width 228 height 13
click at [97, 406] on span "button" at bounding box center [93, 402] width 15 height 12
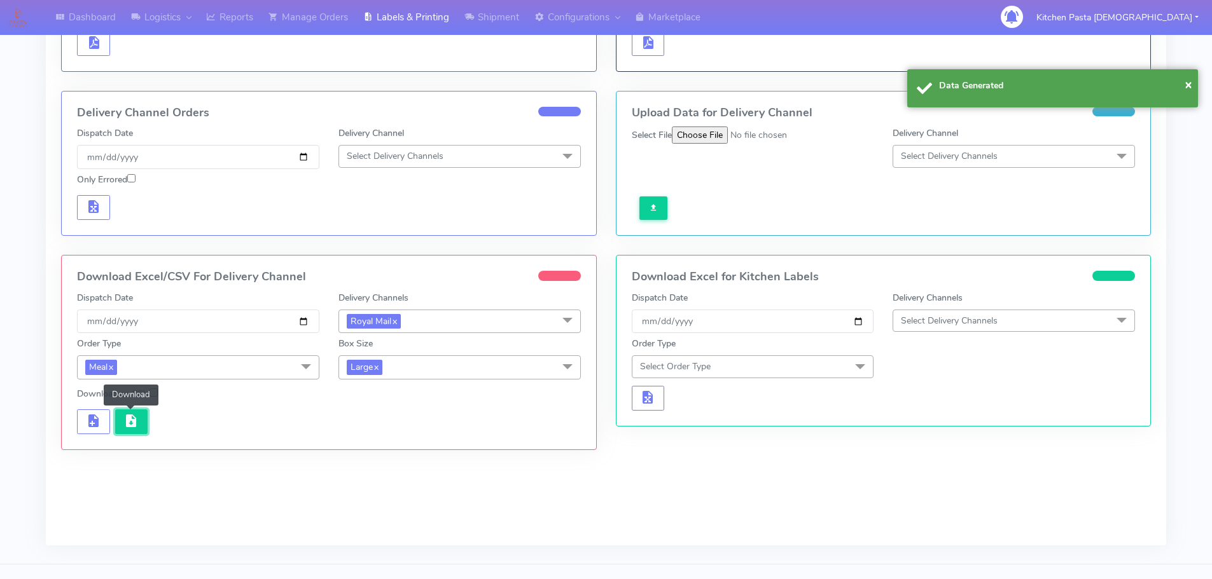
click at [125, 420] on span "button" at bounding box center [130, 424] width 15 height 12
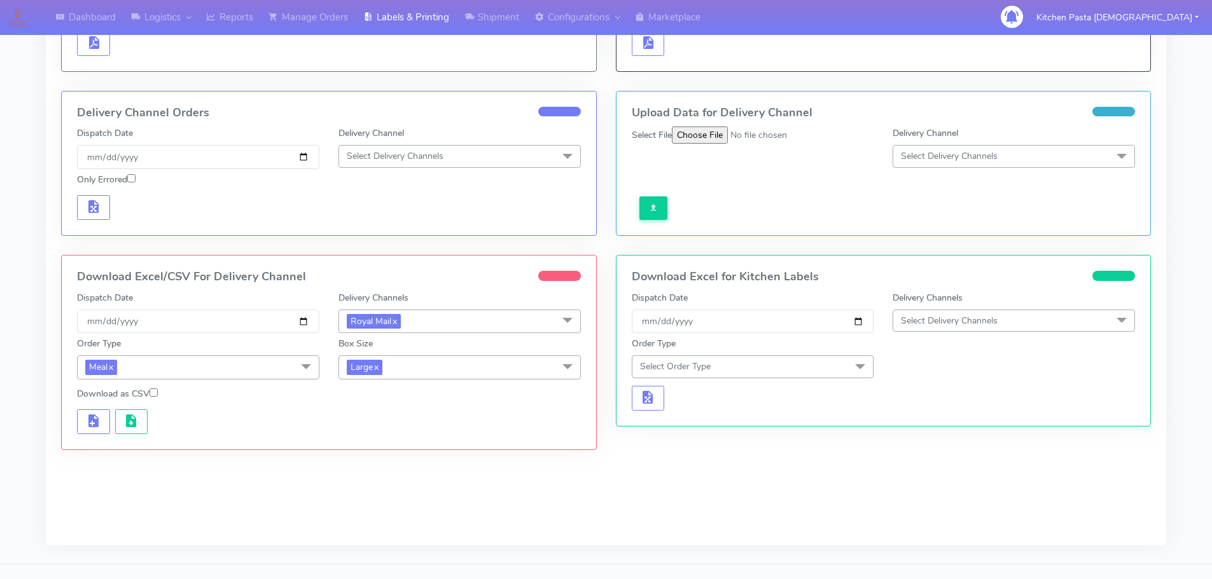
drag, startPoint x: 397, startPoint y: 369, endPoint x: 419, endPoint y: 439, distance: 73.8
click at [397, 369] on span "Large x" at bounding box center [459, 368] width 242 height 24
click at [392, 473] on div "Medium" at bounding box center [459, 469] width 228 height 13
click at [134, 429] on span "button" at bounding box center [130, 424] width 15 height 12
click at [405, 363] on span "Medium x" at bounding box center [459, 368] width 242 height 24
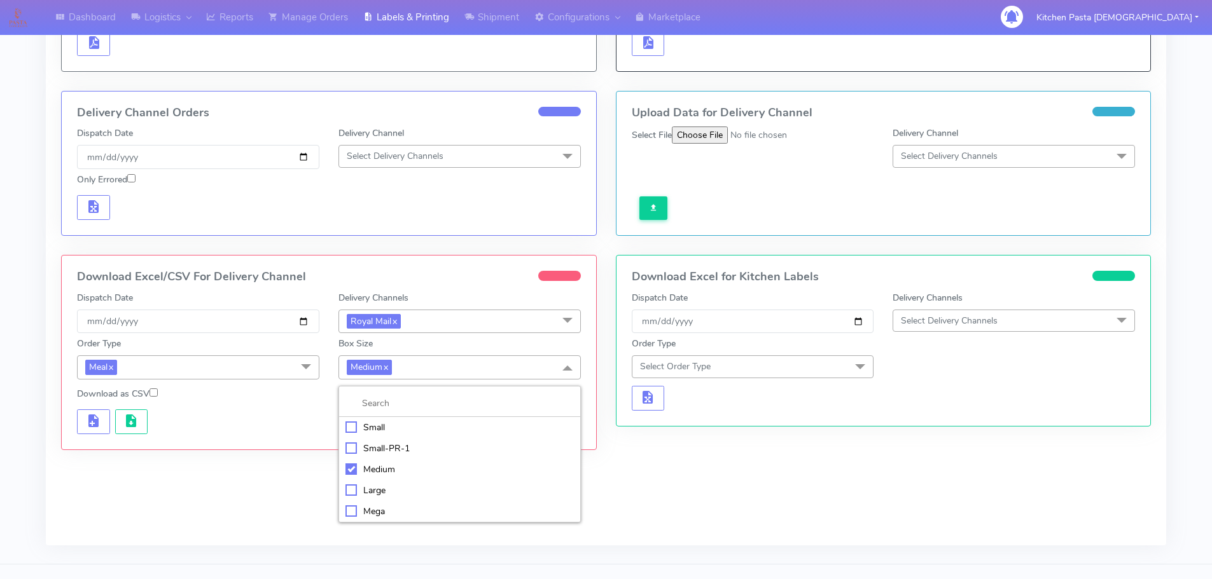
click at [380, 431] on div "Small" at bounding box center [459, 427] width 228 height 13
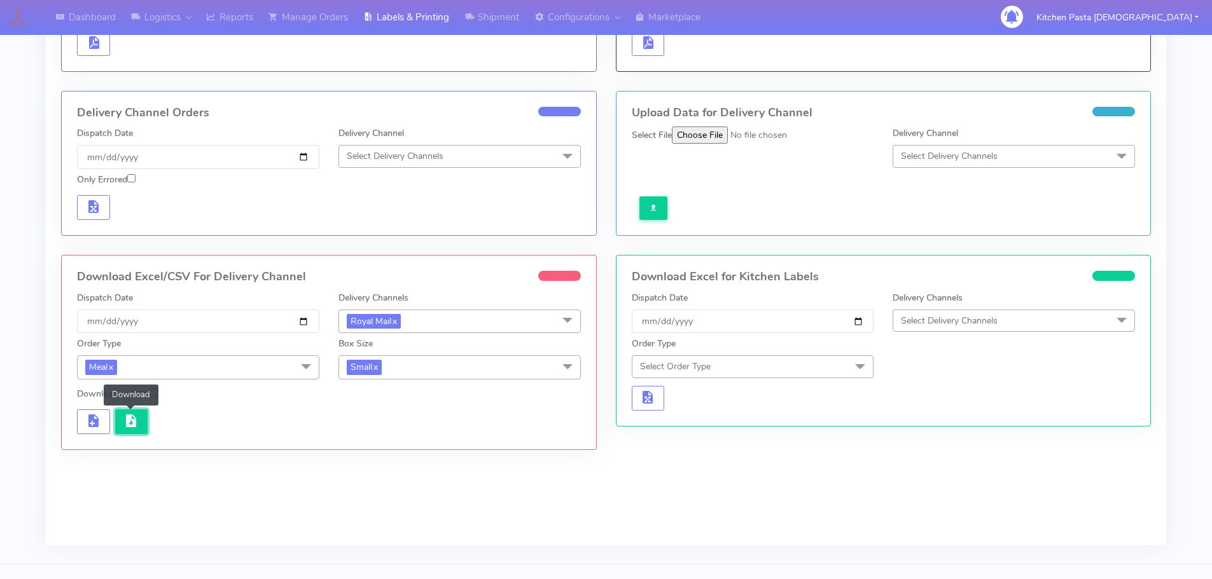
click at [128, 423] on span "button" at bounding box center [130, 424] width 15 height 12
click at [385, 371] on span "Small x" at bounding box center [459, 368] width 242 height 24
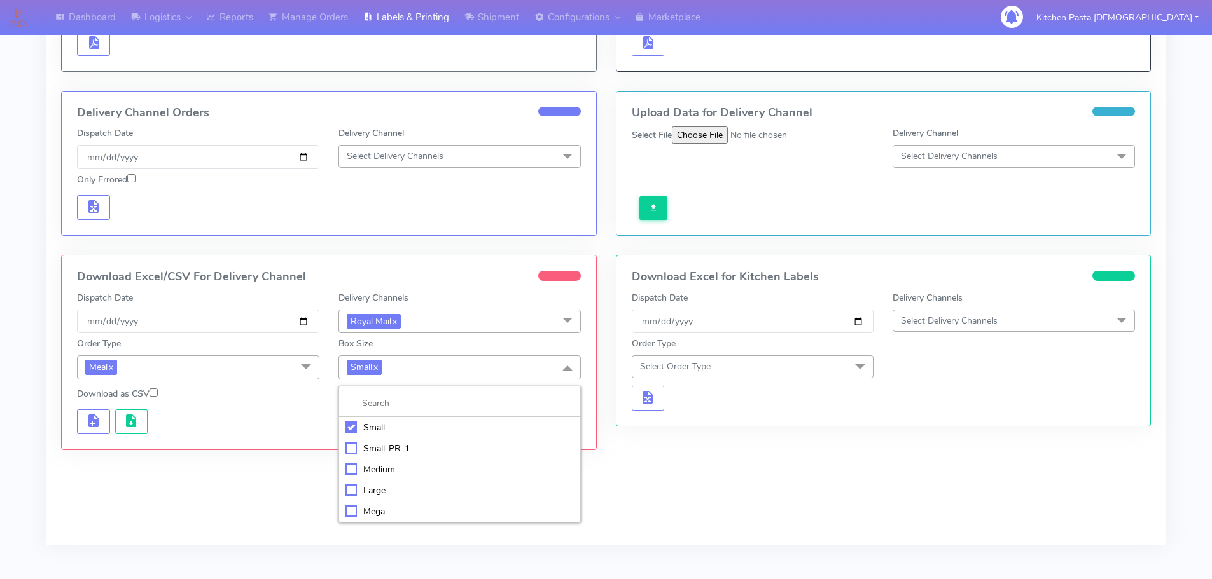
click at [396, 469] on div "Medium" at bounding box center [459, 469] width 228 height 13
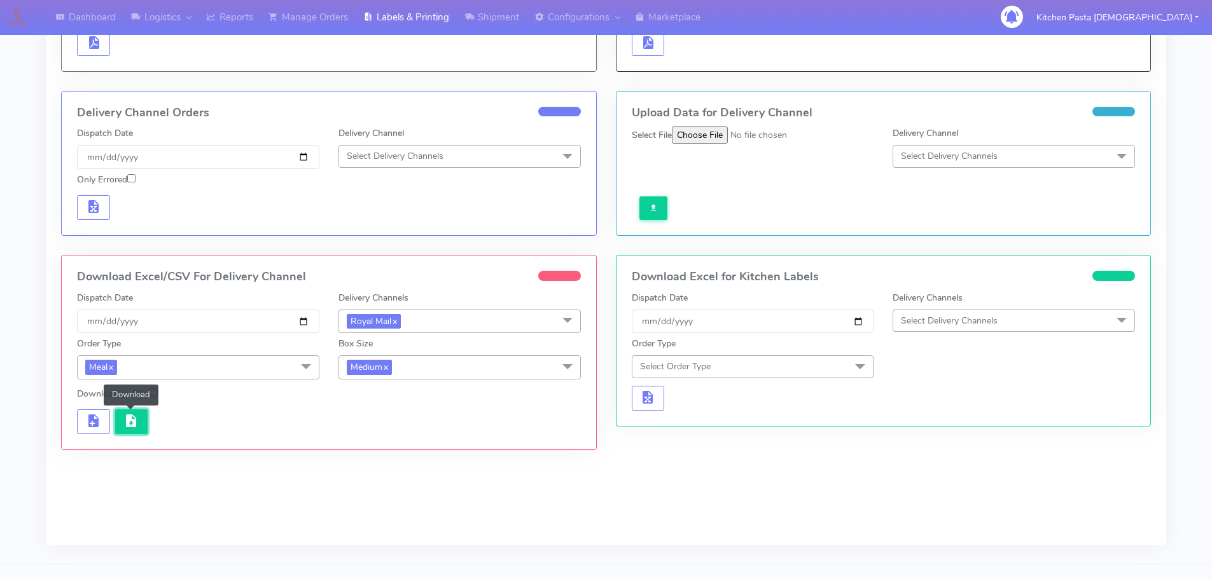
click at [141, 429] on button "button" at bounding box center [131, 422] width 33 height 25
click at [145, 423] on button "button" at bounding box center [131, 422] width 33 height 25
click at [370, 360] on span "Medium x" at bounding box center [369, 367] width 45 height 15
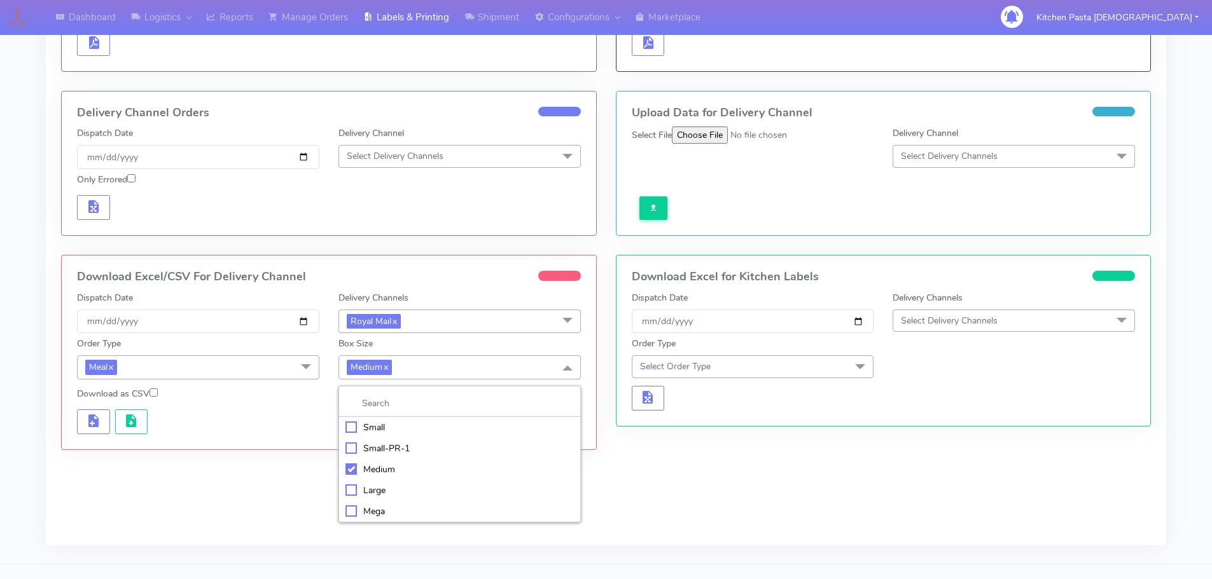
click at [365, 472] on div "Medium" at bounding box center [459, 469] width 228 height 13
click at [410, 376] on span "Select Box Size" at bounding box center [459, 367] width 242 height 22
click at [382, 462] on div "Medium" at bounding box center [459, 468] width 228 height 13
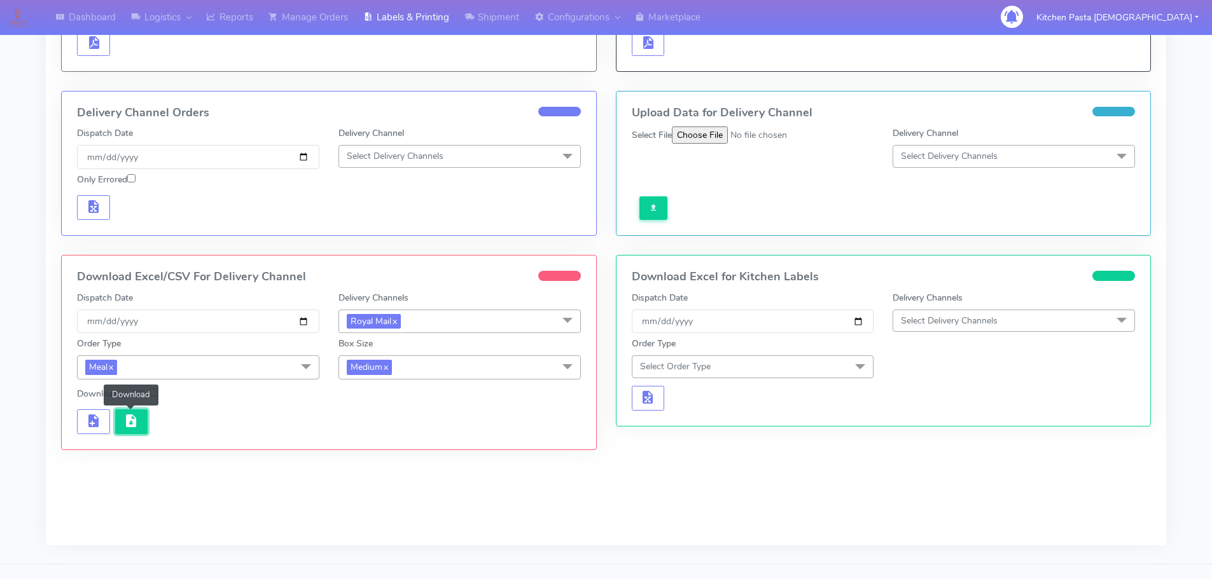
click at [123, 429] on span "button" at bounding box center [130, 424] width 15 height 12
click at [386, 358] on span "Medium x" at bounding box center [459, 368] width 242 height 24
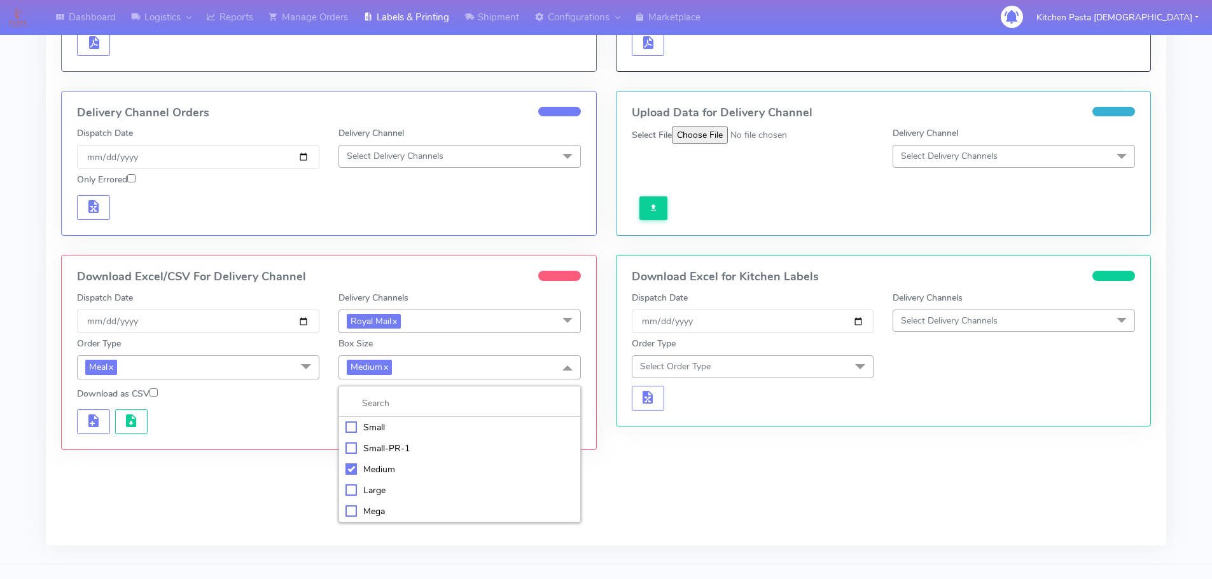
click at [387, 422] on div "Small" at bounding box center [459, 427] width 228 height 13
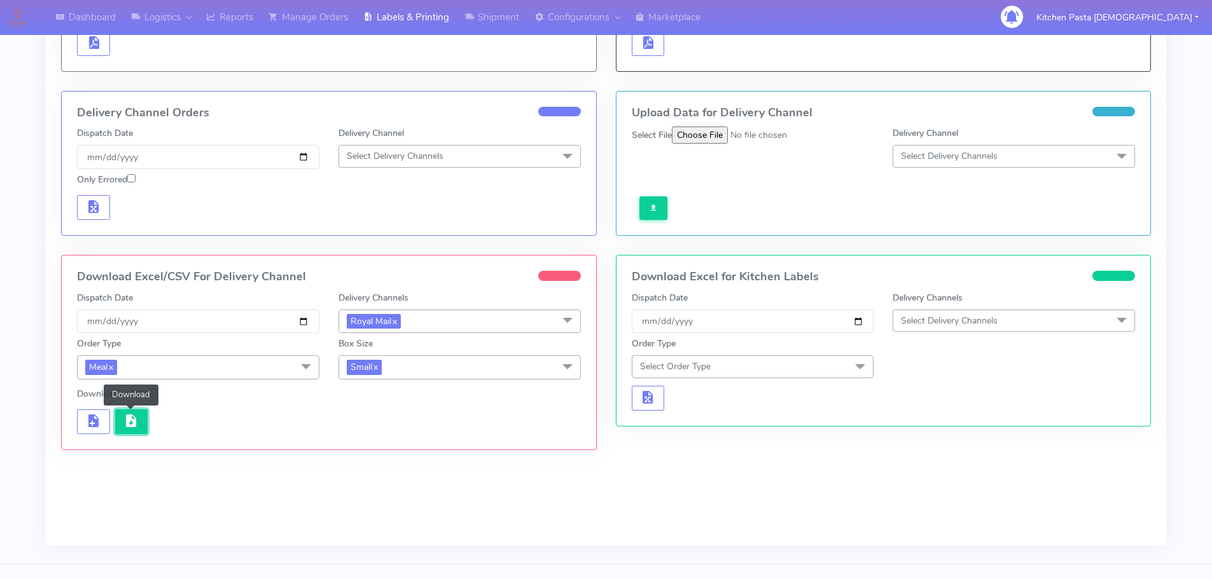
click at [137, 430] on button "button" at bounding box center [131, 422] width 33 height 25
click at [385, 369] on span "Small x" at bounding box center [459, 368] width 242 height 24
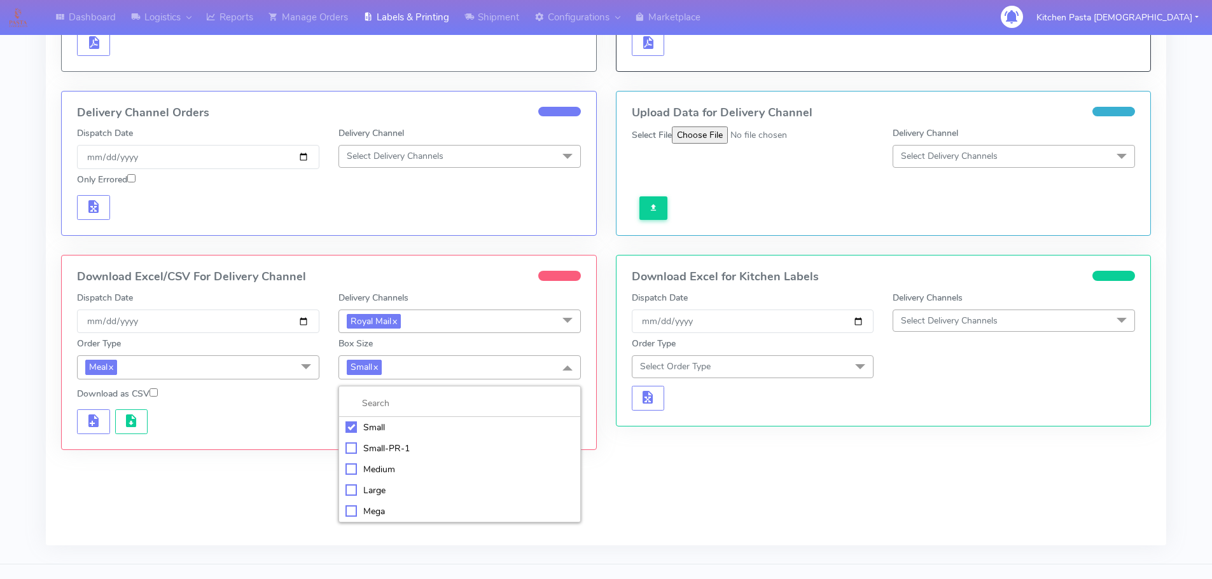
click at [370, 510] on div "Mega" at bounding box center [459, 511] width 228 height 13
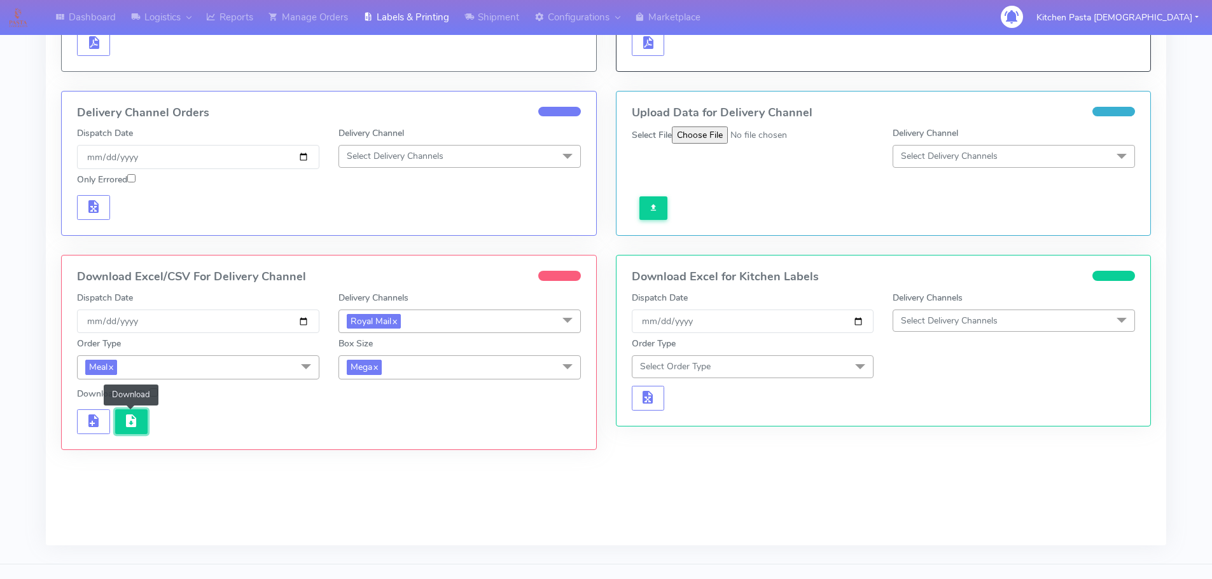
click at [132, 418] on span "button" at bounding box center [130, 424] width 15 height 12
click at [445, 377] on span "Mega x" at bounding box center [459, 368] width 242 height 24
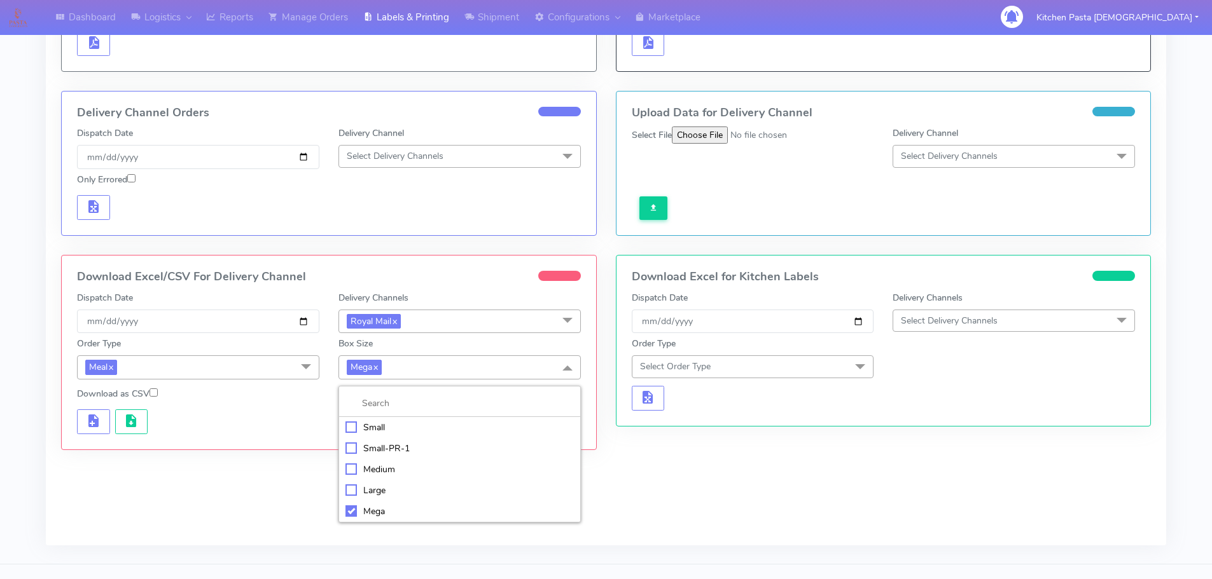
click at [372, 488] on div "Large" at bounding box center [459, 490] width 228 height 13
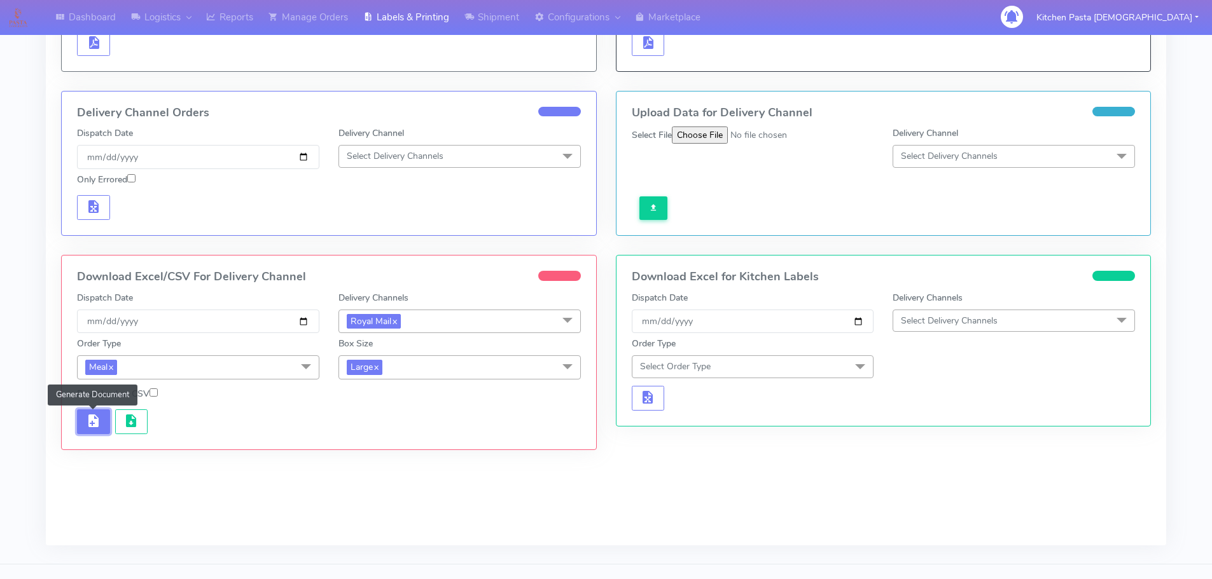
click at [93, 429] on span "button" at bounding box center [93, 424] width 15 height 12
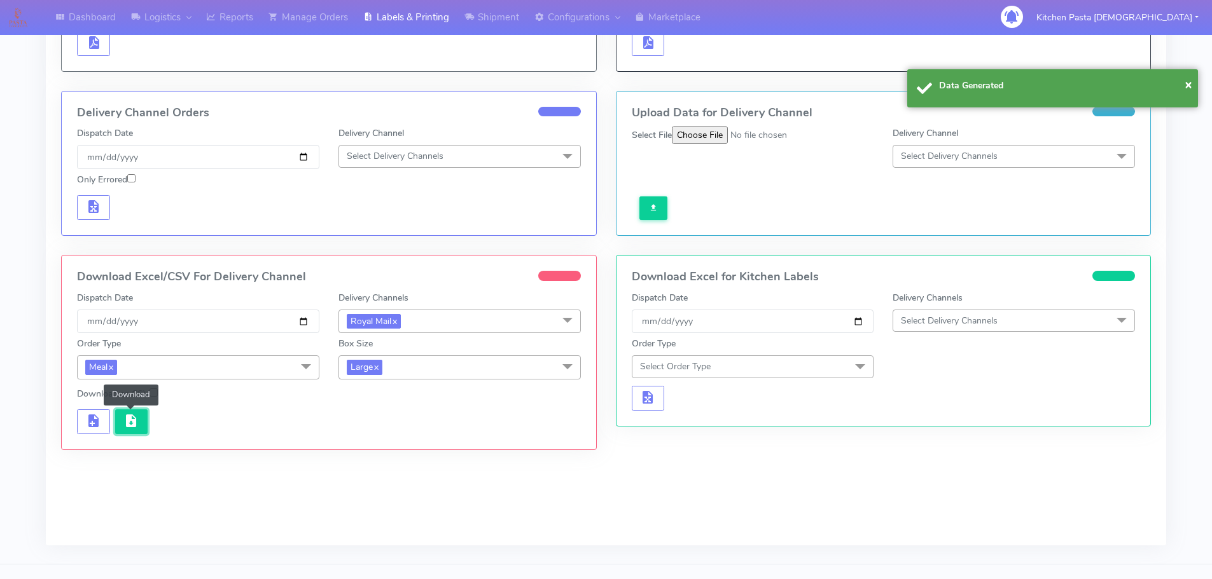
click at [132, 426] on span "button" at bounding box center [130, 424] width 15 height 12
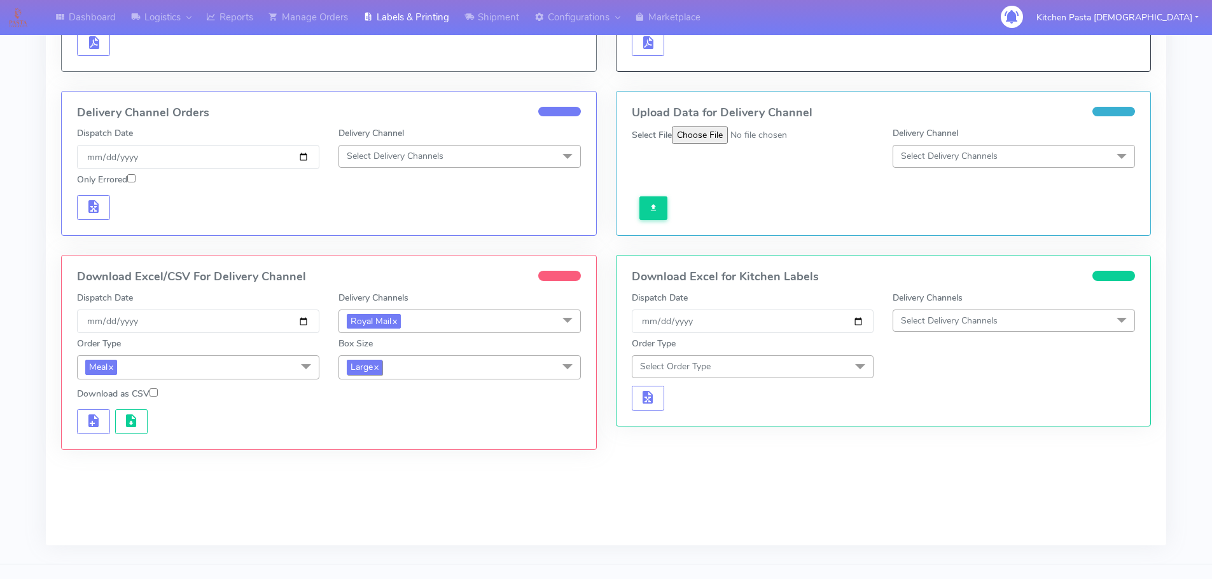
click at [371, 363] on span "Large x" at bounding box center [365, 367] width 36 height 15
drag, startPoint x: 382, startPoint y: 474, endPoint x: 362, endPoint y: 476, distance: 20.4
click at [382, 474] on div "Medium" at bounding box center [459, 469] width 228 height 13
click at [83, 431] on button "button" at bounding box center [93, 422] width 33 height 25
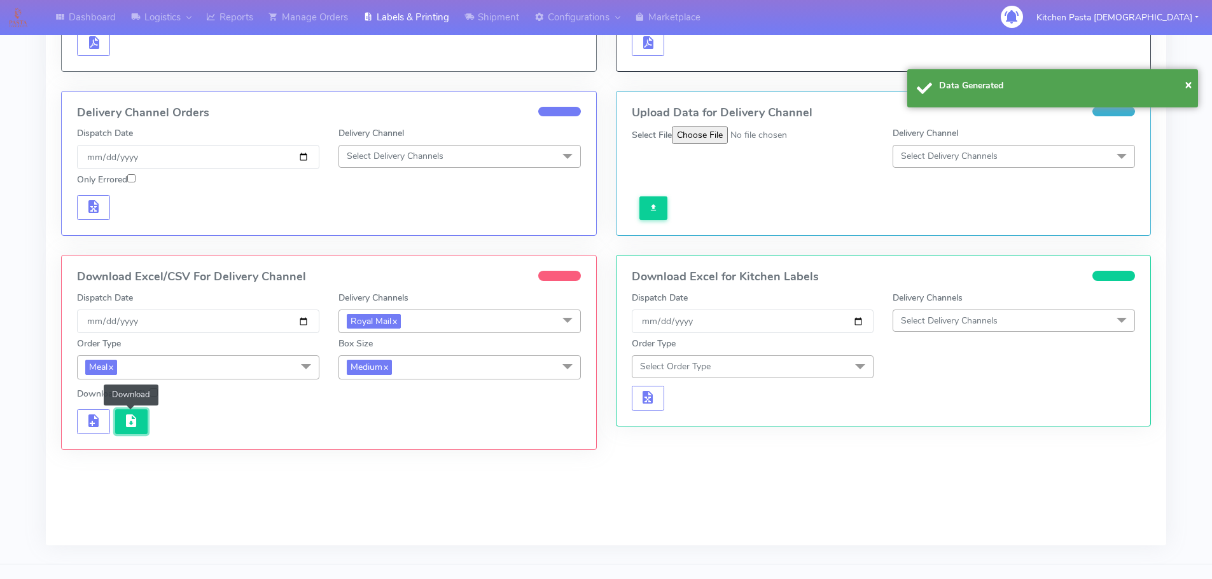
click at [125, 411] on button "button" at bounding box center [131, 422] width 33 height 25
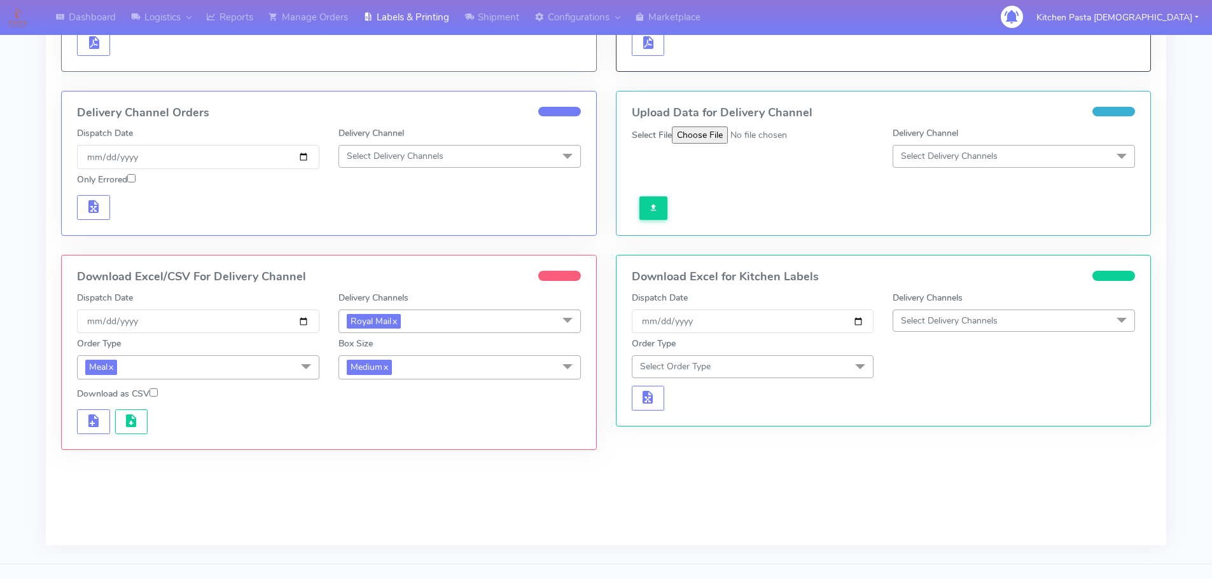
click at [401, 368] on span "Medium x" at bounding box center [459, 368] width 242 height 24
click at [382, 426] on div "Small" at bounding box center [459, 427] width 228 height 13
click at [99, 418] on span "button" at bounding box center [93, 424] width 15 height 12
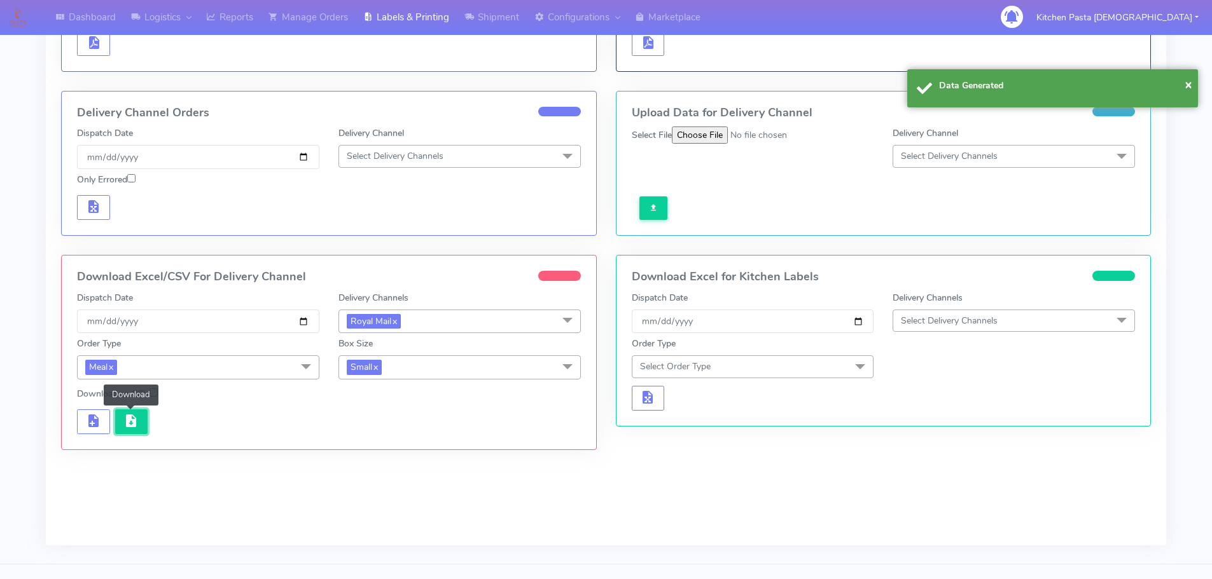
click at [133, 418] on span "button" at bounding box center [130, 424] width 15 height 12
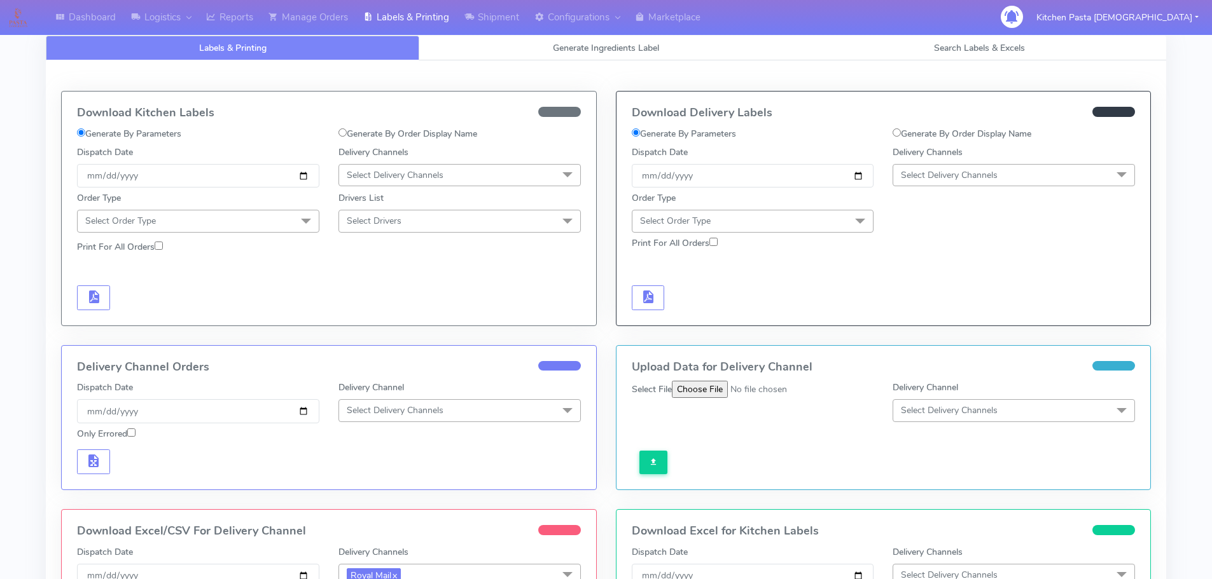
scroll to position [0, 0]
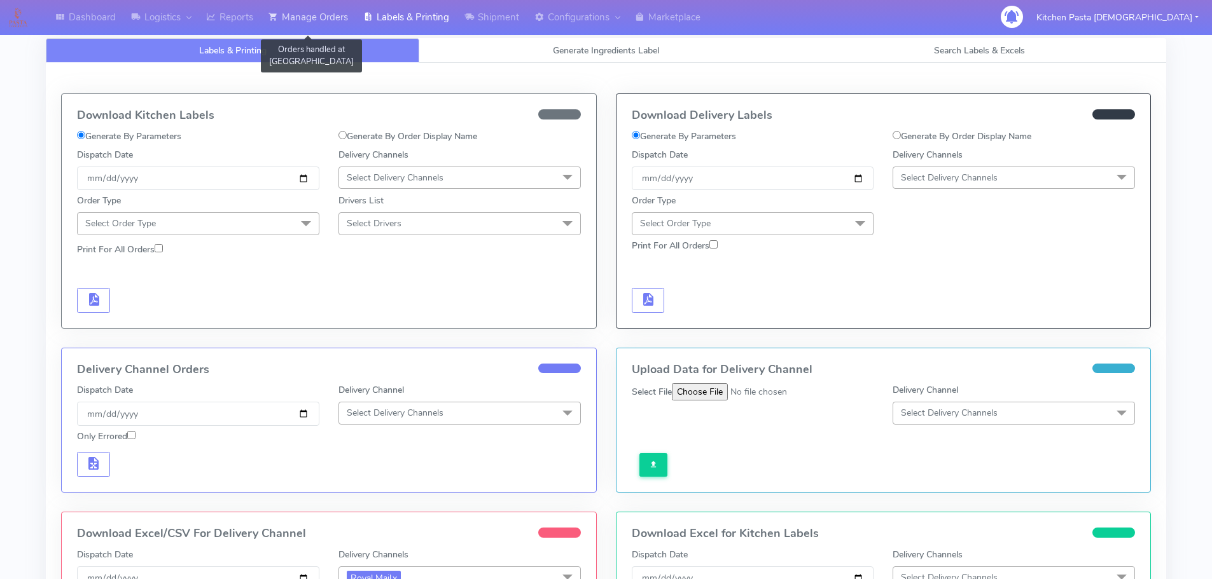
drag, startPoint x: 350, startPoint y: 17, endPoint x: 360, endPoint y: 34, distance: 19.6
click at [350, 17] on link "Manage Orders" at bounding box center [308, 17] width 95 height 35
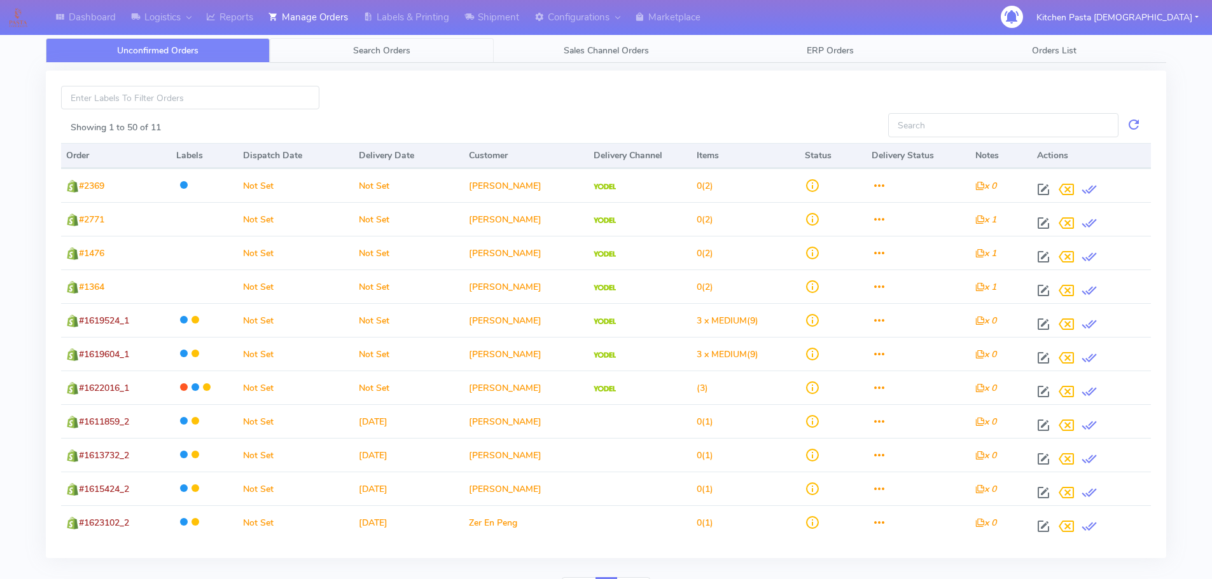
click at [395, 43] on link "Search Orders" at bounding box center [382, 50] width 224 height 25
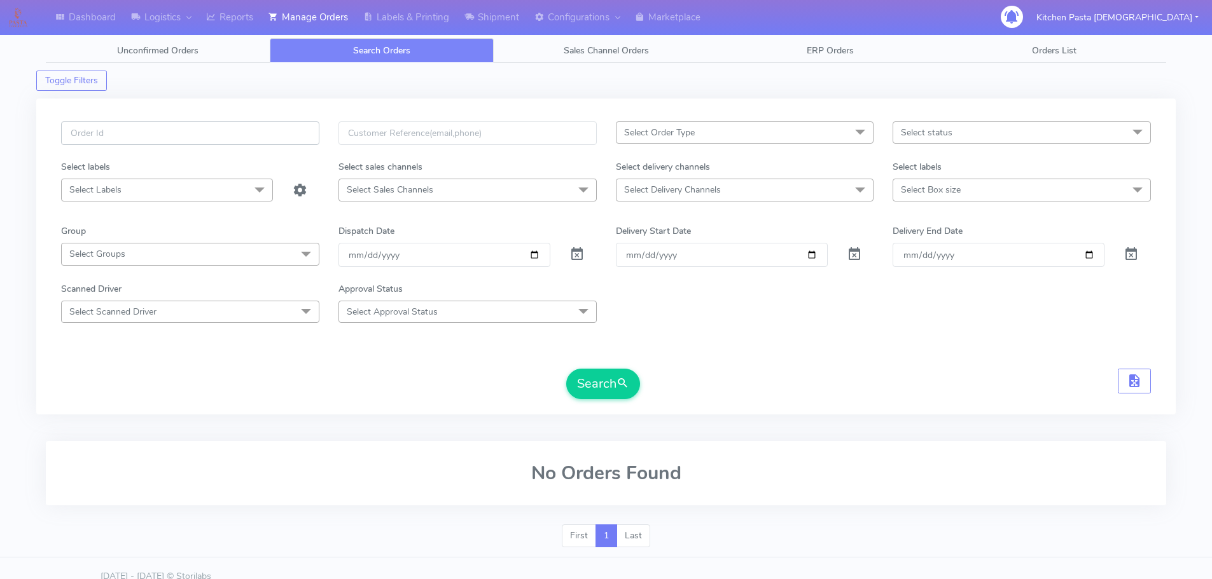
click at [269, 135] on input "text" at bounding box center [190, 133] width 258 height 24
paste input "1623017_1"
type input "1623017_1"
click at [629, 383] on span "submit" at bounding box center [622, 383] width 13 height 17
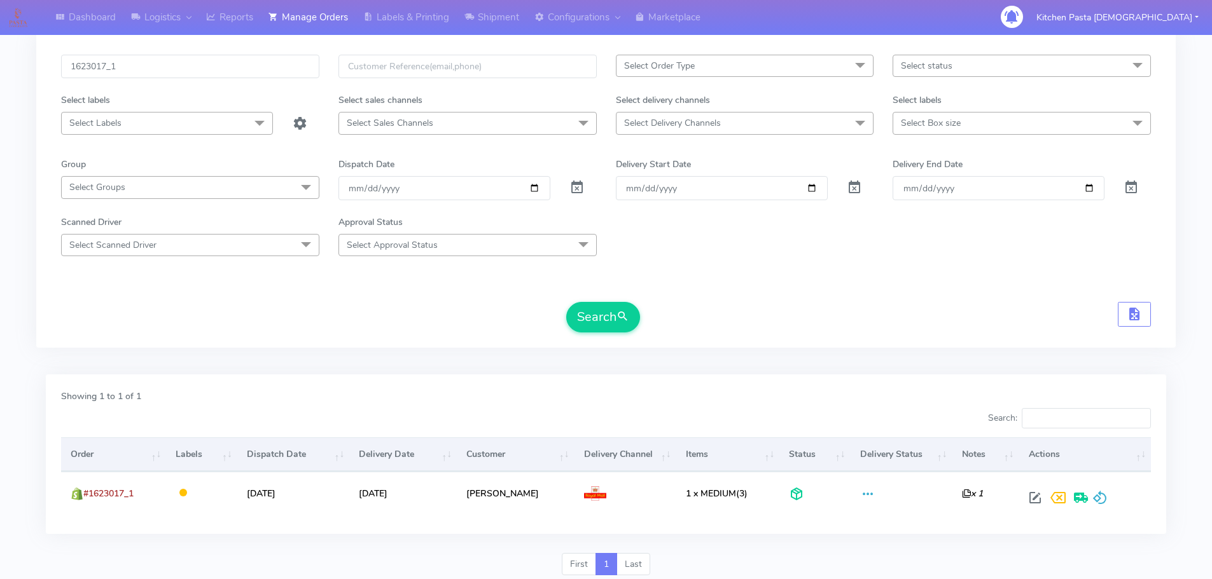
scroll to position [111, 0]
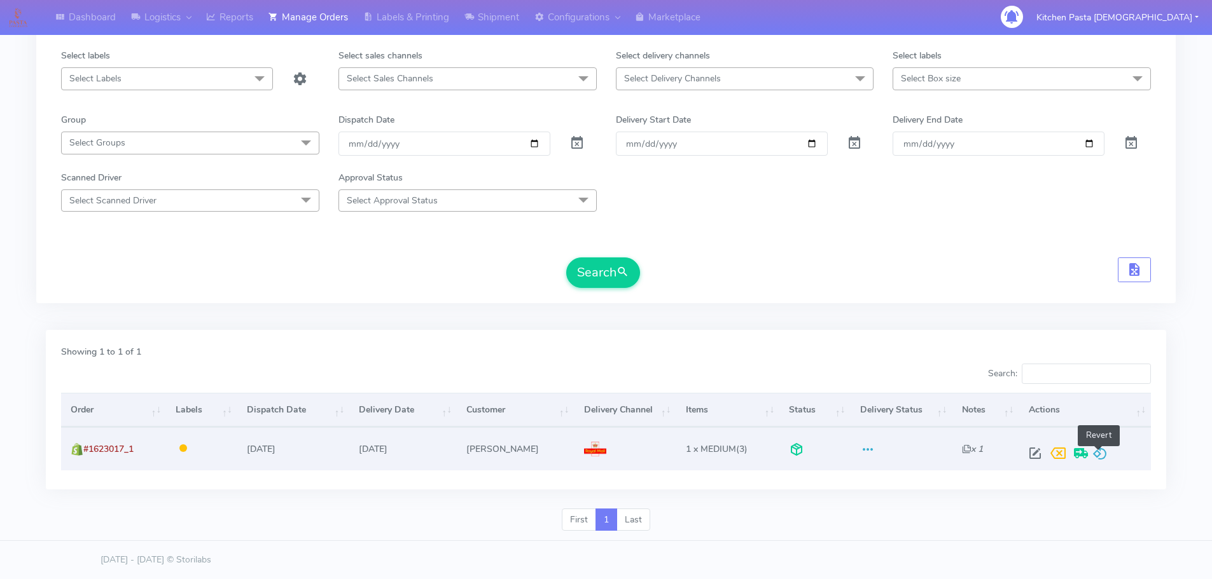
click at [1102, 457] on span at bounding box center [1099, 456] width 15 height 12
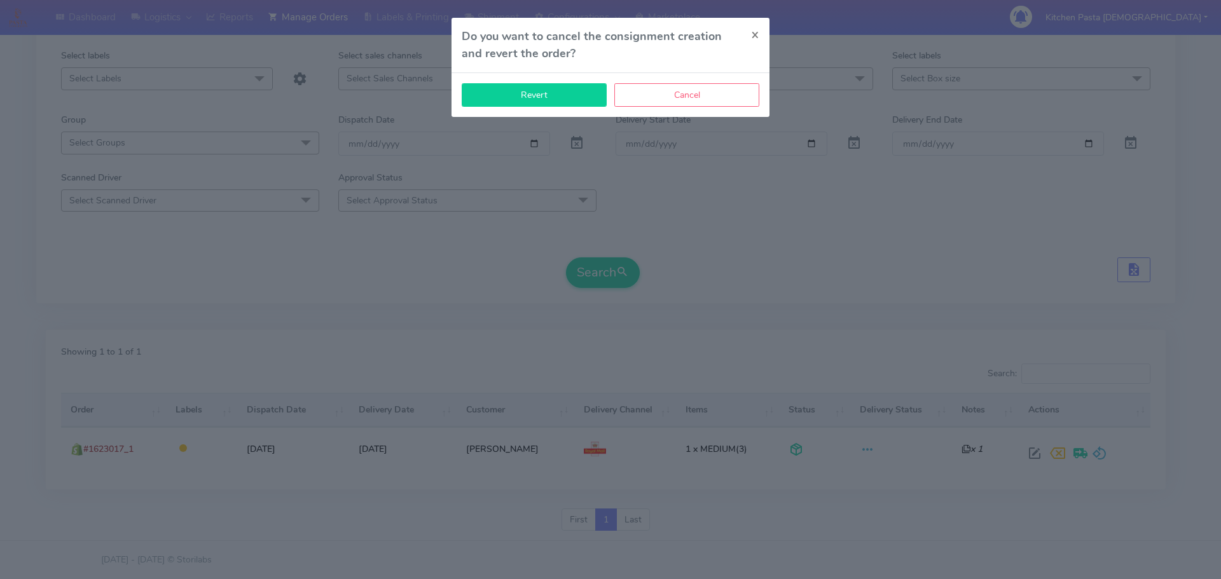
click at [572, 93] on button "Revert" at bounding box center [534, 95] width 145 height 24
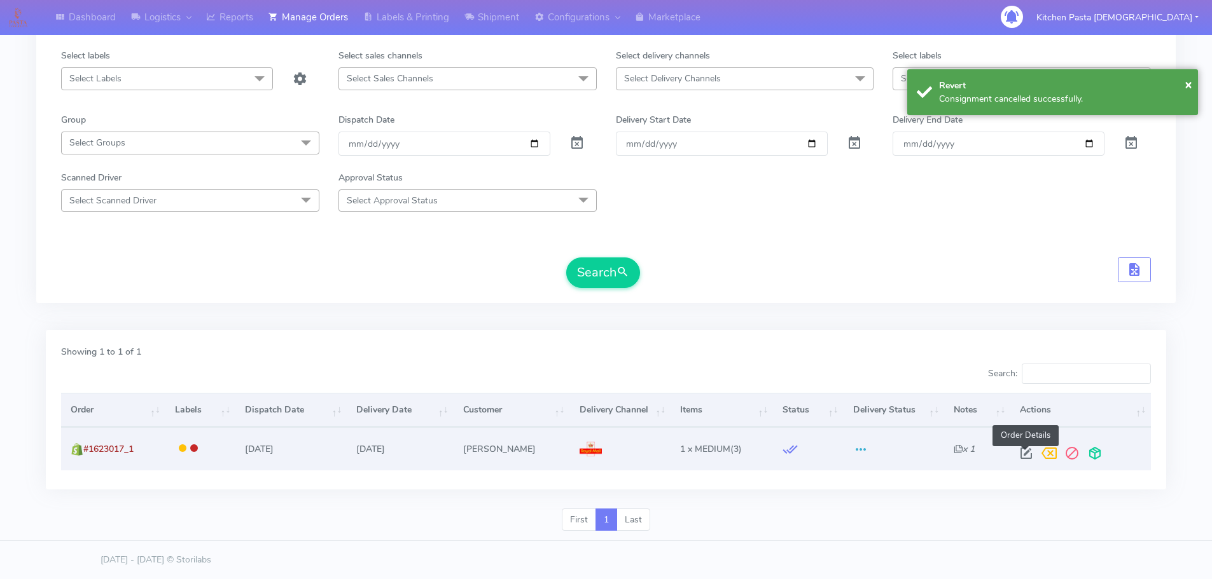
click at [1020, 451] on span at bounding box center [1025, 456] width 23 height 12
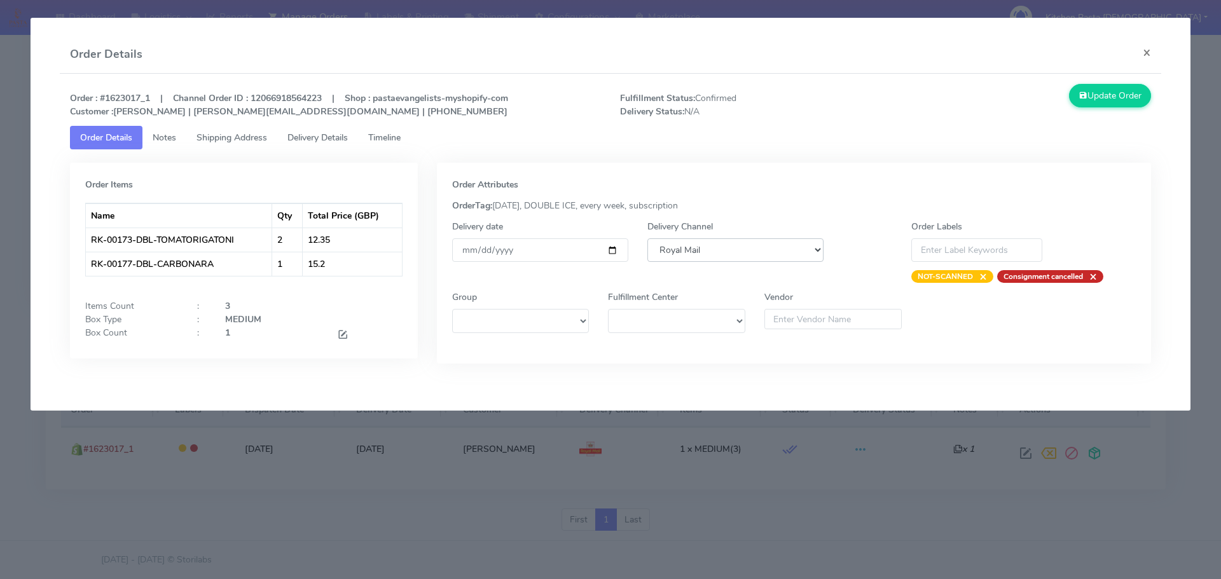
click at [719, 250] on select "DHL OnFleet Royal Mail DPD Yodel MaxOptra Amazon Collection" at bounding box center [735, 251] width 176 height 24
select select "5"
click at [647, 239] on select "DHL OnFleet Royal Mail DPD Yodel MaxOptra Amazon Collection" at bounding box center [735, 251] width 176 height 24
click at [1107, 88] on button "Update Order" at bounding box center [1110, 96] width 83 height 24
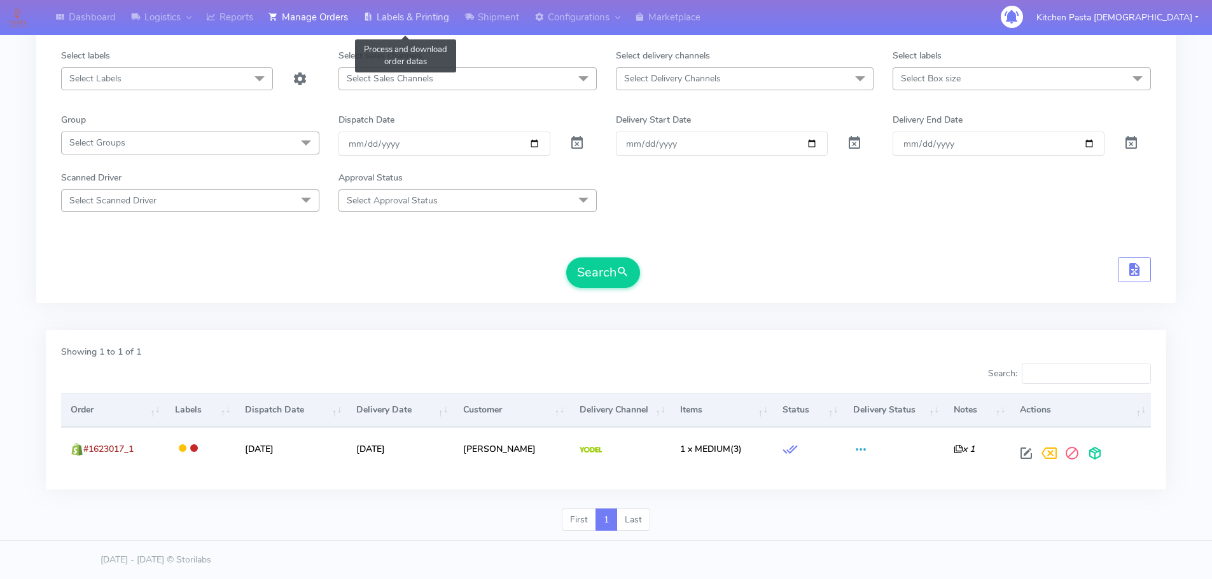
click at [431, 21] on link "Labels & Printing" at bounding box center [406, 17] width 101 height 35
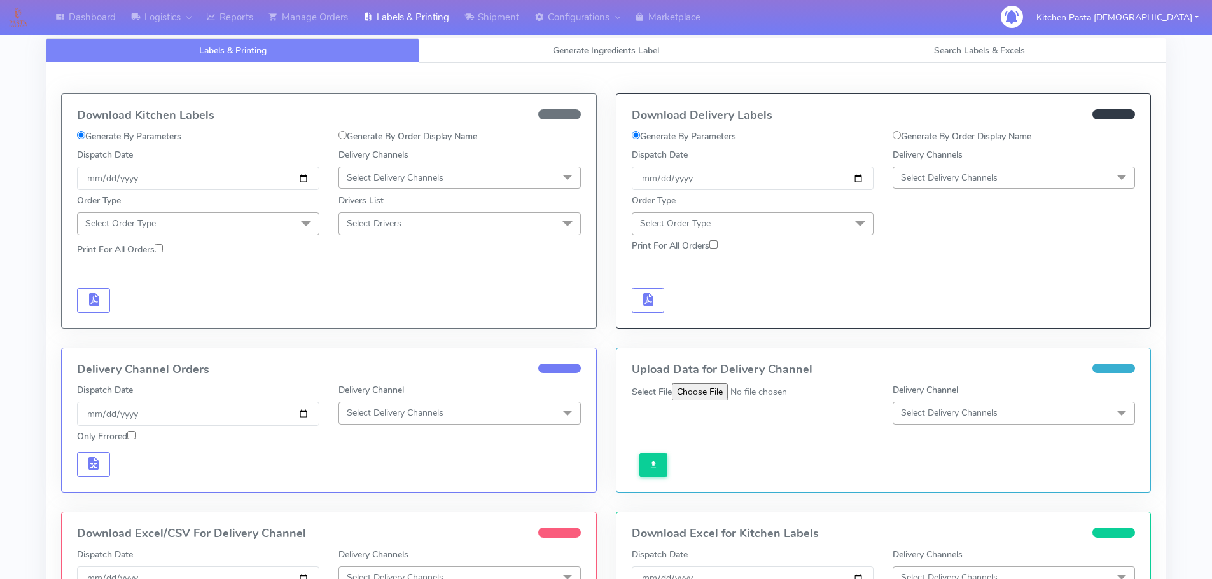
click at [697, 63] on div "Download Kitchen Labels Generate By Parameters Generate By Order Display Name D…" at bounding box center [606, 398] width 1120 height 670
click at [693, 53] on link "Generate Ingredients Label" at bounding box center [605, 50] width 373 height 25
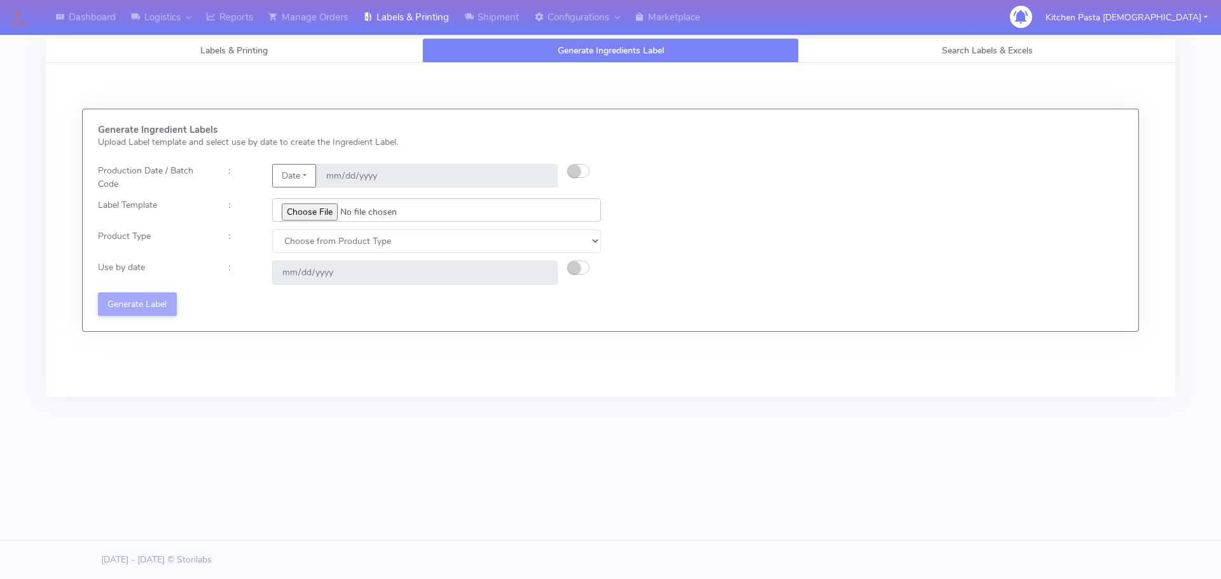
click at [331, 218] on input "file" at bounding box center [436, 210] width 329 height 24
type input "C:\fakepath\Profiteroles V1.jpg"
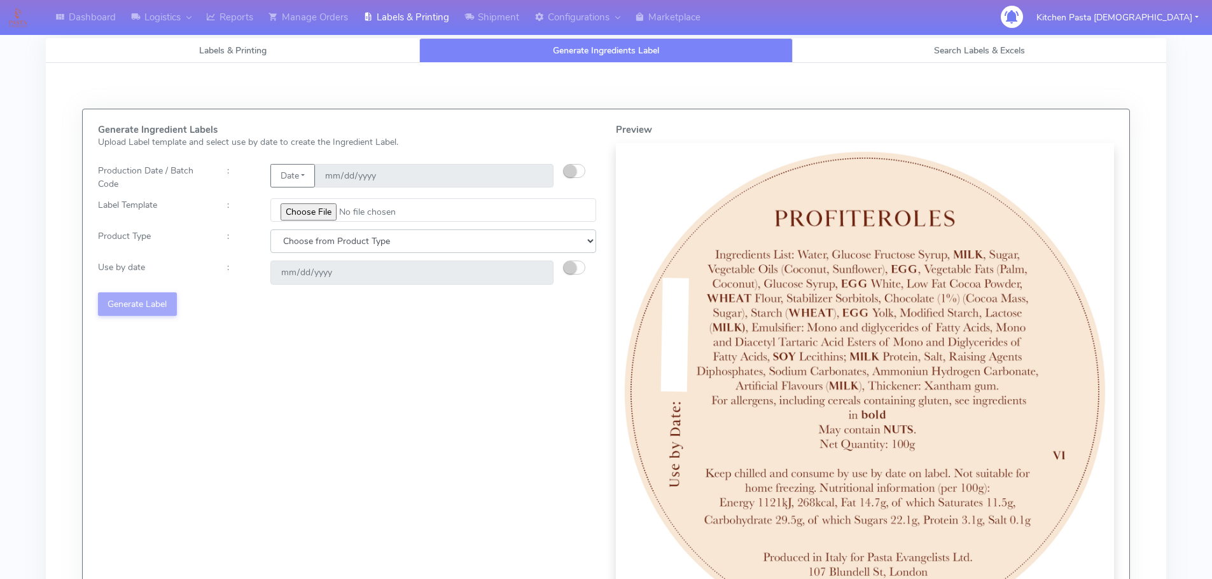
click at [364, 240] on select "Choose from Product Type ECOM ERETAIL CIRCULAR CIRC_DESERTS LASAGNE" at bounding box center [433, 242] width 326 height 24
select select "3"
click at [270, 230] on select "Choose from Product Type ECOM ERETAIL CIRCULAR CIRC_DESERTS LASAGNE" at bounding box center [433, 242] width 326 height 24
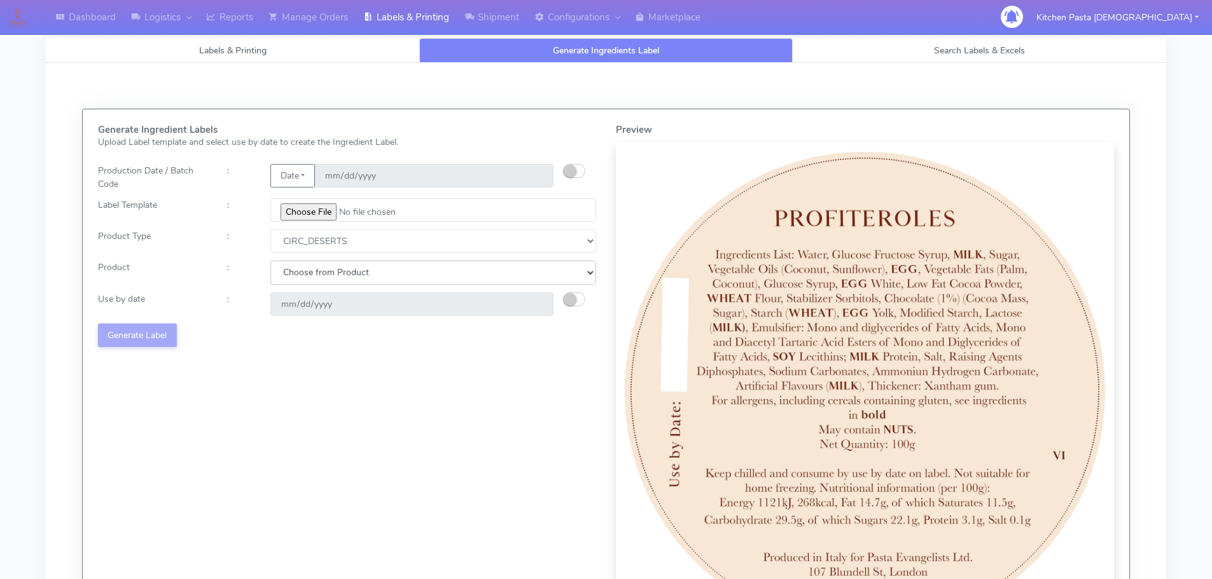
click at [387, 274] on select "Choose from Product CLASSIC_TIRAMISU CREMA_AMARENA PROFITEROLES" at bounding box center [433, 273] width 326 height 24
select select "2"
click at [270, 261] on select "Choose from Product CLASSIC_TIRAMISU CREMA_AMARENA PROFITEROLES" at bounding box center [433, 273] width 326 height 24
type input "[DATE]"
click at [168, 340] on button "Generate Label" at bounding box center [137, 336] width 79 height 24
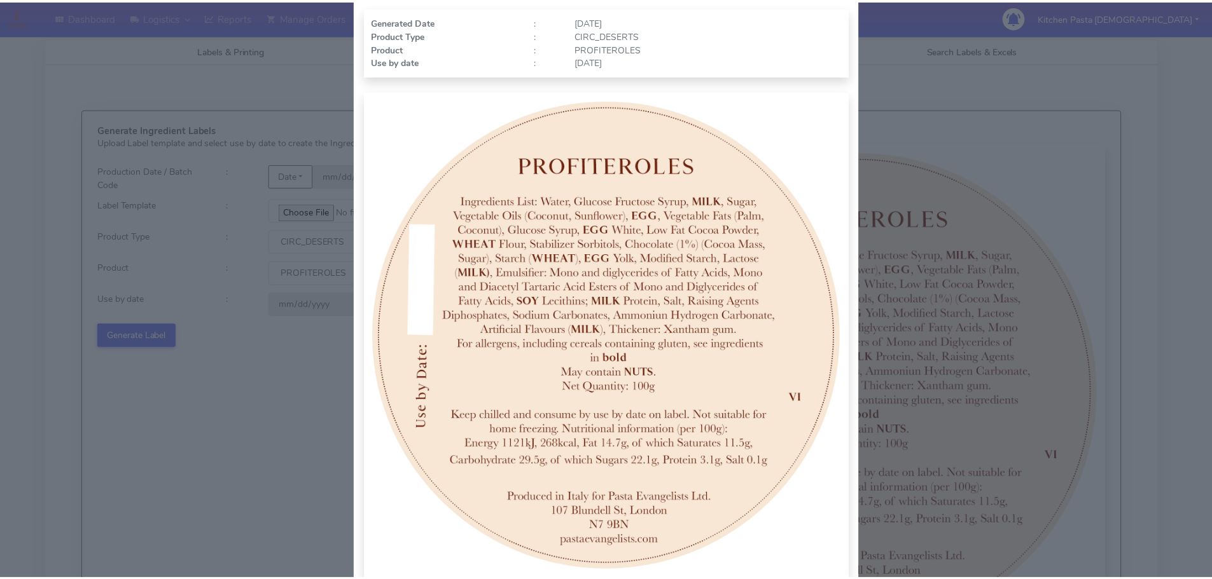
scroll to position [132, 0]
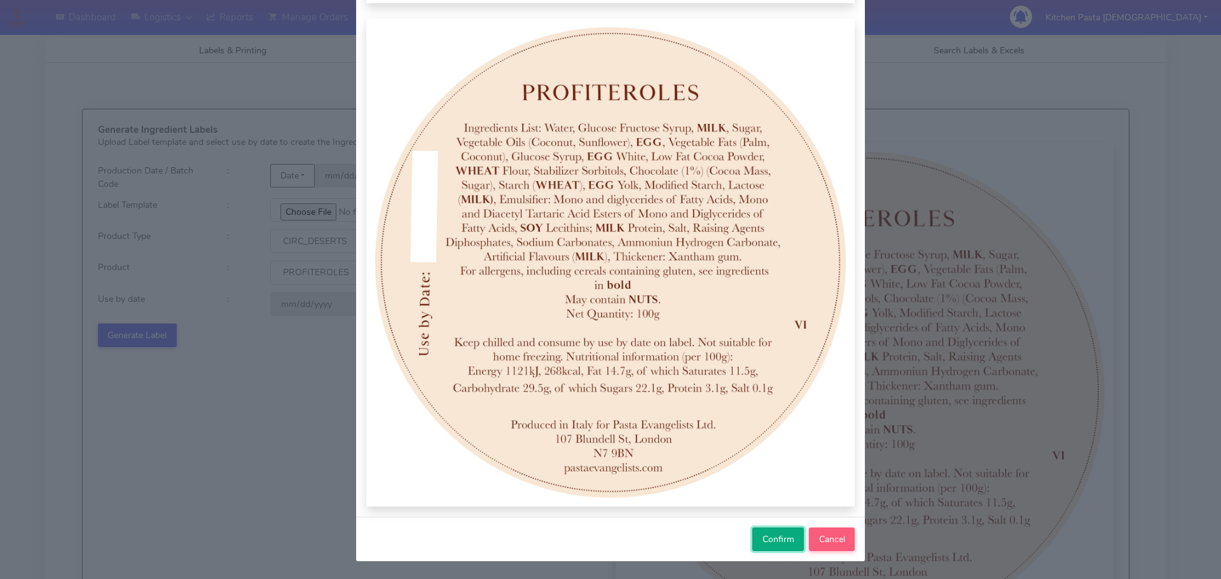
click at [776, 541] on span "Confirm" at bounding box center [779, 540] width 32 height 12
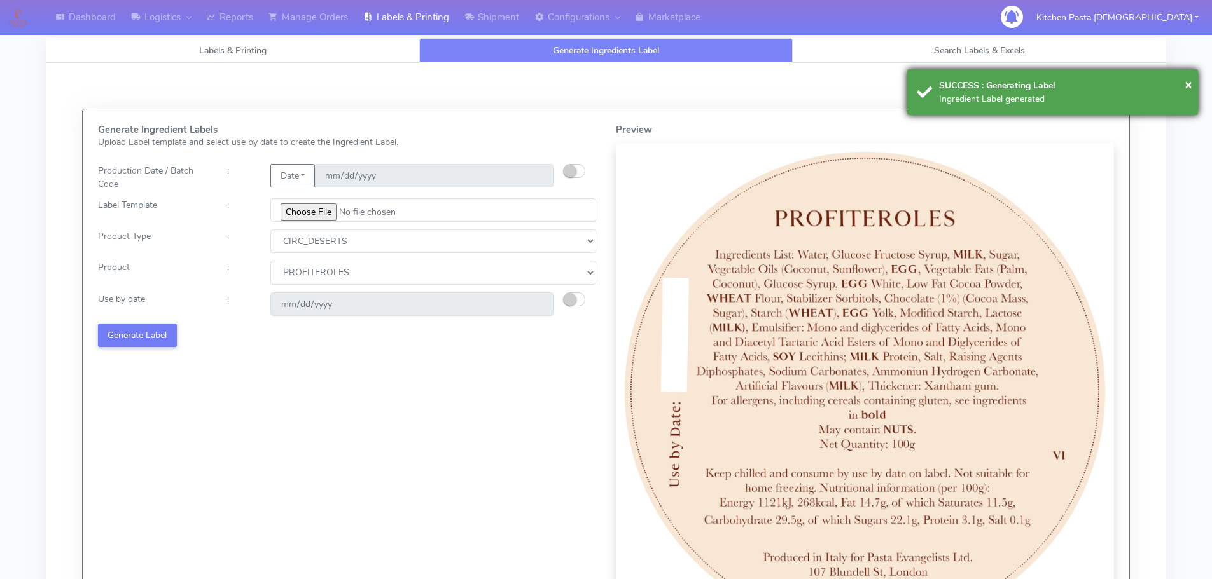
select select
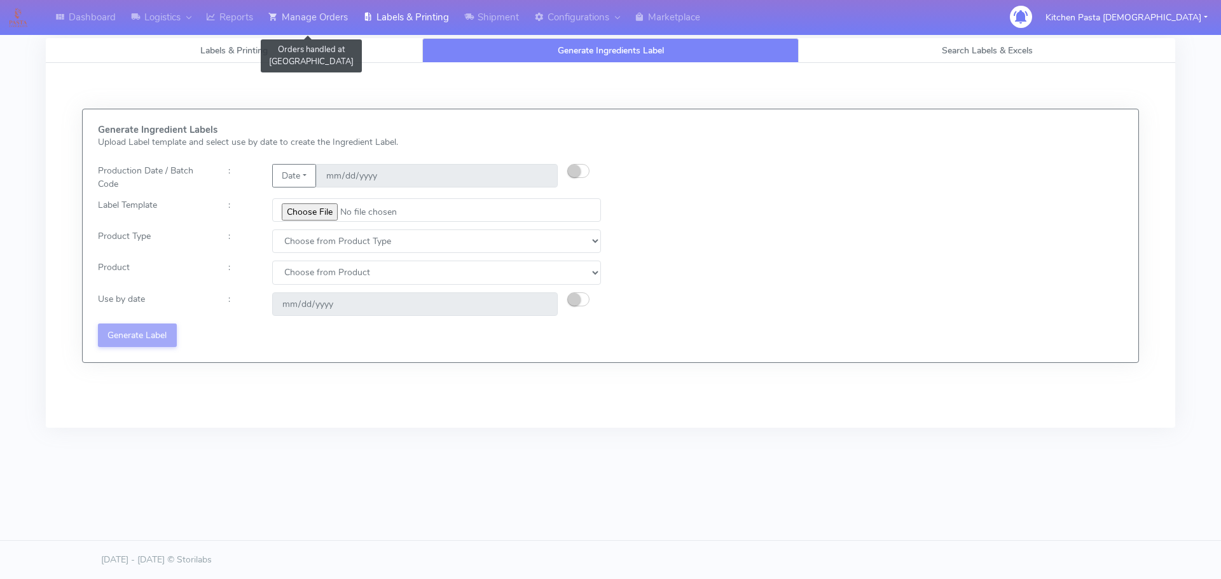
drag, startPoint x: 315, startPoint y: 22, endPoint x: 298, endPoint y: 25, distance: 17.6
click at [315, 22] on link "Manage Orders" at bounding box center [308, 17] width 95 height 35
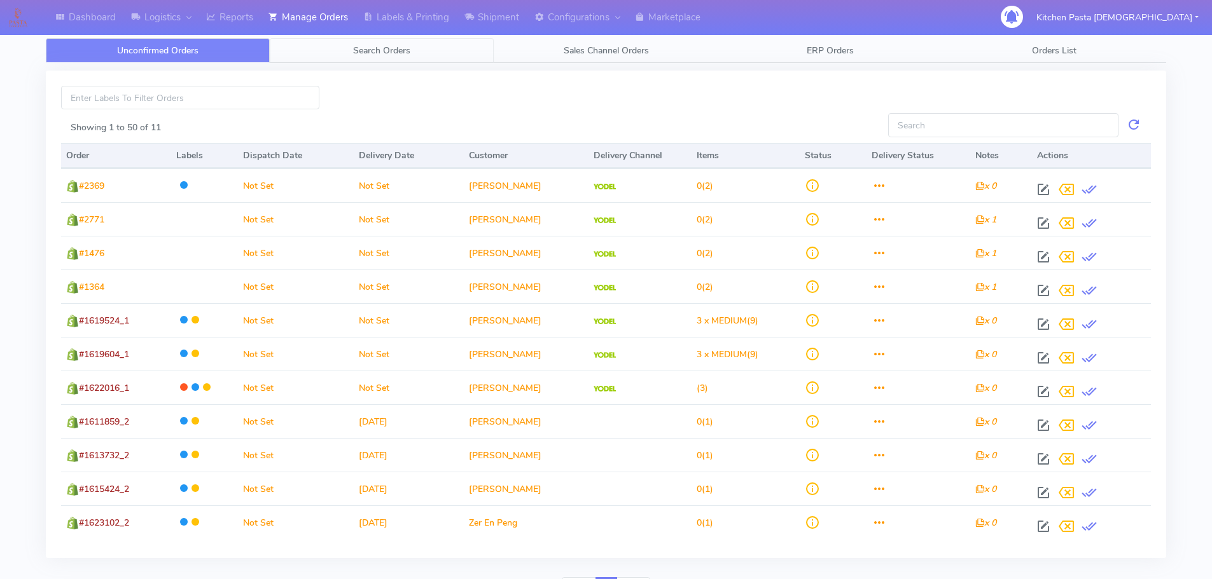
click at [365, 55] on span "Search Orders" at bounding box center [381, 51] width 57 height 12
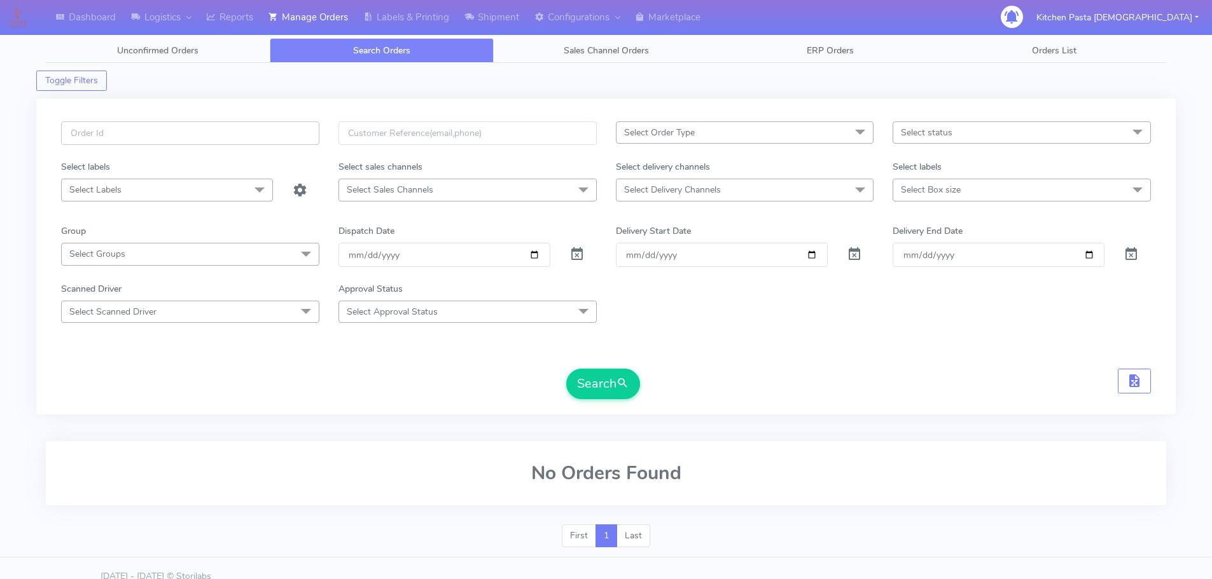
click at [244, 134] on input "text" at bounding box center [190, 133] width 258 height 24
paste input "#1622816_1"
type input "#1622816_1"
click at [609, 388] on button "Search" at bounding box center [603, 384] width 74 height 31
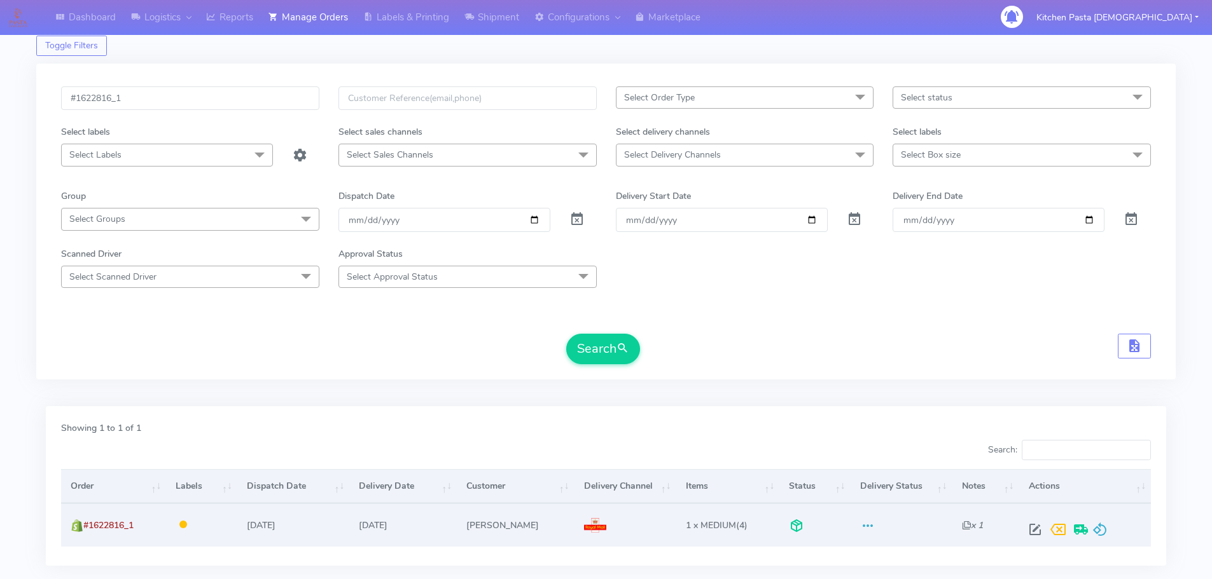
scroll to position [111, 0]
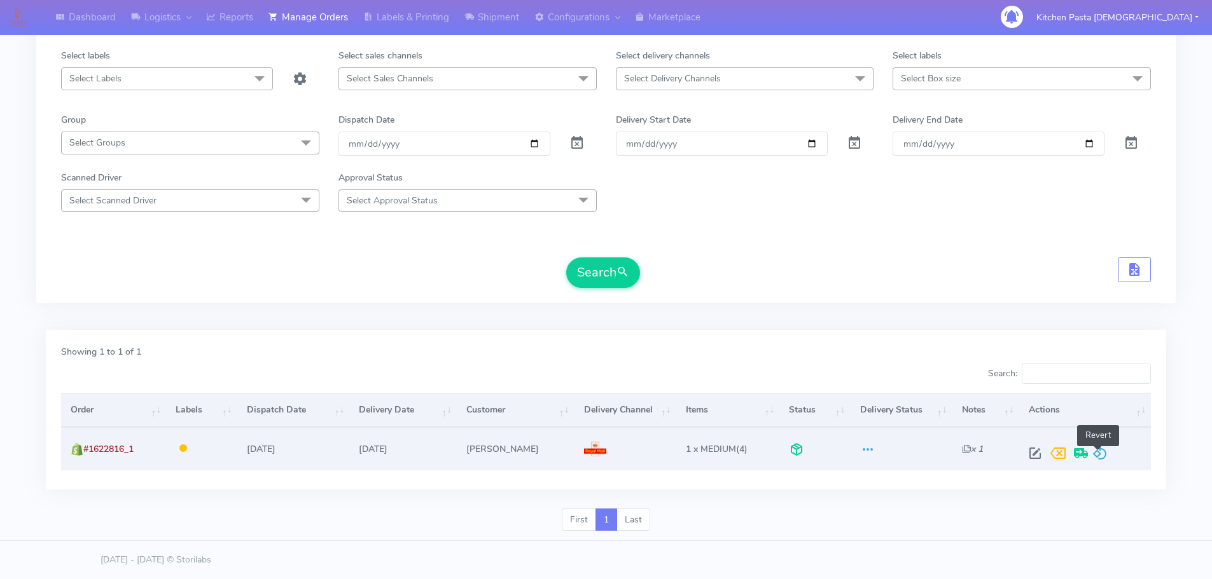
click at [1097, 454] on span at bounding box center [1099, 456] width 15 height 12
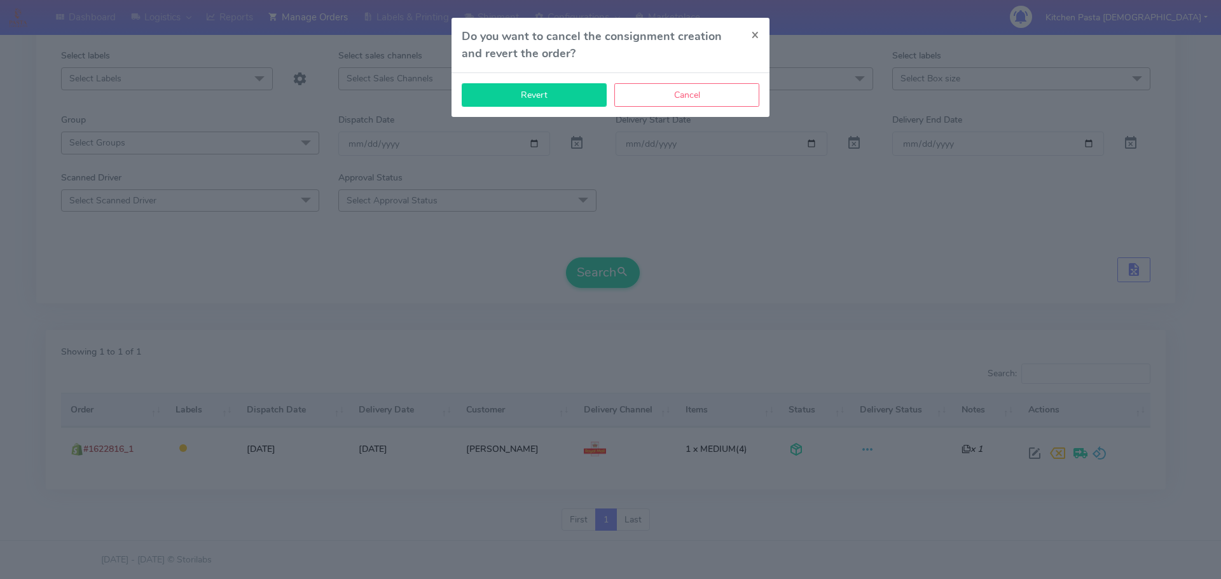
click at [504, 88] on button "Revert" at bounding box center [534, 95] width 145 height 24
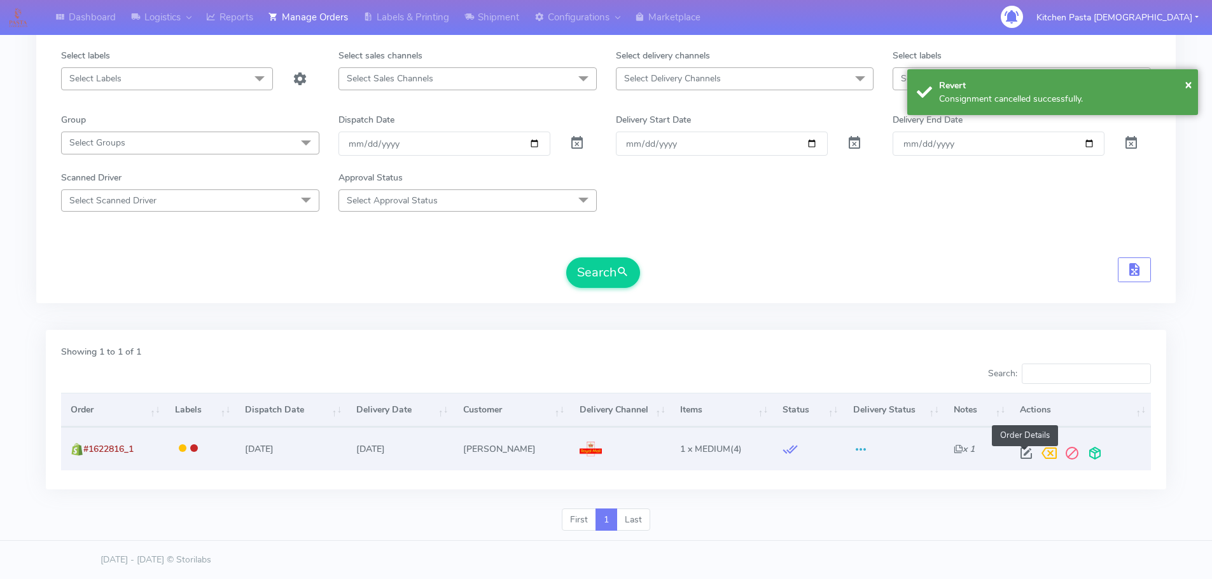
click at [1022, 453] on span at bounding box center [1025, 456] width 23 height 12
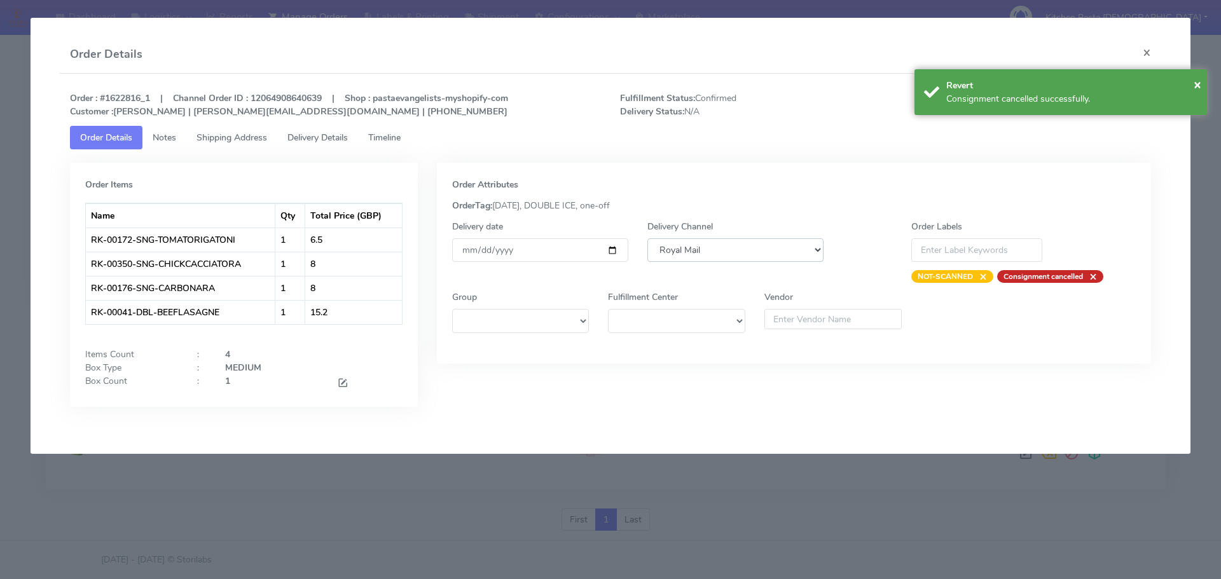
drag, startPoint x: 694, startPoint y: 251, endPoint x: 693, endPoint y: 260, distance: 9.6
click at [694, 251] on select "DHL OnFleet Royal Mail DPD Yodel MaxOptra Amazon Collection" at bounding box center [735, 251] width 176 height 24
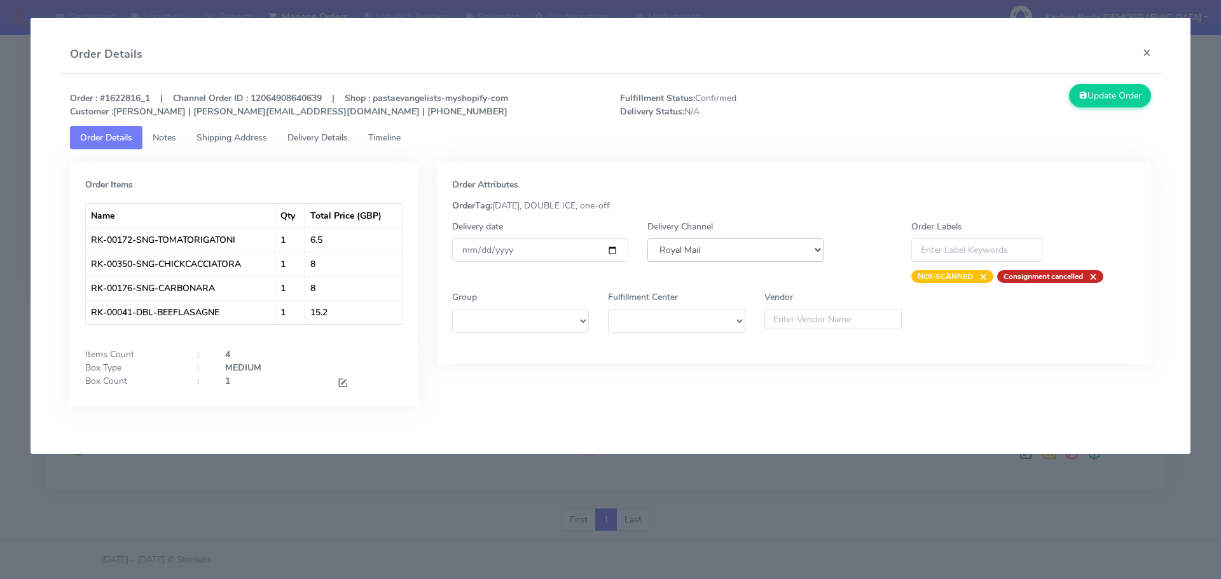
select select "5"
click at [647, 239] on select "DHL OnFleet Royal Mail DPD Yodel MaxOptra Amazon Collection" at bounding box center [735, 251] width 176 height 24
click at [1111, 95] on button "Update Order" at bounding box center [1110, 96] width 83 height 24
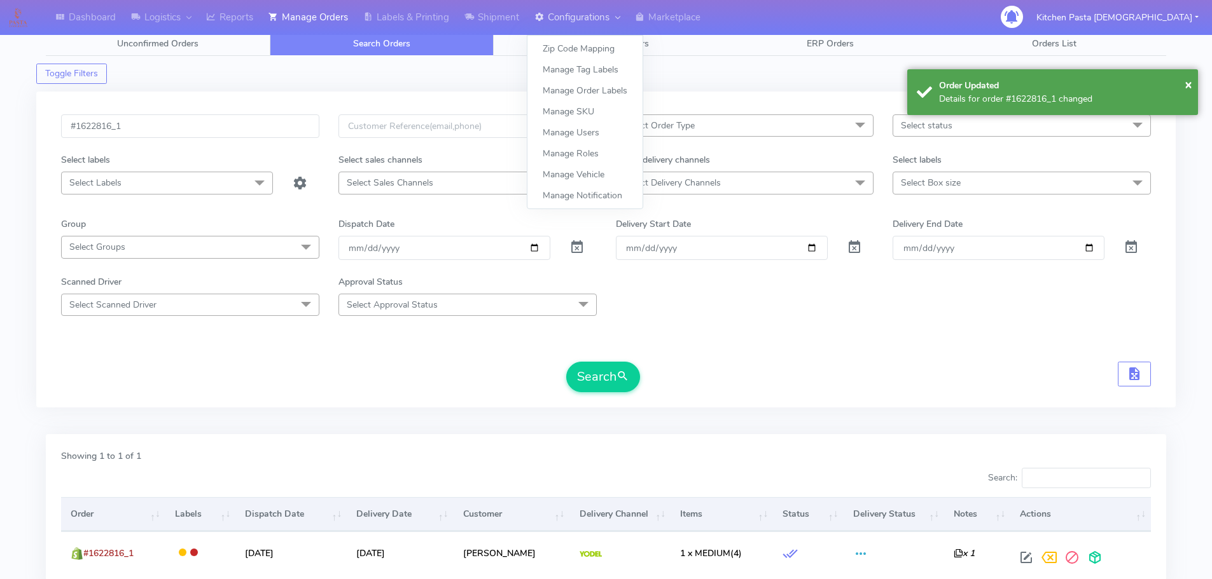
scroll to position [0, 0]
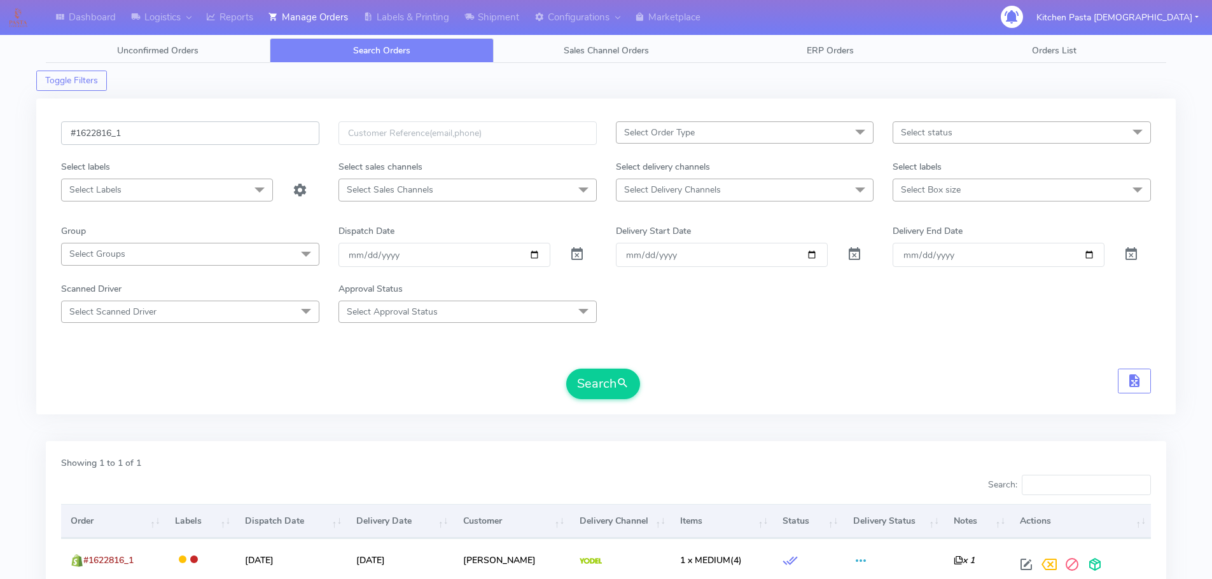
drag, startPoint x: 211, startPoint y: 141, endPoint x: 194, endPoint y: 132, distance: 19.1
click at [211, 141] on input "#1622816_1" at bounding box center [190, 133] width 258 height 24
drag, startPoint x: 94, startPoint y: 135, endPoint x: 0, endPoint y: 128, distance: 94.4
click at [0, 128] on div "Dashboard Logistics [GEOGRAPHIC_DATA] Logistics Reports Manage Orders Labels & …" at bounding box center [606, 338] width 1212 height 630
paste input "645_"
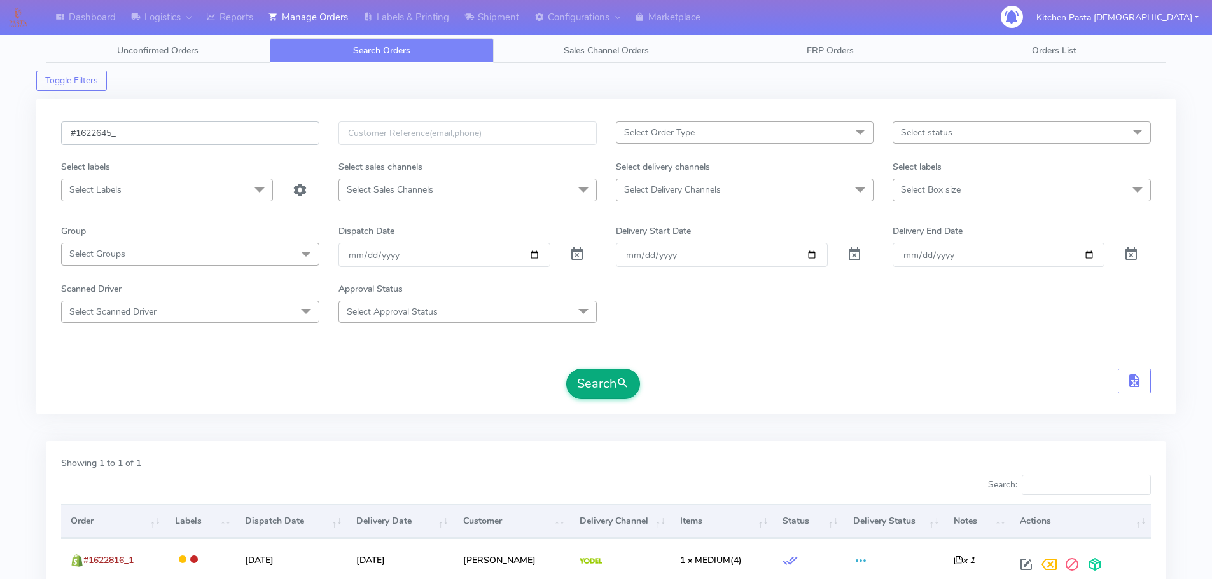
type input "#1622645_"
click at [623, 389] on span "submit" at bounding box center [622, 383] width 13 height 17
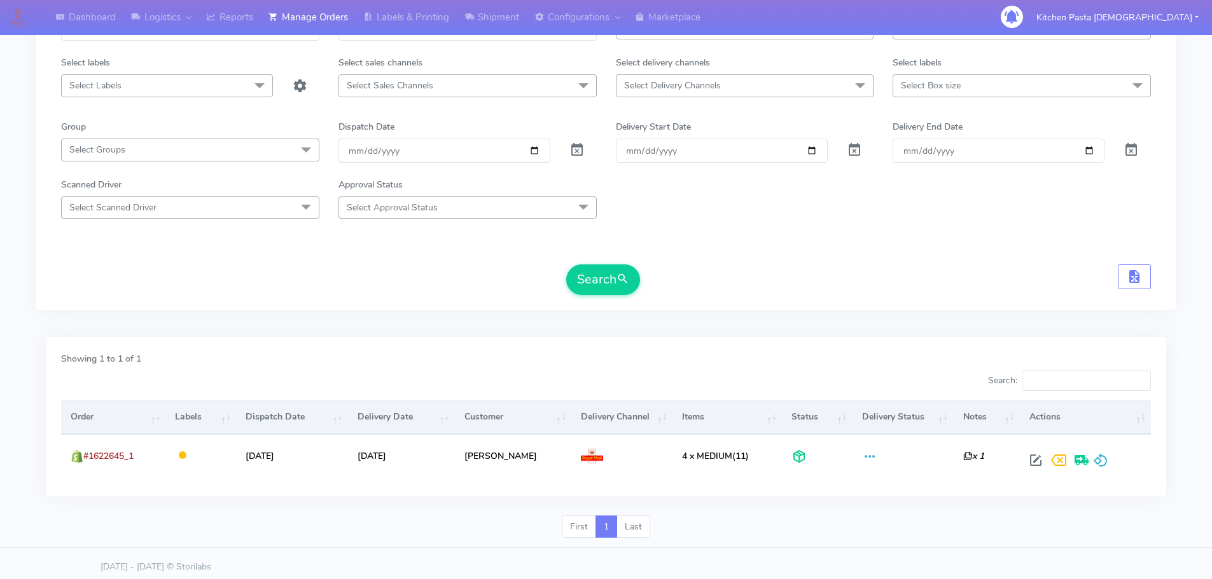
scroll to position [111, 0]
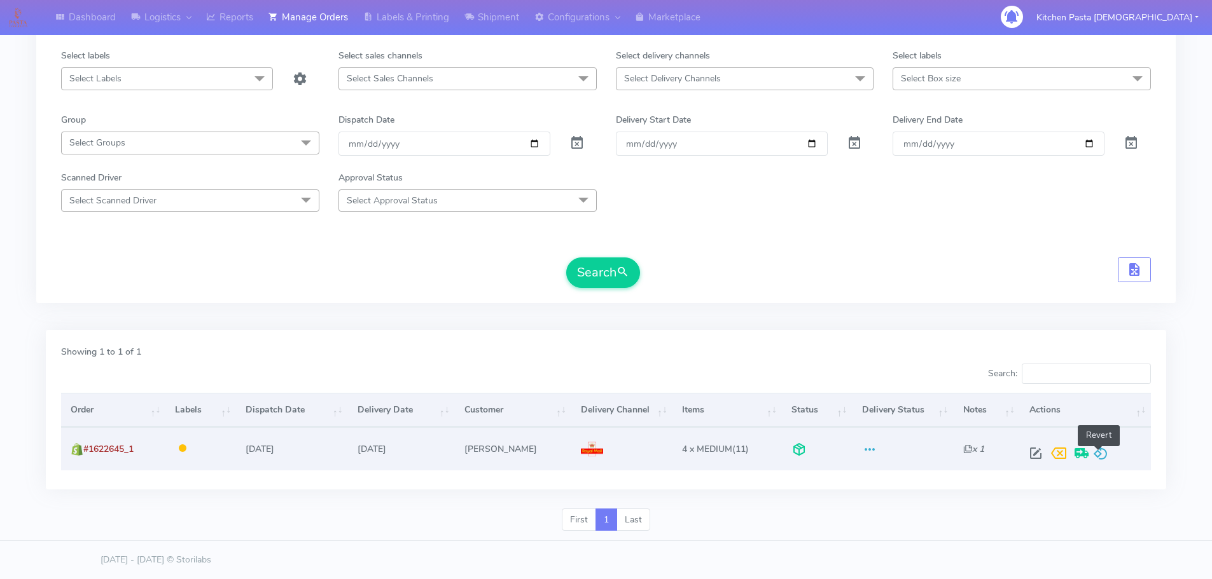
click at [1095, 458] on span at bounding box center [1100, 456] width 15 height 12
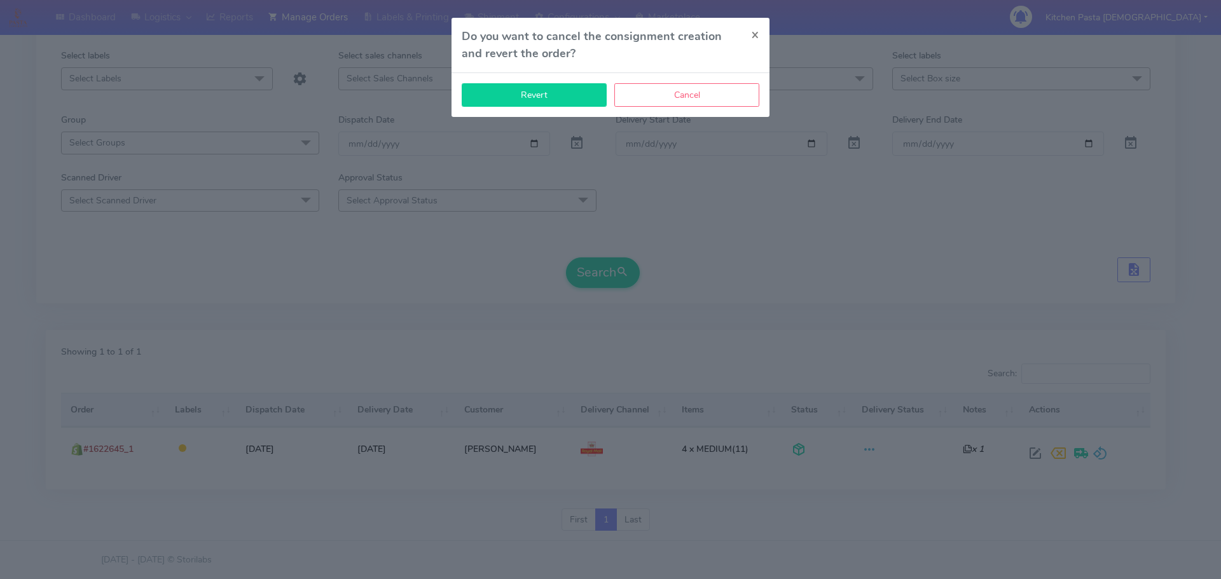
click at [520, 99] on button "Revert" at bounding box center [534, 95] width 145 height 24
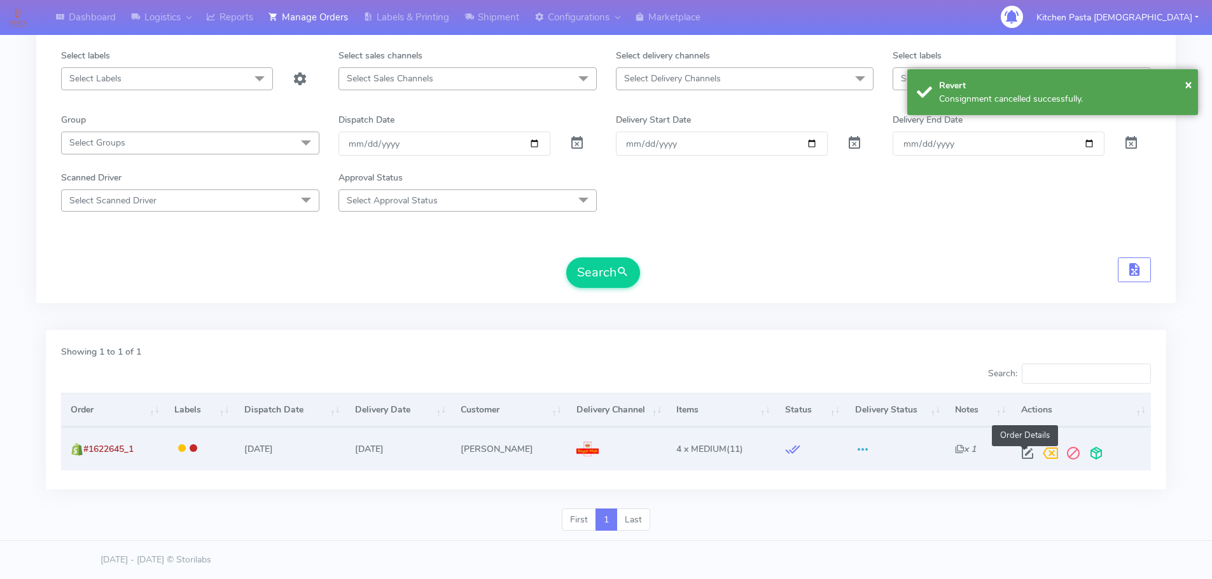
click at [1029, 458] on span at bounding box center [1027, 456] width 23 height 12
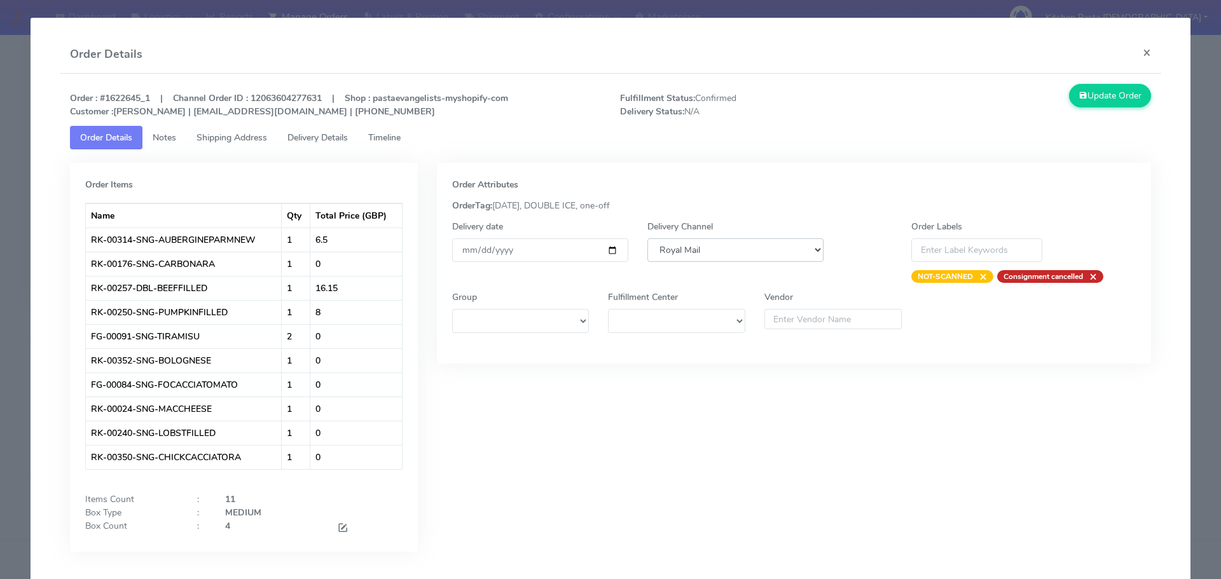
drag, startPoint x: 696, startPoint y: 246, endPoint x: 700, endPoint y: 261, distance: 15.6
click at [698, 246] on select "DHL OnFleet Royal Mail DPD Yodel MaxOptra Amazon Collection" at bounding box center [735, 251] width 176 height 24
select select "5"
click at [647, 239] on select "DHL OnFleet Royal Mail DPD Yodel MaxOptra Amazon Collection" at bounding box center [735, 251] width 176 height 24
click at [1106, 97] on button "Update Order" at bounding box center [1110, 96] width 83 height 24
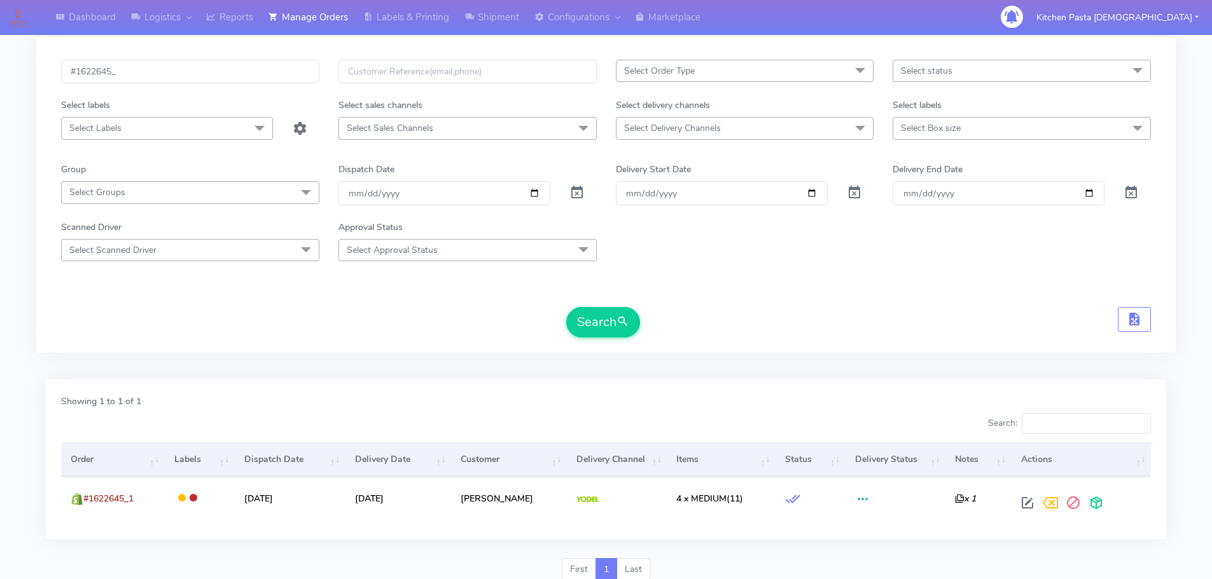
scroll to position [0, 0]
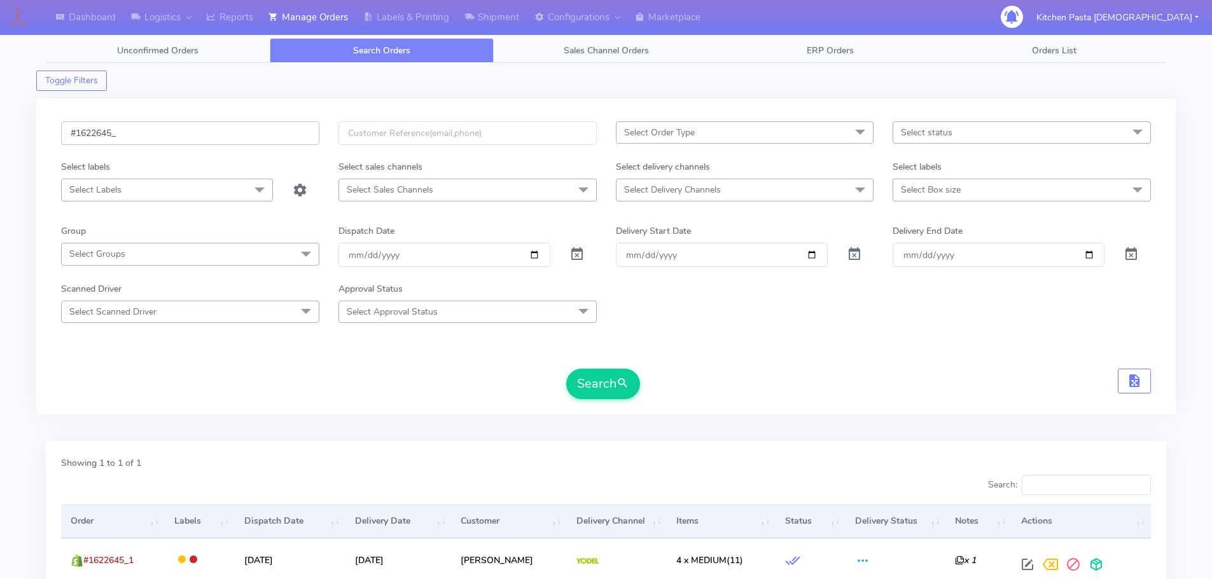
drag, startPoint x: 121, startPoint y: 128, endPoint x: 67, endPoint y: 125, distance: 53.5
click at [67, 125] on input "#1622645_" at bounding box center [190, 133] width 258 height 24
paste input "015_1"
type input "#1622015_1_"
drag, startPoint x: 600, startPoint y: 367, endPoint x: 604, endPoint y: 374, distance: 8.3
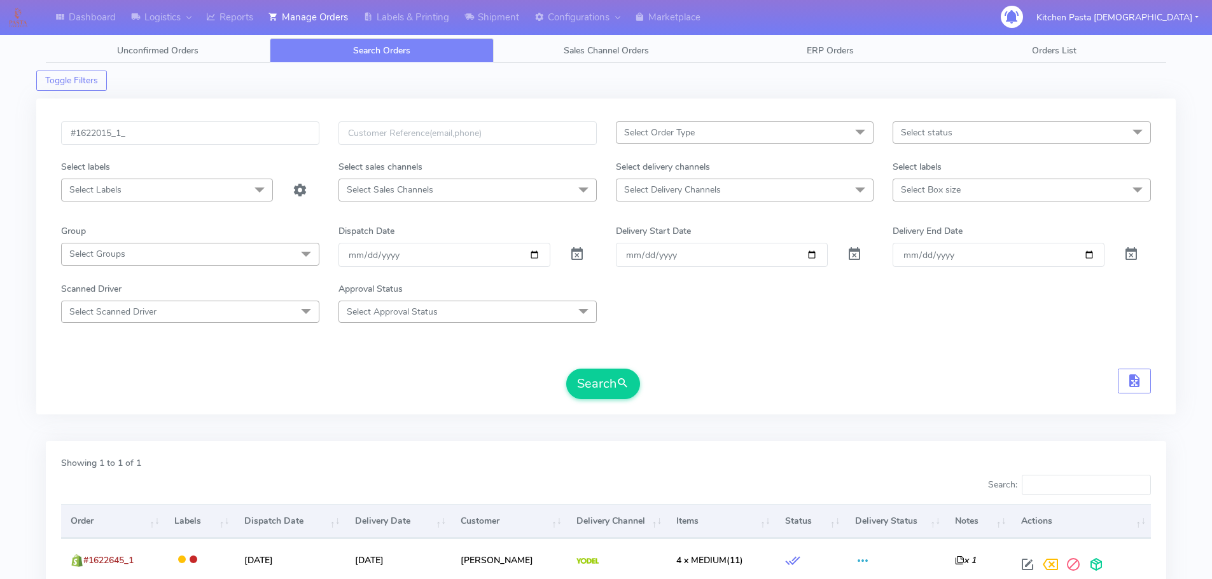
click at [600, 368] on form "#1622015_1_ Select Order Type Select All MEALS ATAVI One Off Pasta Club Gift Ki…" at bounding box center [606, 260] width 1090 height 278
drag, startPoint x: 612, startPoint y: 382, endPoint x: 813, endPoint y: 439, distance: 208.4
click at [613, 383] on button "Search" at bounding box center [603, 384] width 74 height 31
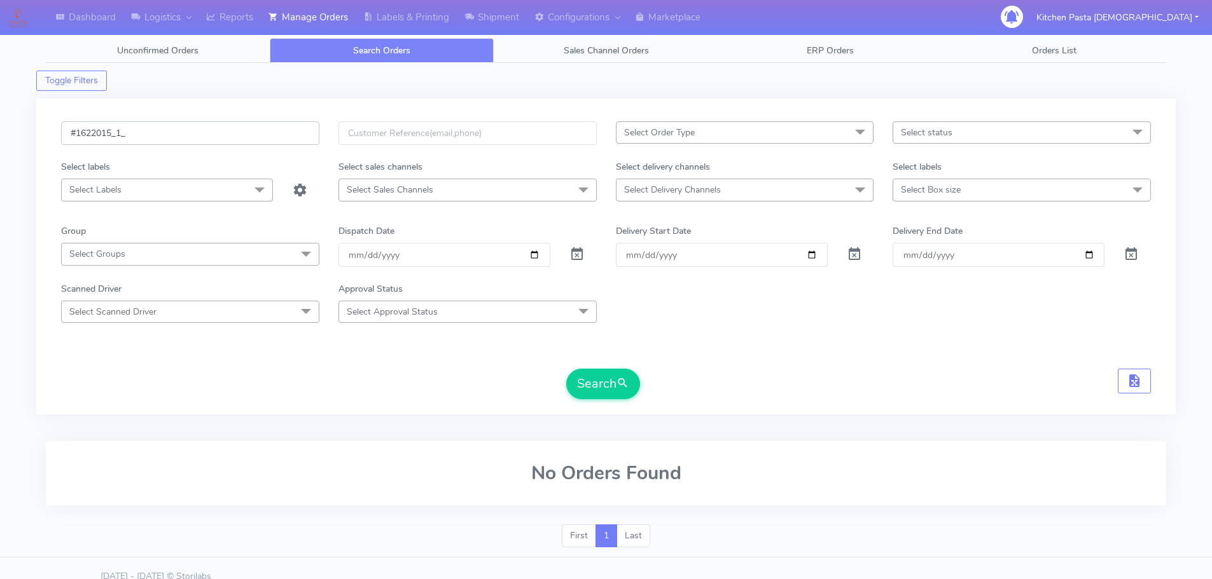
drag, startPoint x: 105, startPoint y: 130, endPoint x: 29, endPoint y: 130, distance: 75.7
click at [29, 130] on div "Dashboard Logistics [GEOGRAPHIC_DATA] Logistics Reports Manage Orders Labels & …" at bounding box center [606, 290] width 1212 height 535
paste input "#1622015_1_"
click at [566, 369] on button "Search" at bounding box center [603, 384] width 74 height 31
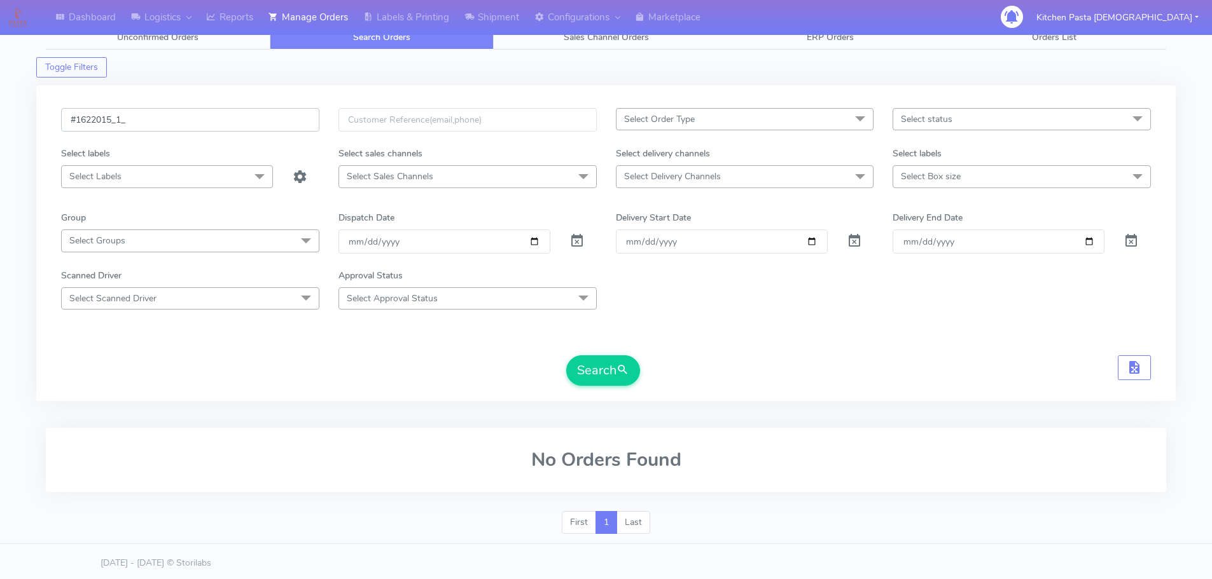
scroll to position [17, 0]
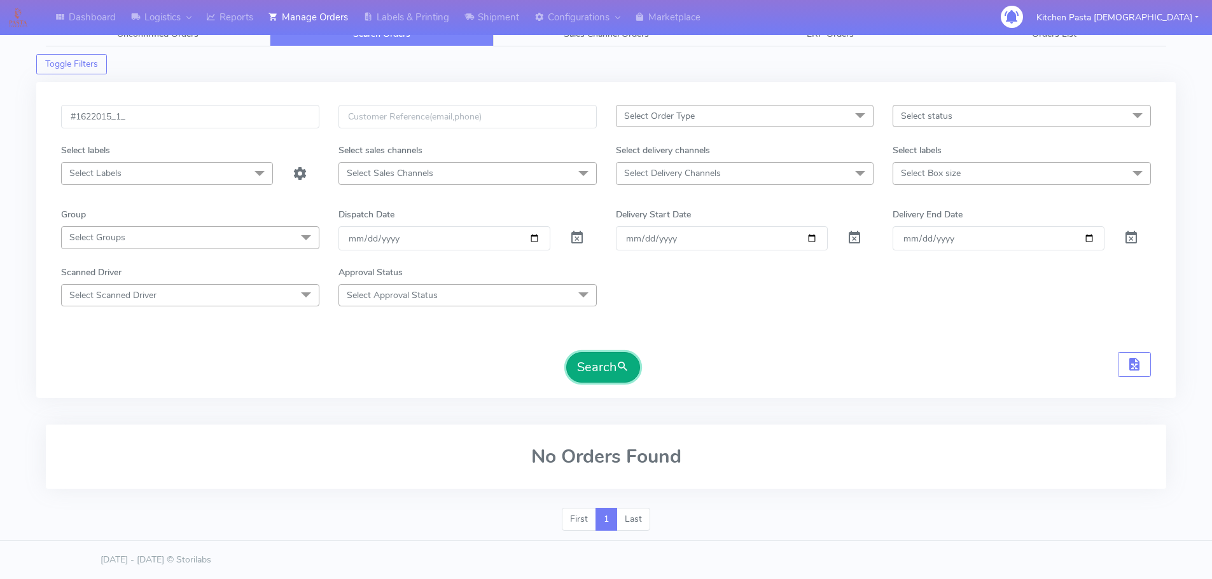
click at [598, 373] on button "Search" at bounding box center [603, 367] width 74 height 31
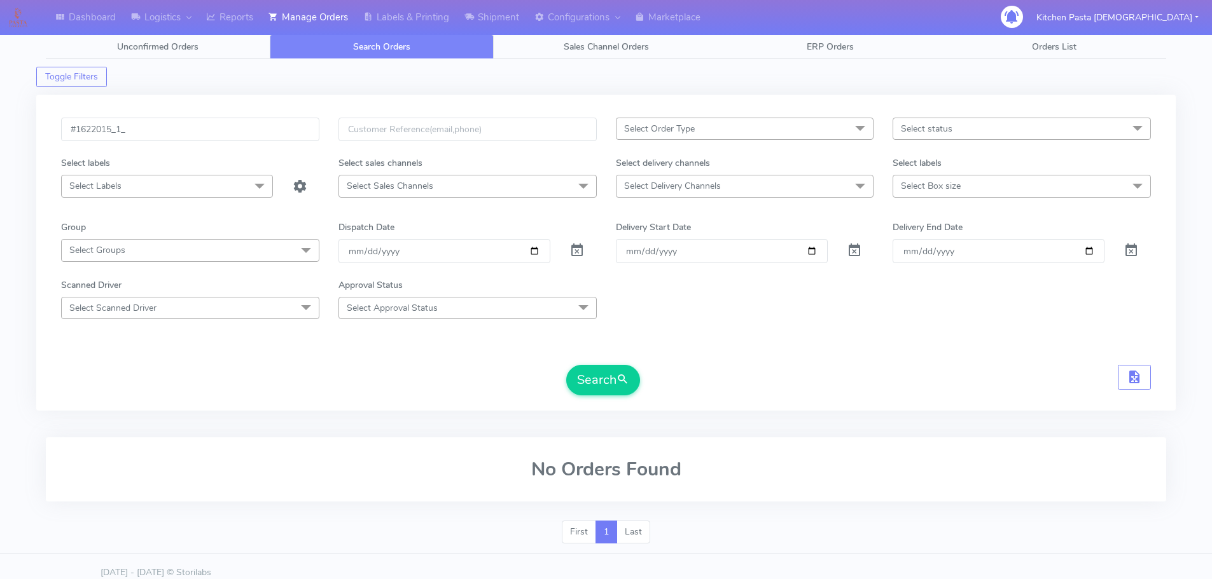
scroll to position [0, 0]
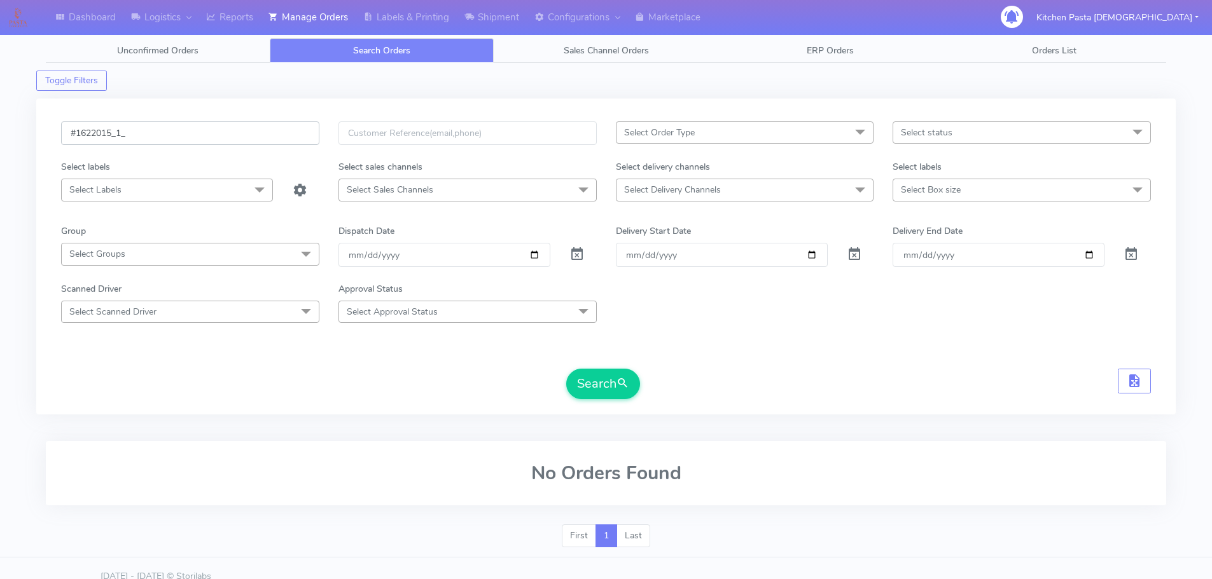
drag, startPoint x: 166, startPoint y: 133, endPoint x: 27, endPoint y: 126, distance: 138.8
click at [27, 126] on div "Dashboard Logistics [GEOGRAPHIC_DATA] Logistics Reports Manage Orders Labels & …" at bounding box center [606, 290] width 1212 height 535
paste input "text"
type input "#1622015"
click at [566, 369] on button "Search" at bounding box center [603, 384] width 74 height 31
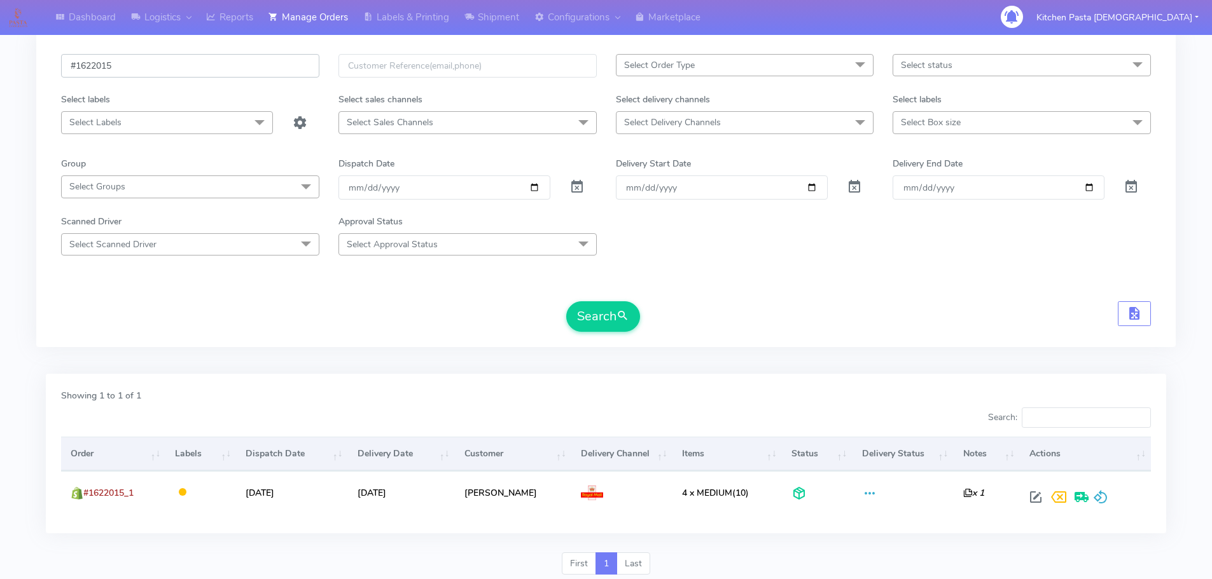
scroll to position [111, 0]
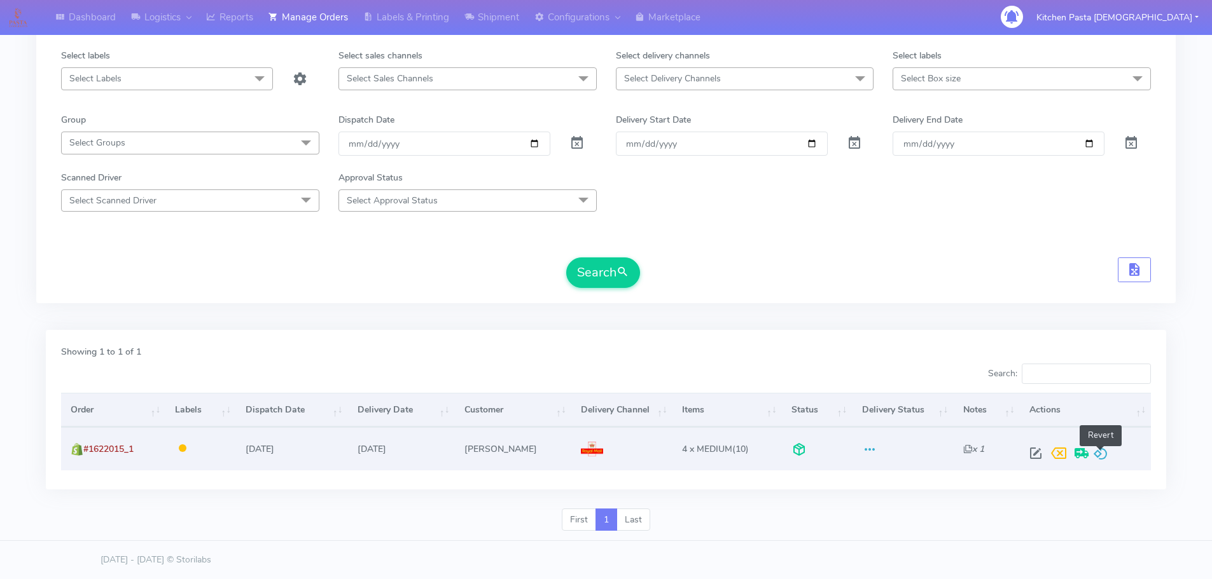
click at [1104, 459] on span at bounding box center [1100, 456] width 15 height 12
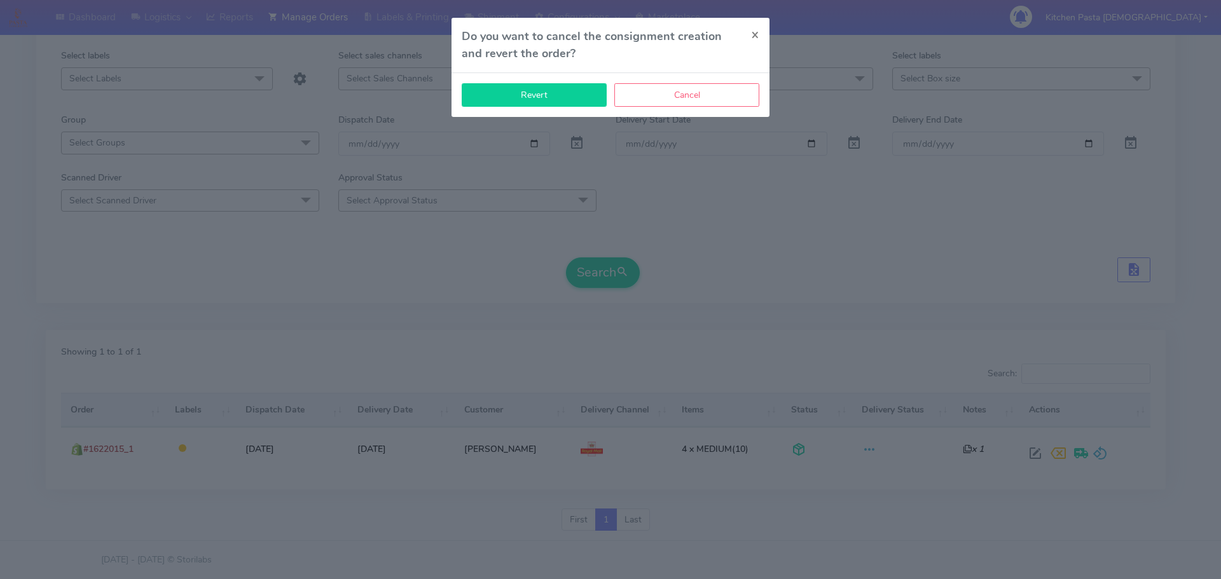
click at [574, 96] on button "Revert" at bounding box center [534, 95] width 145 height 24
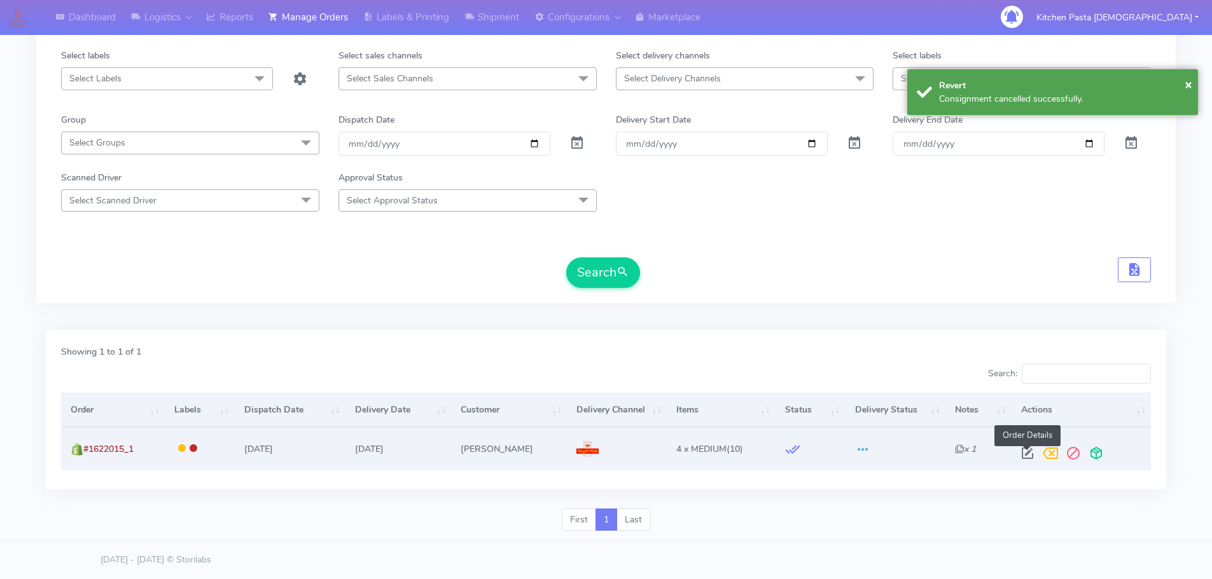
click at [1020, 450] on span at bounding box center [1027, 456] width 23 height 12
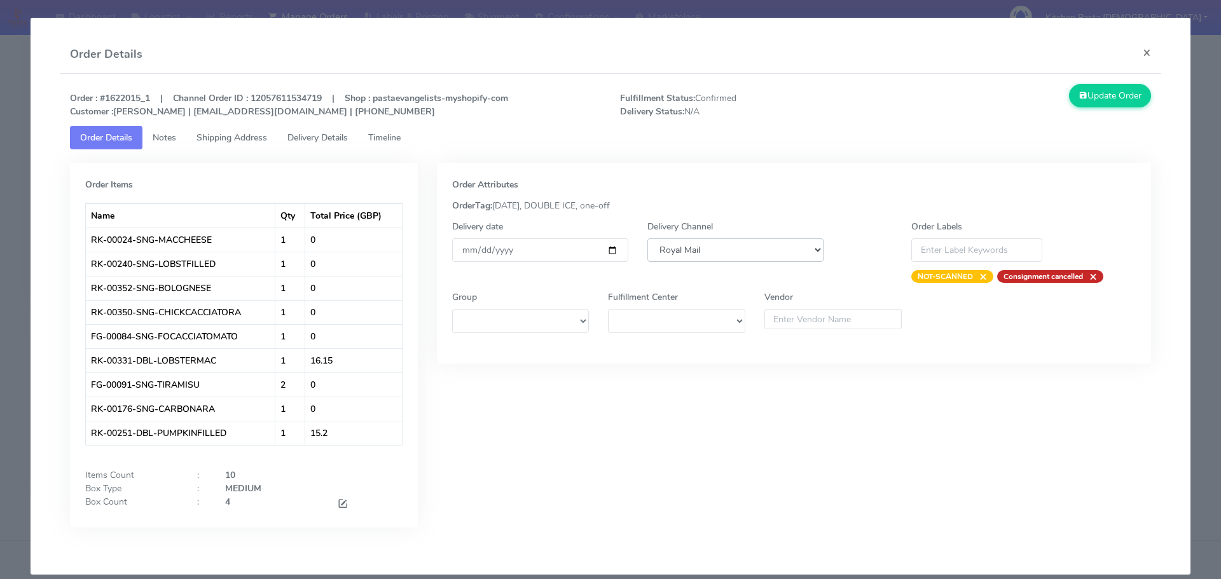
click at [688, 252] on select "DHL OnFleet Royal Mail DPD Yodel MaxOptra Amazon Collection" at bounding box center [735, 251] width 176 height 24
select select "5"
click at [647, 239] on select "DHL OnFleet Royal Mail DPD Yodel MaxOptra Amazon Collection" at bounding box center [735, 251] width 176 height 24
click at [1079, 98] on icon at bounding box center [1083, 96] width 9 height 12
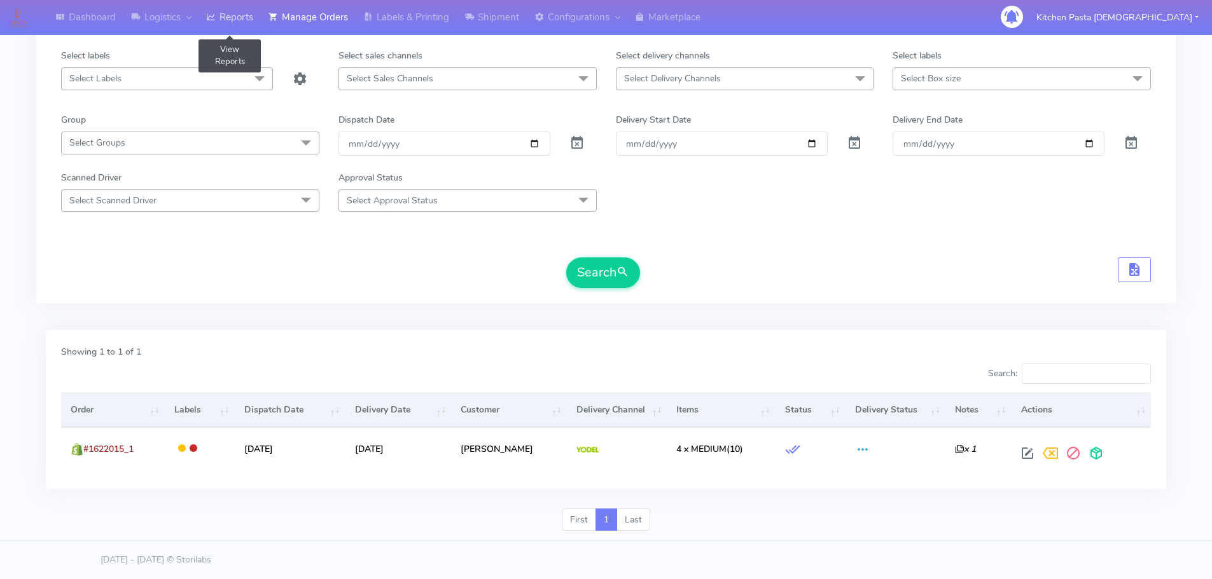
click at [233, 14] on link "Reports" at bounding box center [229, 17] width 62 height 35
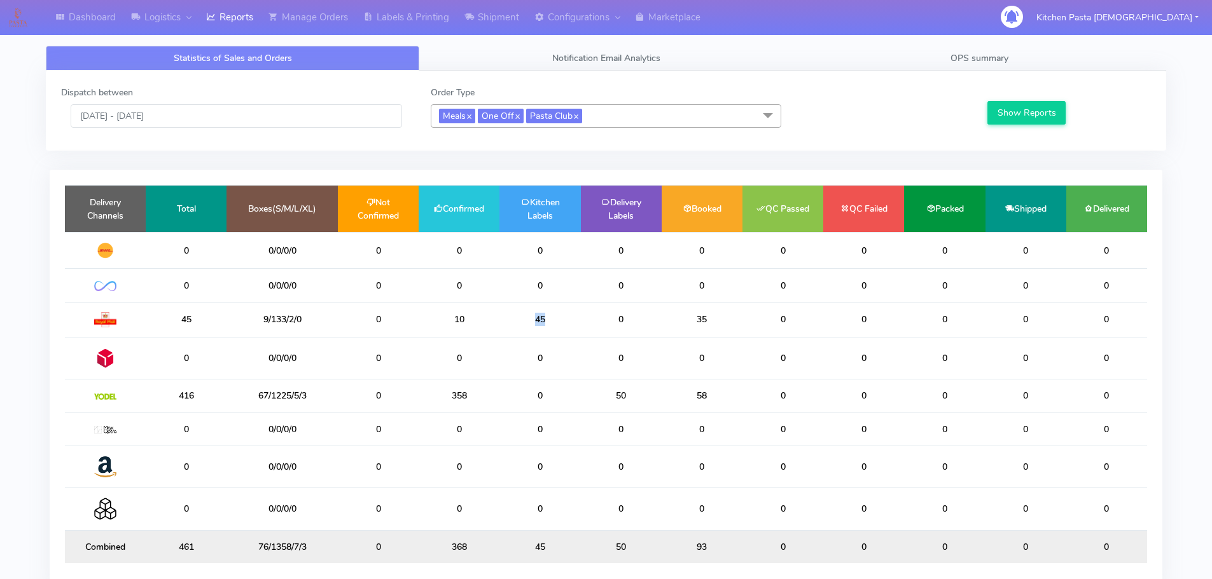
drag, startPoint x: 562, startPoint y: 316, endPoint x: 523, endPoint y: 316, distance: 39.4
click at [523, 316] on td "45" at bounding box center [539, 319] width 81 height 35
